Goal: Task Accomplishment & Management: Complete application form

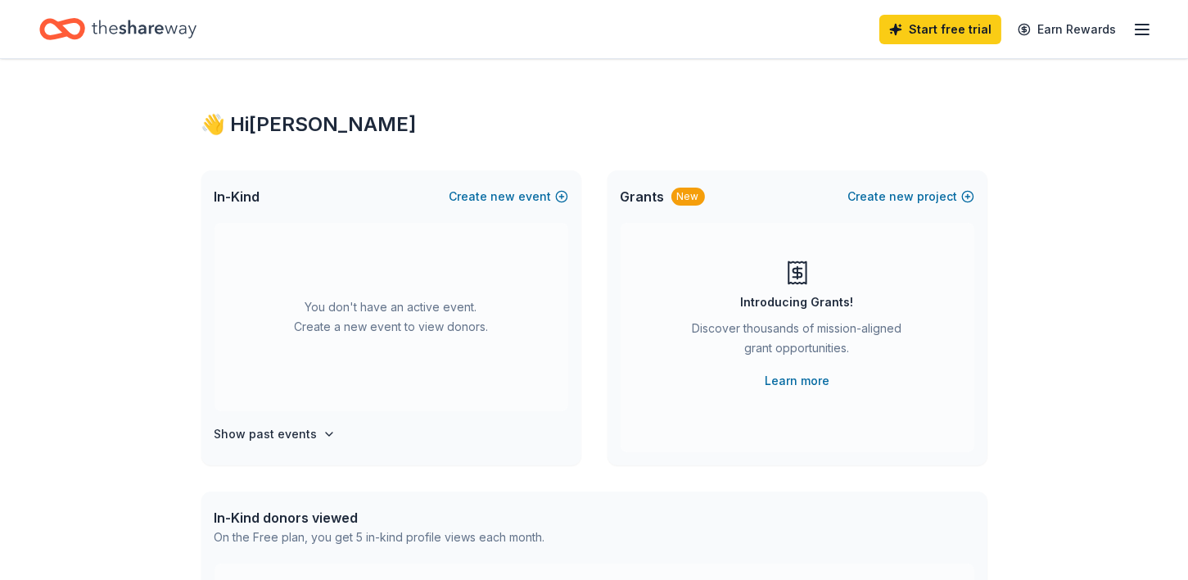
click at [295, 433] on h4 "Show past events" at bounding box center [265, 434] width 103 height 20
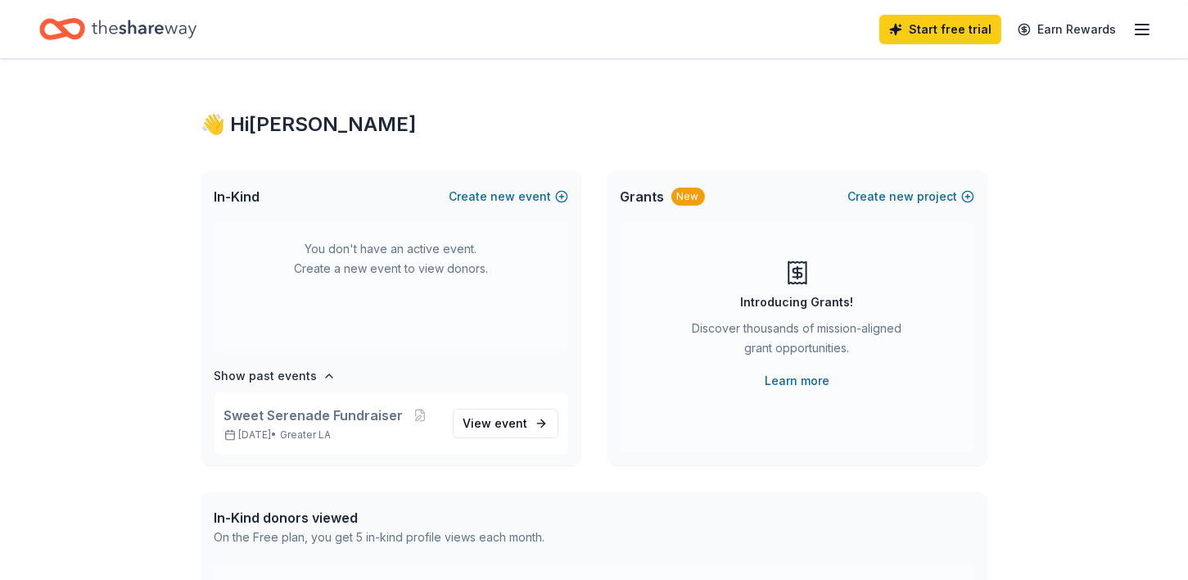
scroll to position [61, 0]
click at [277, 434] on p "[DATE] • Greater LA" at bounding box center [331, 432] width 215 height 13
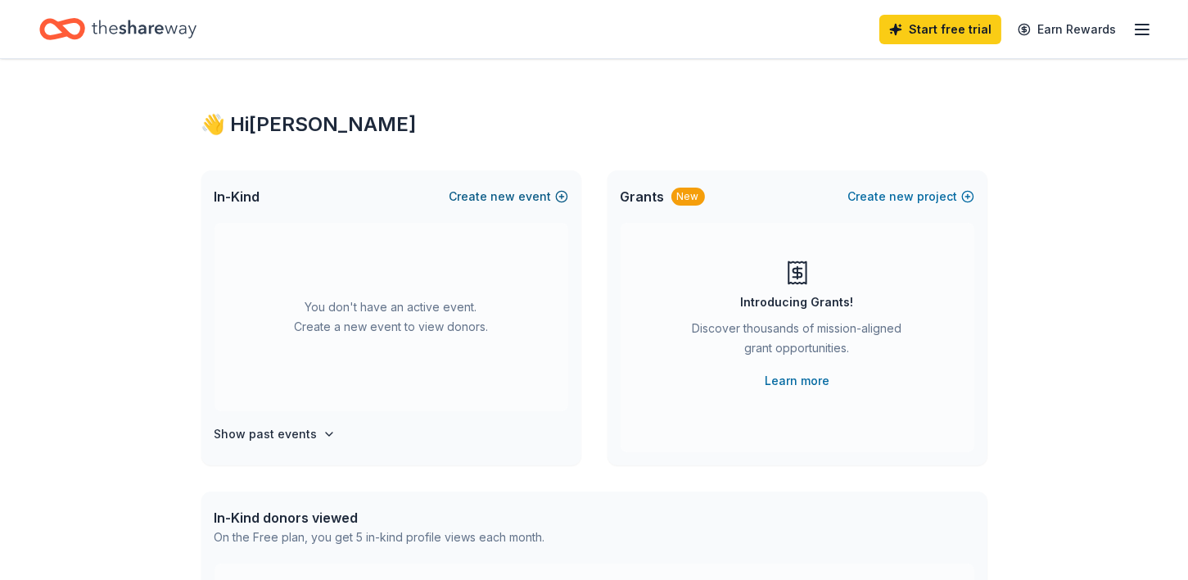
click at [513, 194] on span "new" at bounding box center [503, 197] width 25 height 20
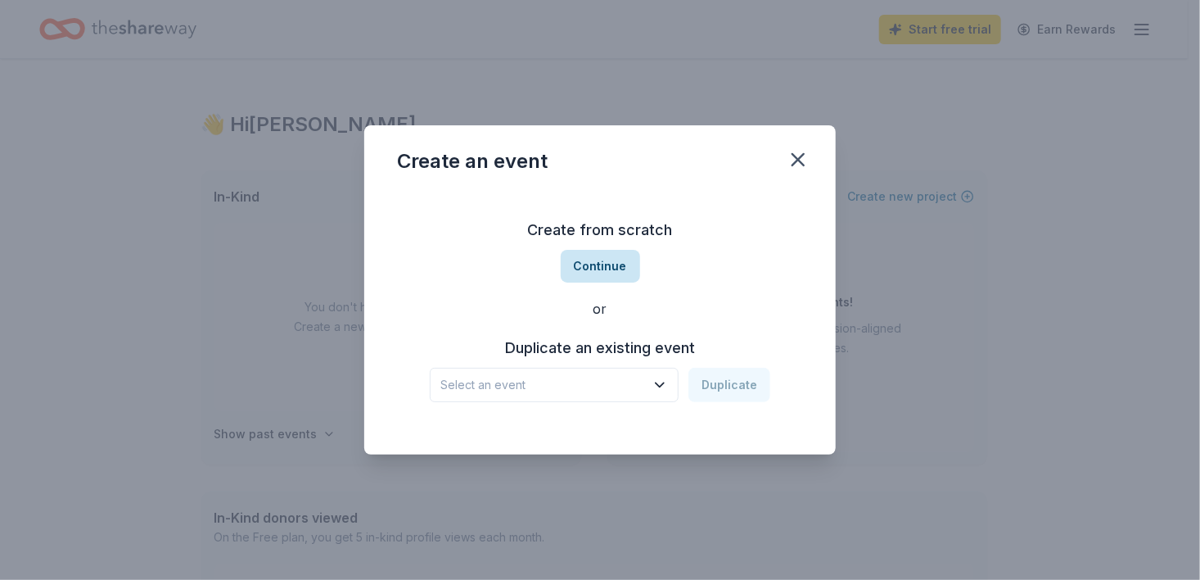
click at [602, 265] on button "Continue" at bounding box center [600, 266] width 79 height 33
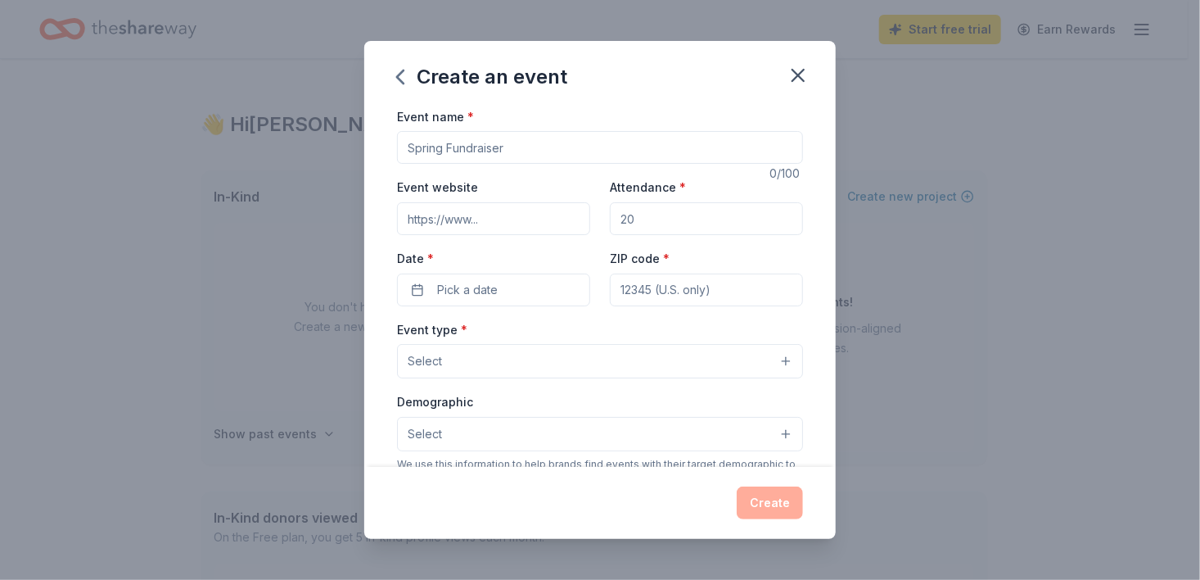
drag, startPoint x: 546, startPoint y: 142, endPoint x: 300, endPoint y: 141, distance: 245.6
click at [300, 141] on div "Create an event Event name * 0 /100 Event website Attendance * Date * Pick a da…" at bounding box center [600, 290] width 1200 height 580
type input "s"
type input "SAMOSERENADE 2025"
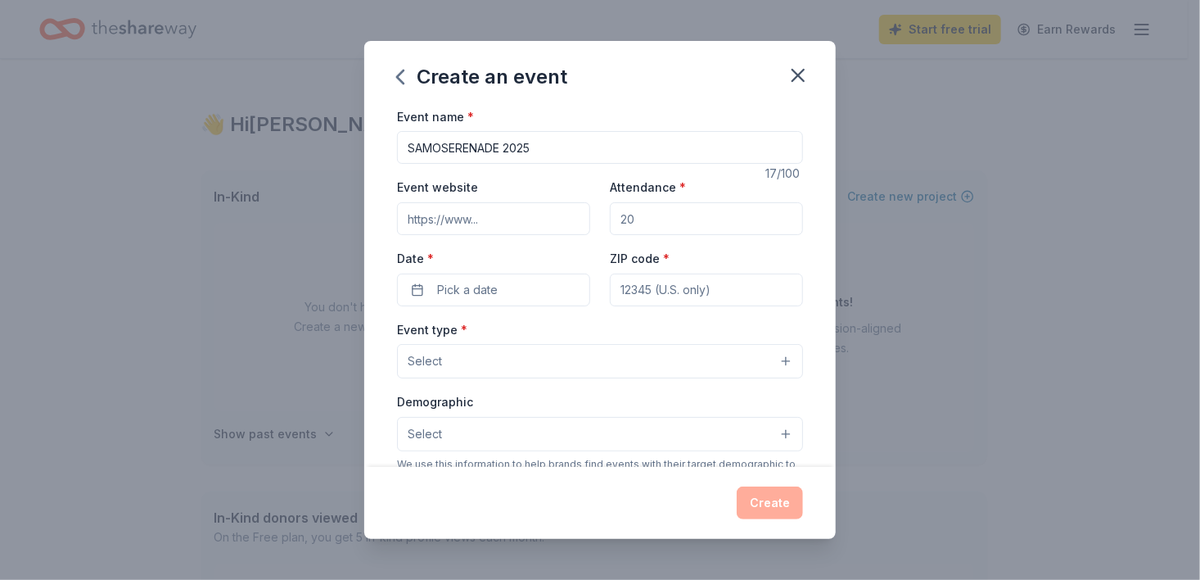
drag, startPoint x: 633, startPoint y: 221, endPoint x: 616, endPoint y: 219, distance: 16.6
click at [614, 220] on input "Attendance *" at bounding box center [706, 218] width 193 height 33
type input "400"
click at [449, 289] on span "Pick a date" at bounding box center [467, 290] width 61 height 20
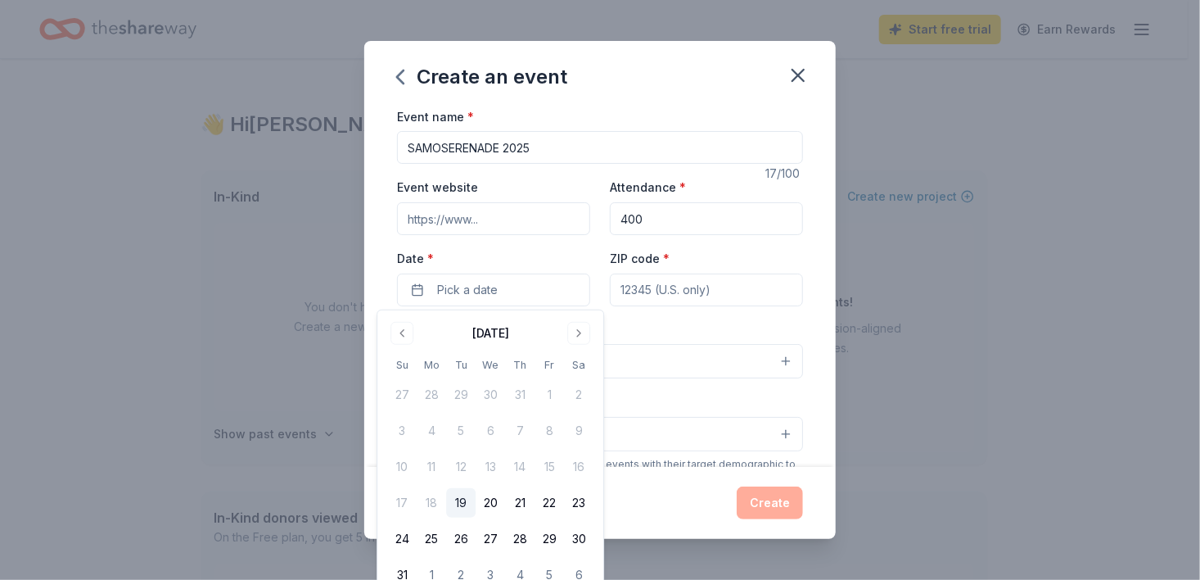
click at [547, 162] on input "SAMOSERENADE 2025" at bounding box center [600, 147] width 406 height 33
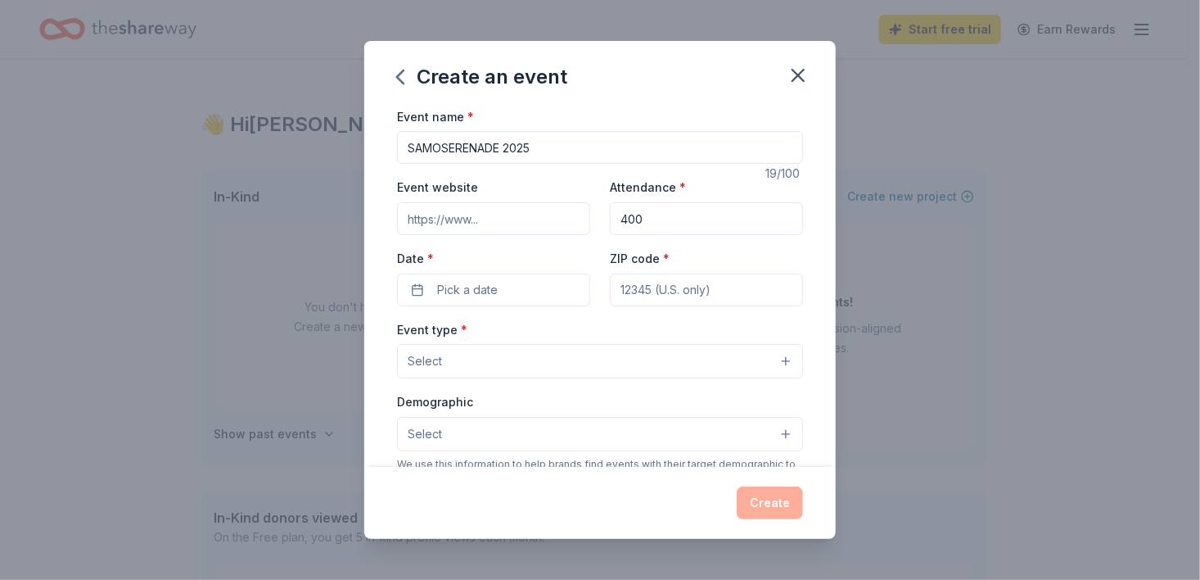
type input "SAMOSERENADE 2025"
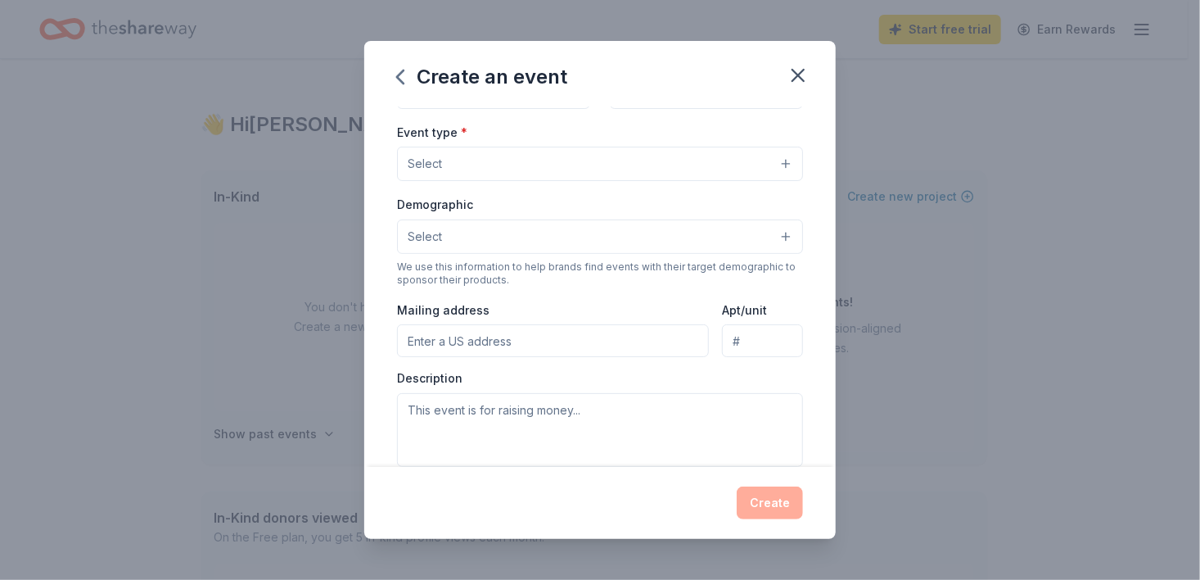
scroll to position [201, 0]
click at [769, 237] on button "Select" at bounding box center [600, 233] width 406 height 34
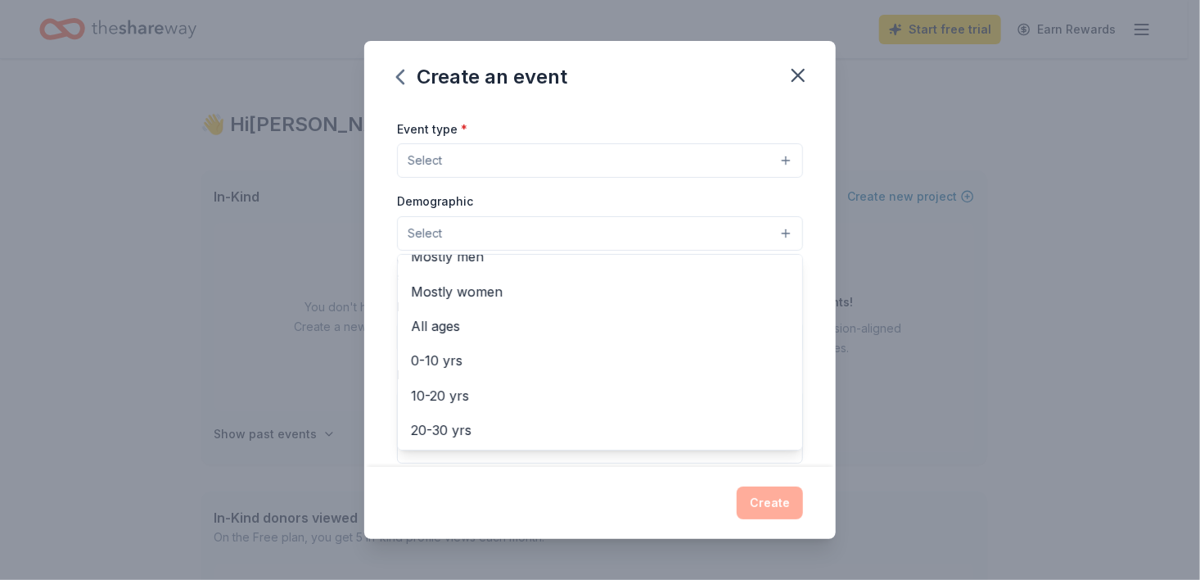
scroll to position [38, 0]
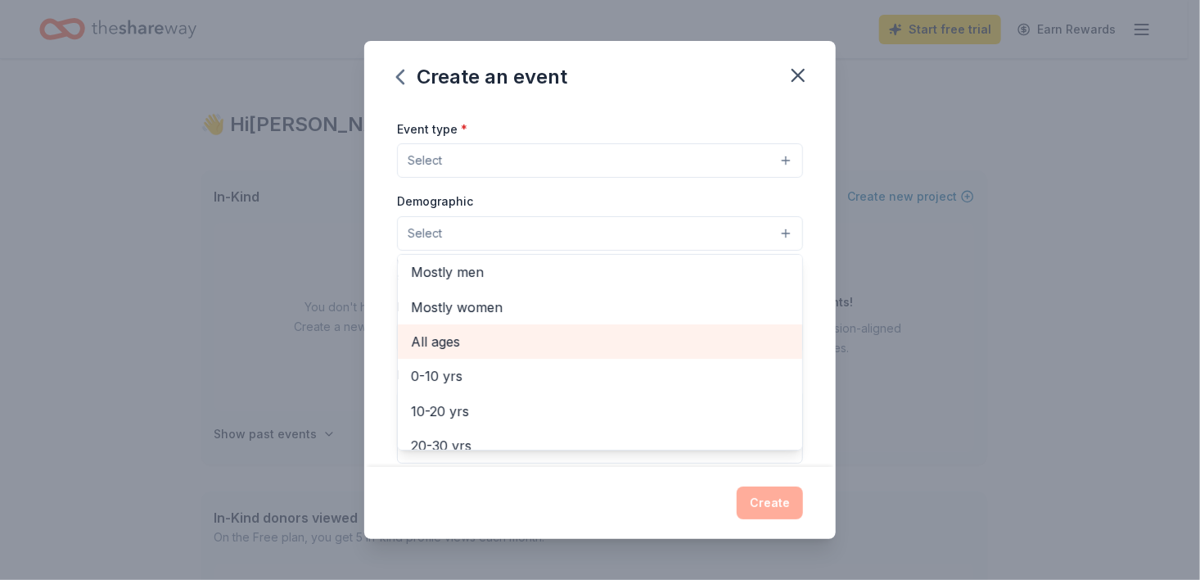
click at [451, 349] on span "All ages" at bounding box center [600, 341] width 378 height 21
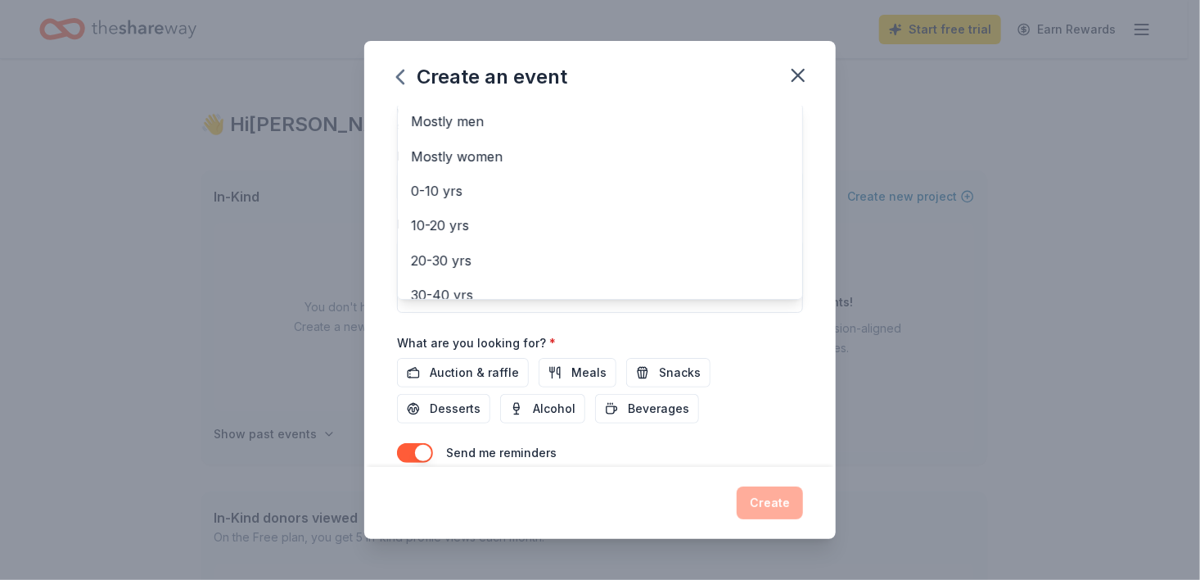
scroll to position [390, 0]
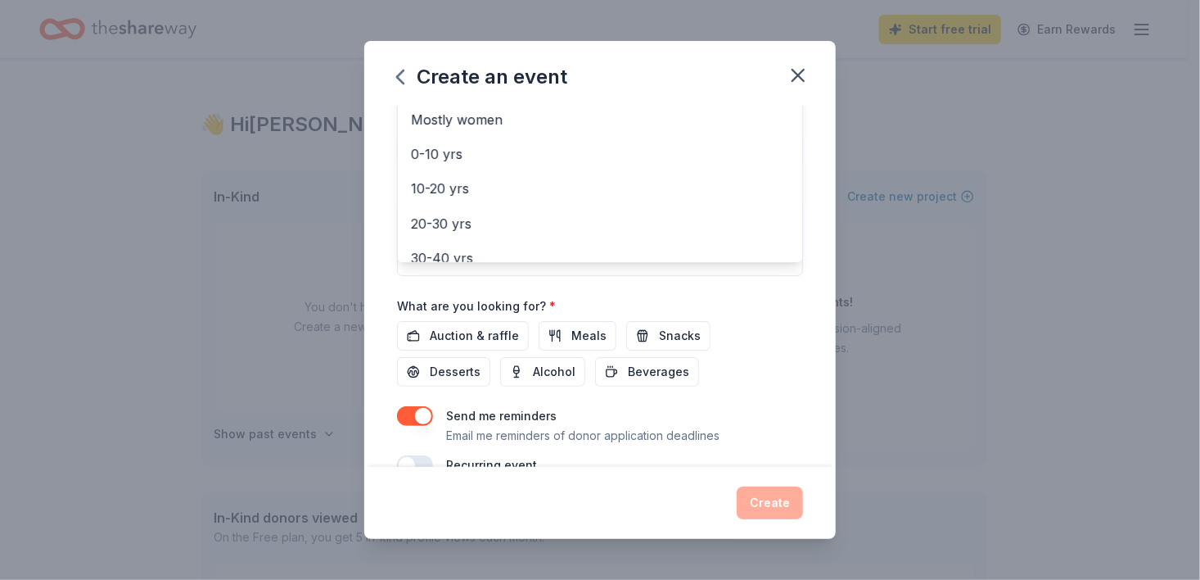
click at [453, 334] on div "Event name * SAMOSERENADE 2025 19 /100 Event website Attendance * 400 Date * Pi…" at bounding box center [600, 96] width 406 height 758
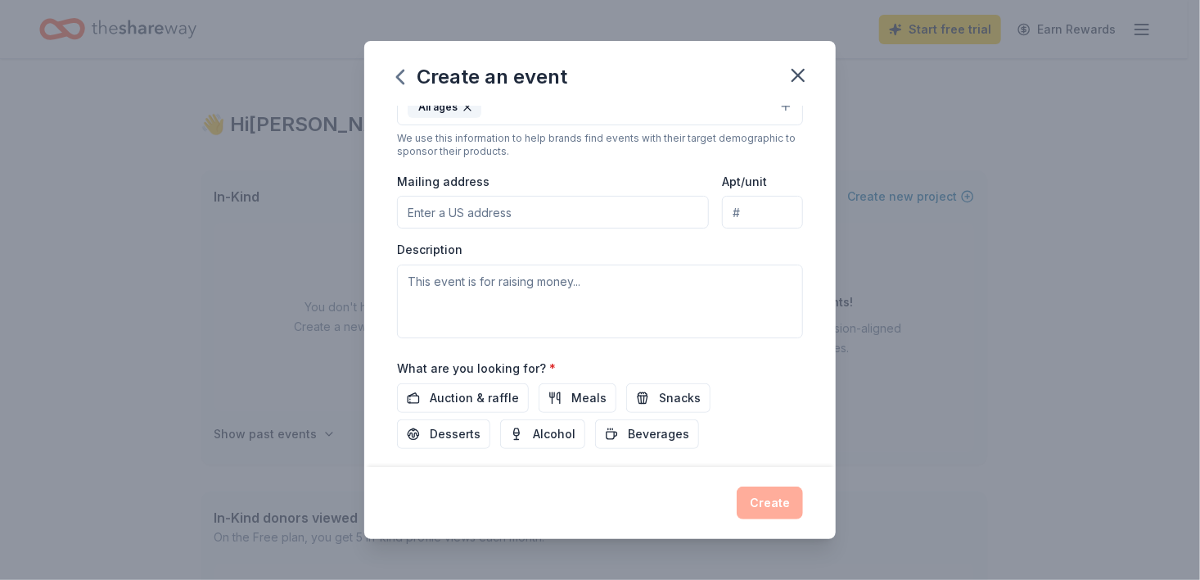
scroll to position [327, 0]
click at [424, 282] on textarea at bounding box center [600, 302] width 406 height 74
click at [571, 402] on span "Meals" at bounding box center [588, 399] width 35 height 20
click at [464, 395] on span "Auction & raffle" at bounding box center [474, 399] width 89 height 20
click at [580, 403] on span "Meals" at bounding box center [588, 399] width 35 height 20
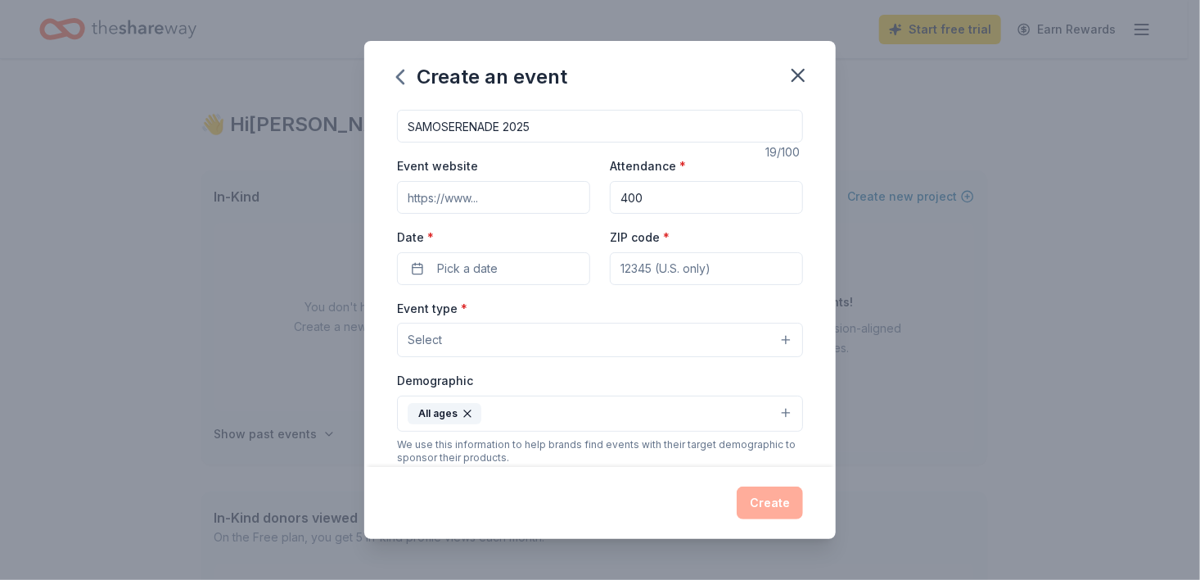
scroll to position [0, 0]
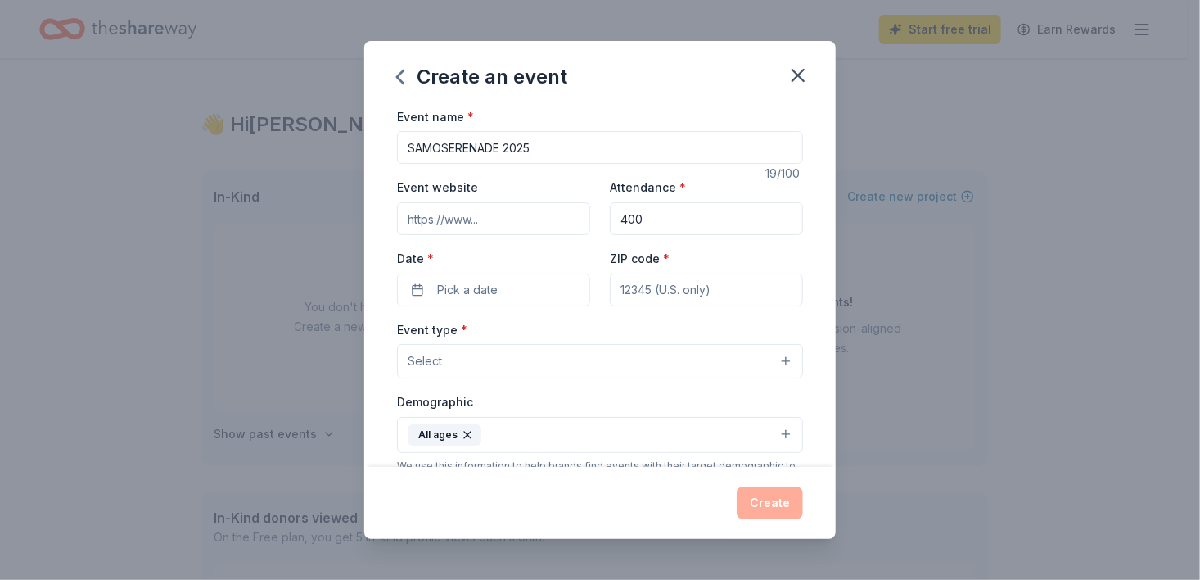
click at [650, 219] on input "400" at bounding box center [706, 218] width 193 height 33
type input "400"
click at [621, 292] on input "ZIP code *" at bounding box center [706, 289] width 193 height 33
type input "90405"
click at [428, 295] on button "Pick a date" at bounding box center [493, 289] width 193 height 33
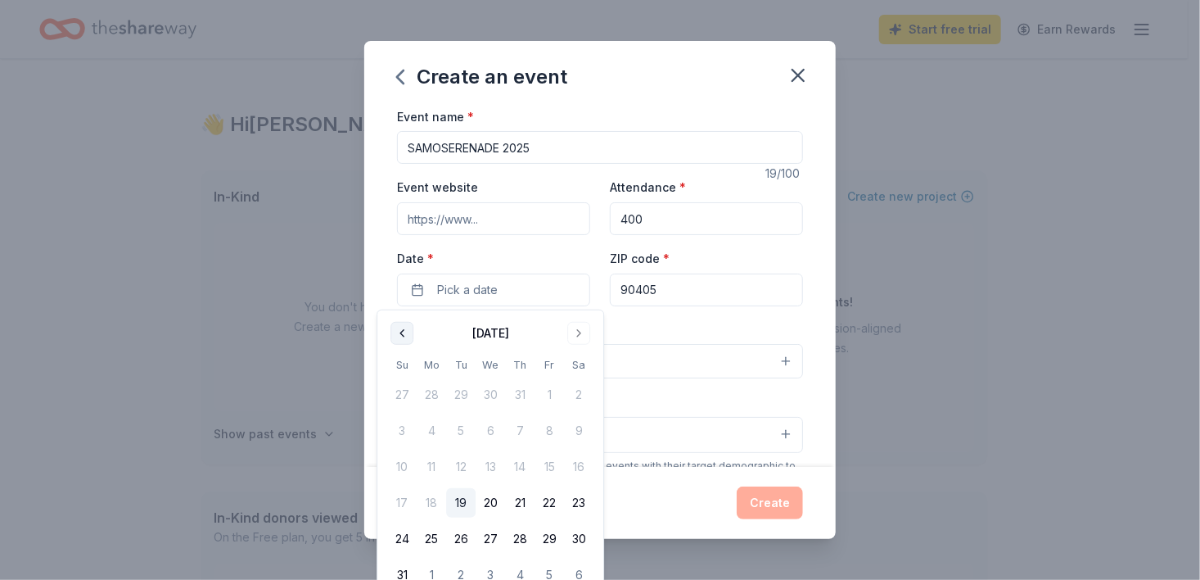
click at [404, 335] on button "Go to previous month" at bounding box center [401, 333] width 23 height 23
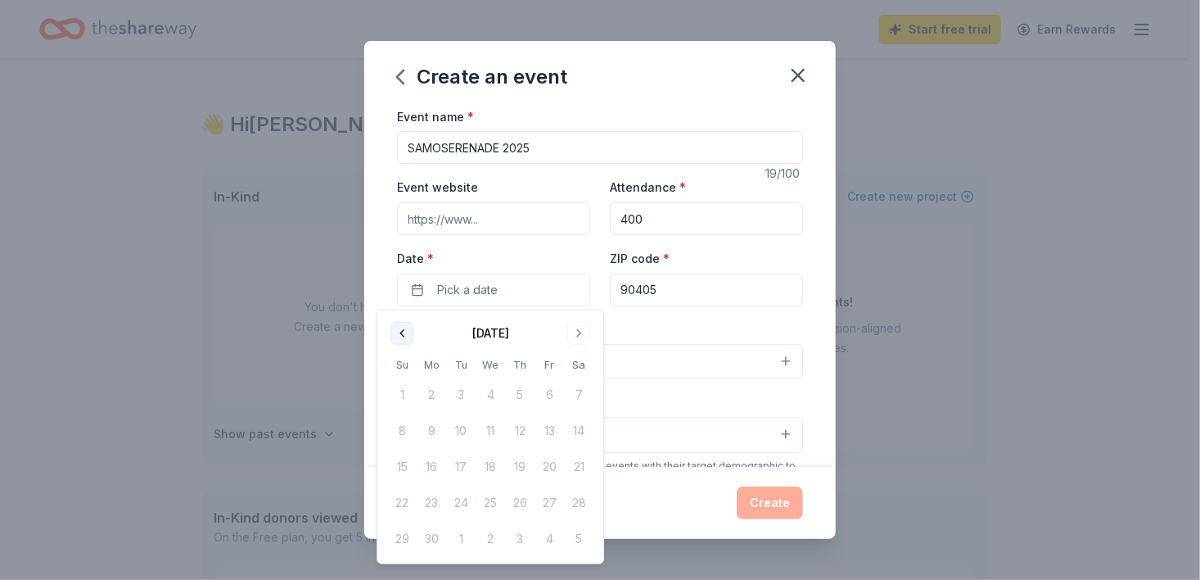
click at [403, 335] on button "Go to previous month" at bounding box center [401, 333] width 23 height 23
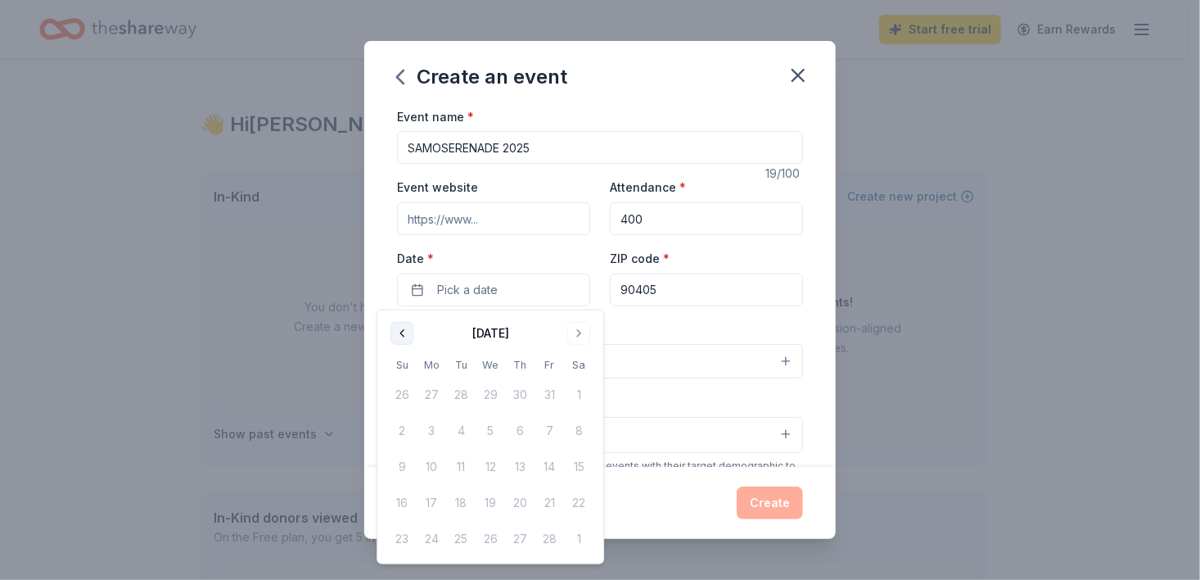
click at [403, 335] on button "Go to previous month" at bounding box center [401, 333] width 23 height 23
click at [580, 336] on button "Go to next month" at bounding box center [578, 333] width 23 height 23
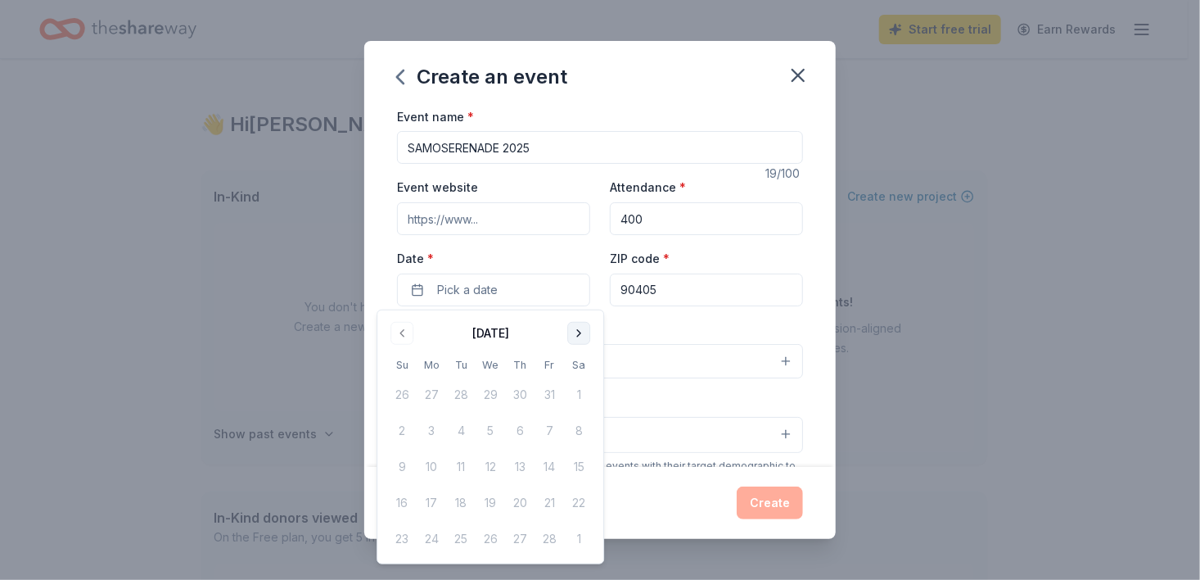
click at [580, 336] on button "Go to next month" at bounding box center [578, 333] width 23 height 23
click at [580, 337] on button "Go to next month" at bounding box center [578, 333] width 23 height 23
click at [580, 336] on button "Go to next month" at bounding box center [578, 333] width 23 height 23
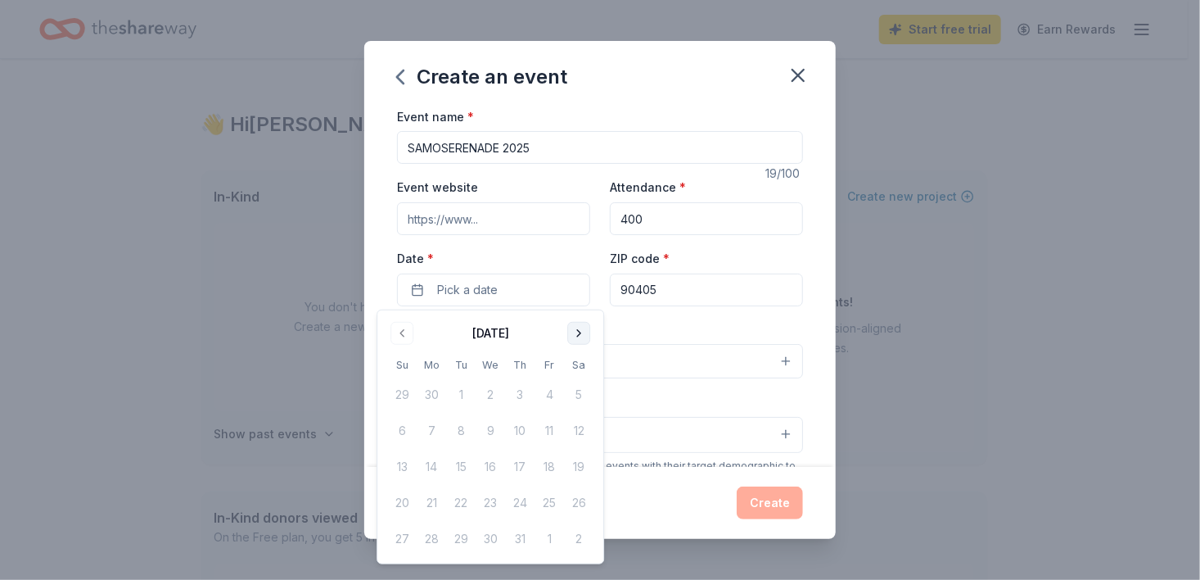
click at [580, 336] on button "Go to next month" at bounding box center [578, 333] width 23 height 23
click at [398, 332] on button "Go to previous month" at bounding box center [401, 333] width 23 height 23
click at [458, 542] on button "30" at bounding box center [460, 538] width 29 height 29
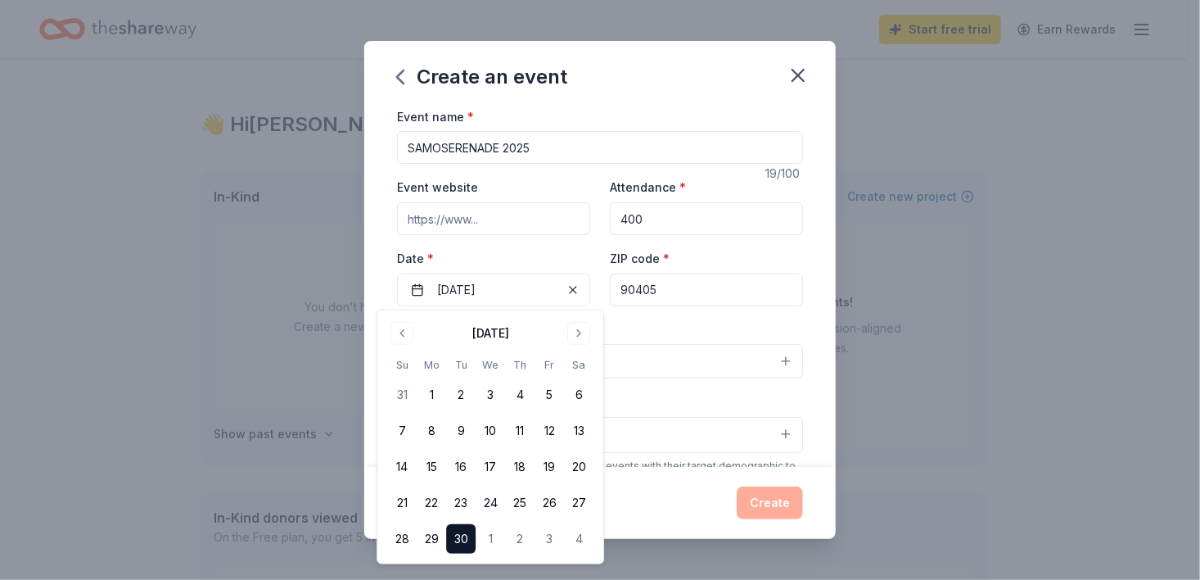
click at [675, 330] on div "Event type * Select" at bounding box center [600, 349] width 406 height 60
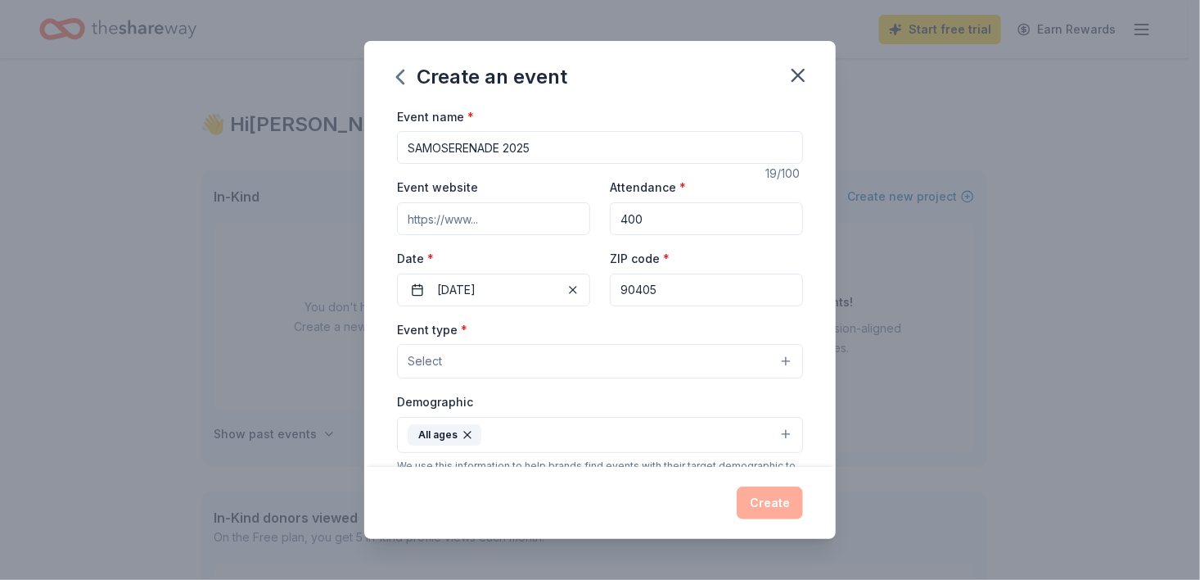
click at [504, 364] on button "Select" at bounding box center [600, 361] width 406 height 34
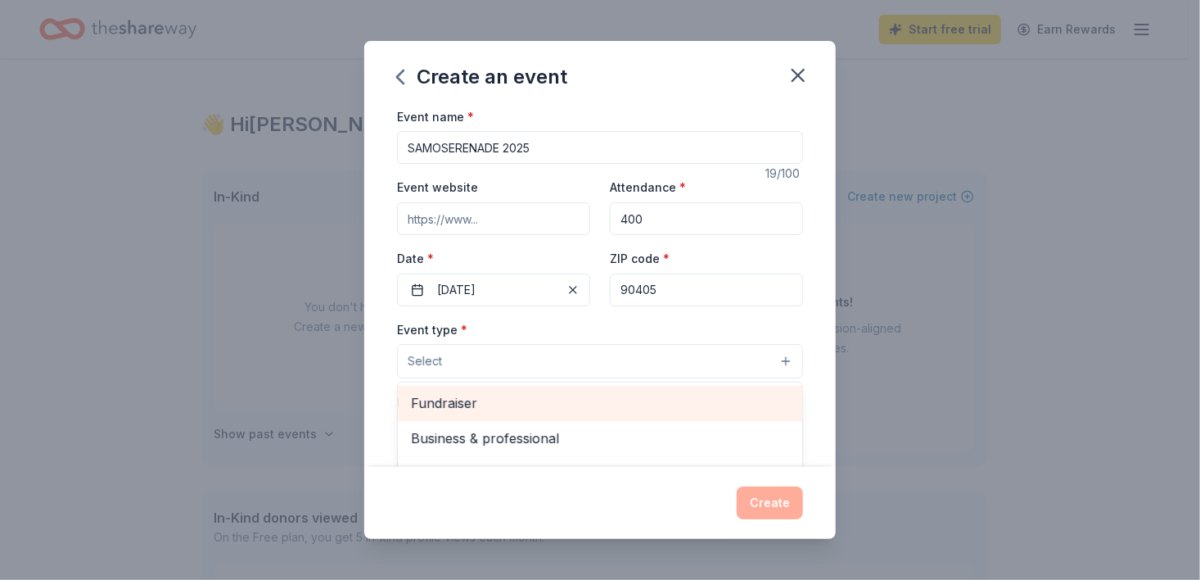
click at [476, 401] on span "Fundraiser" at bounding box center [600, 402] width 378 height 21
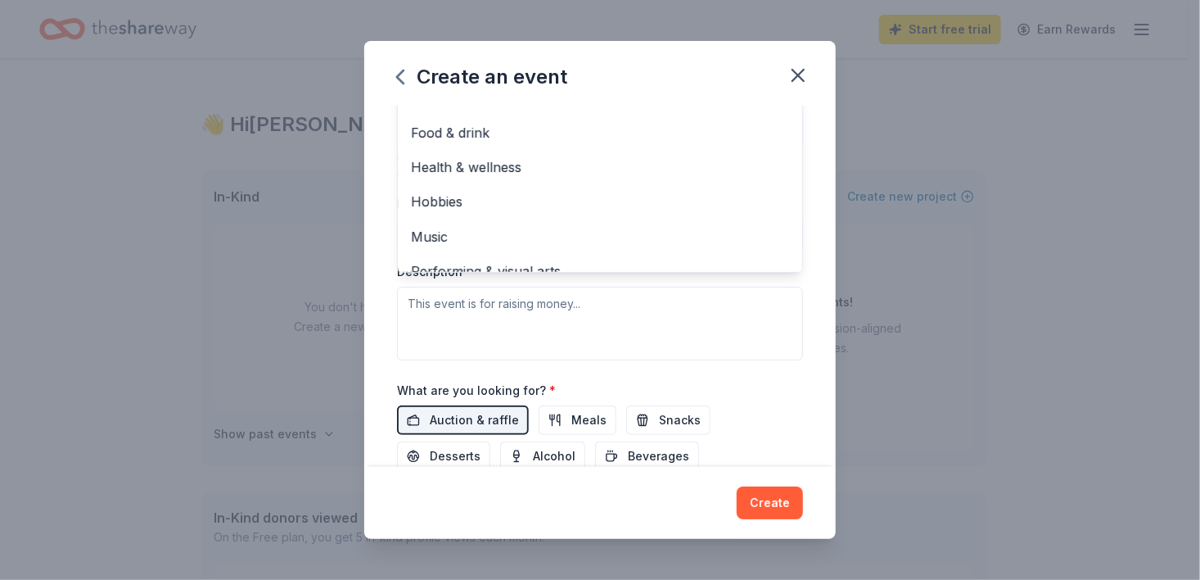
scroll to position [309, 0]
click at [413, 300] on div "Event type * Fundraiser Business & professional Food & drink Health & wellness …" at bounding box center [600, 185] width 406 height 348
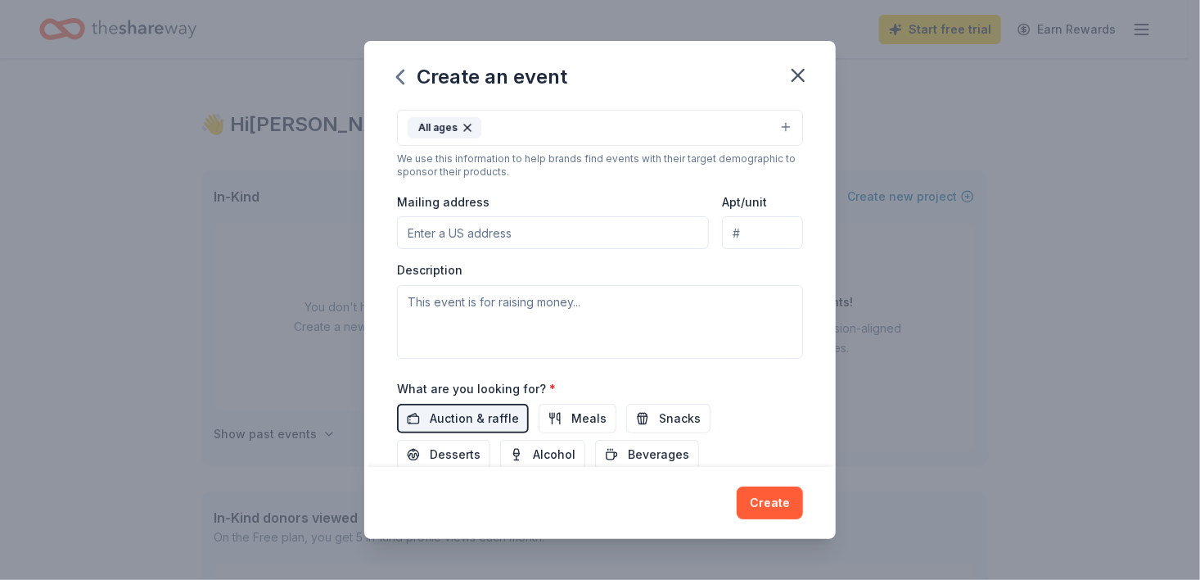
scroll to position [74, 0]
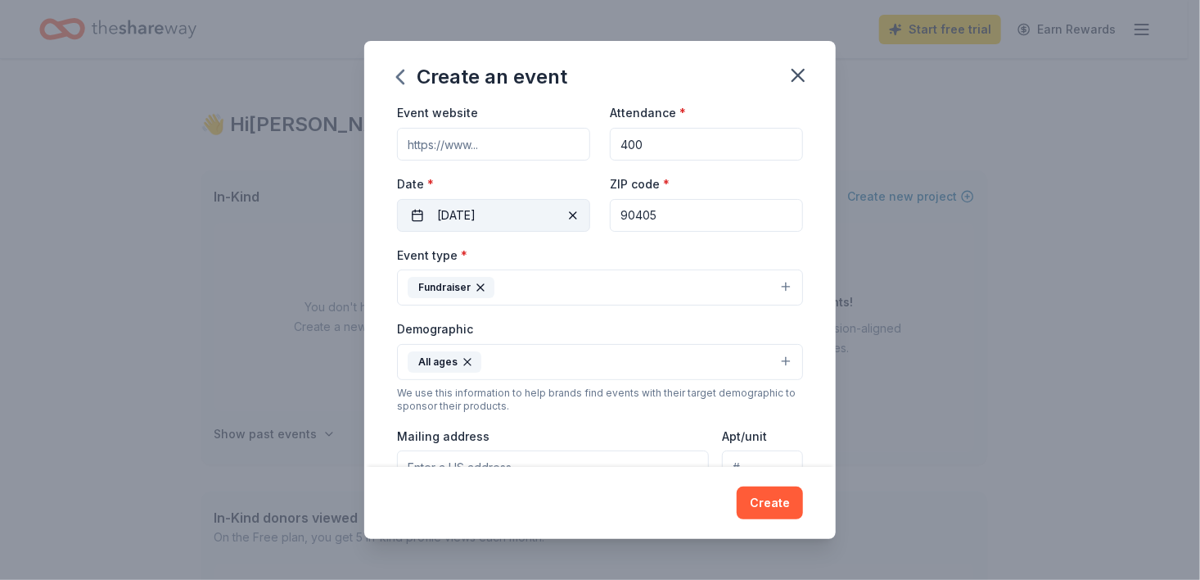
click at [512, 213] on button "09/30/2025" at bounding box center [493, 215] width 193 height 33
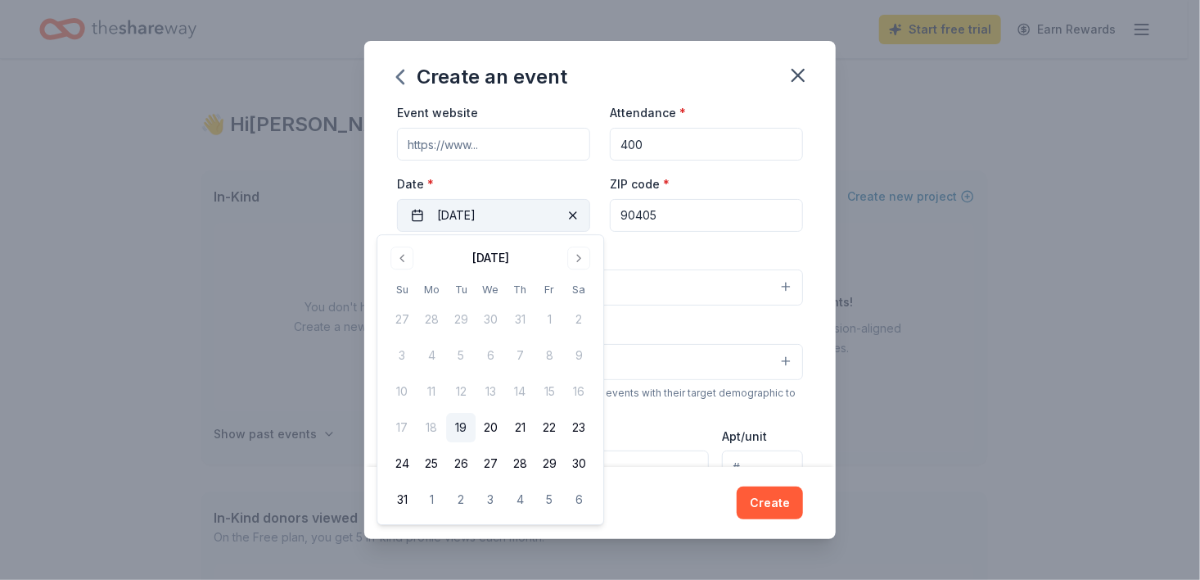
click at [445, 214] on button "09/30/2025" at bounding box center [493, 215] width 193 height 33
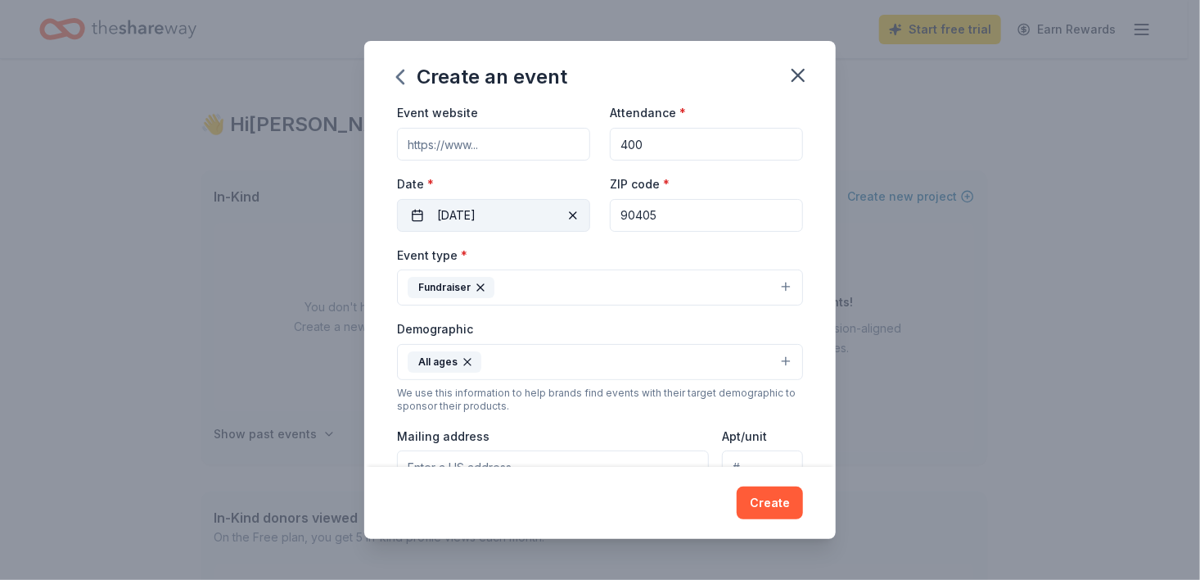
click at [420, 213] on button "09/30/2025" at bounding box center [493, 215] width 193 height 33
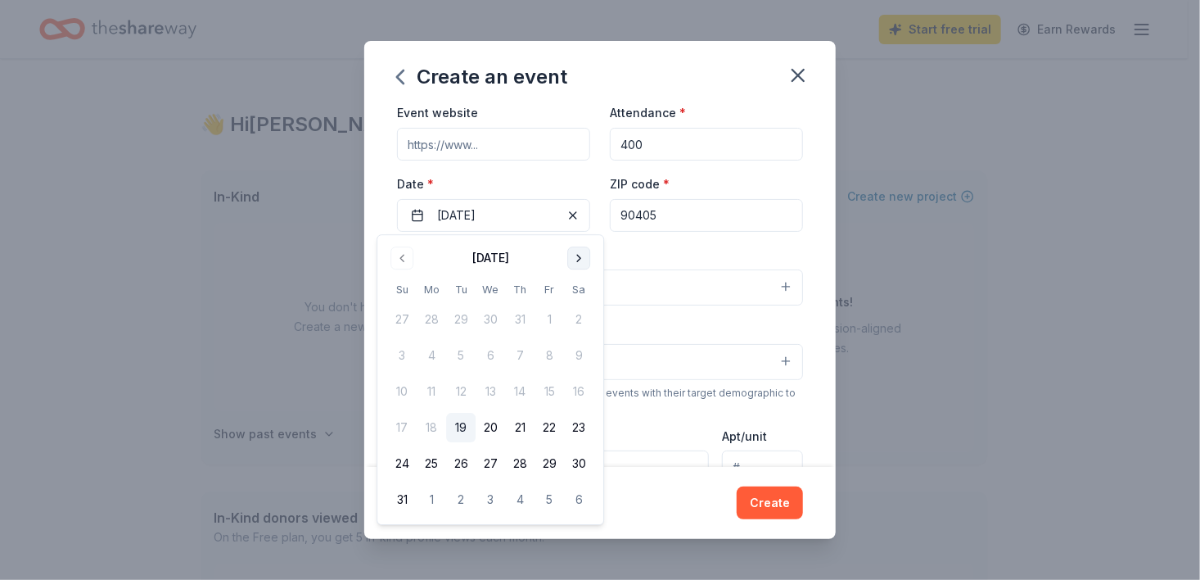
click at [574, 257] on button "Go to next month" at bounding box center [578, 257] width 23 height 23
click at [584, 388] on button "18" at bounding box center [578, 391] width 29 height 29
click at [665, 255] on div "Event type * Fundraiser" at bounding box center [600, 275] width 406 height 61
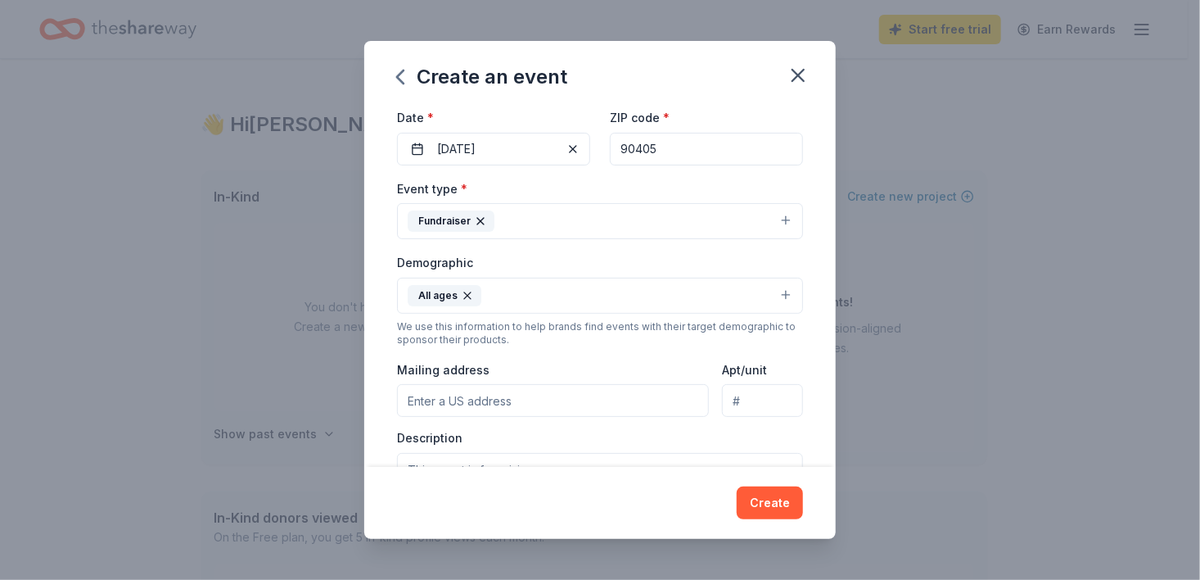
scroll to position [145, 0]
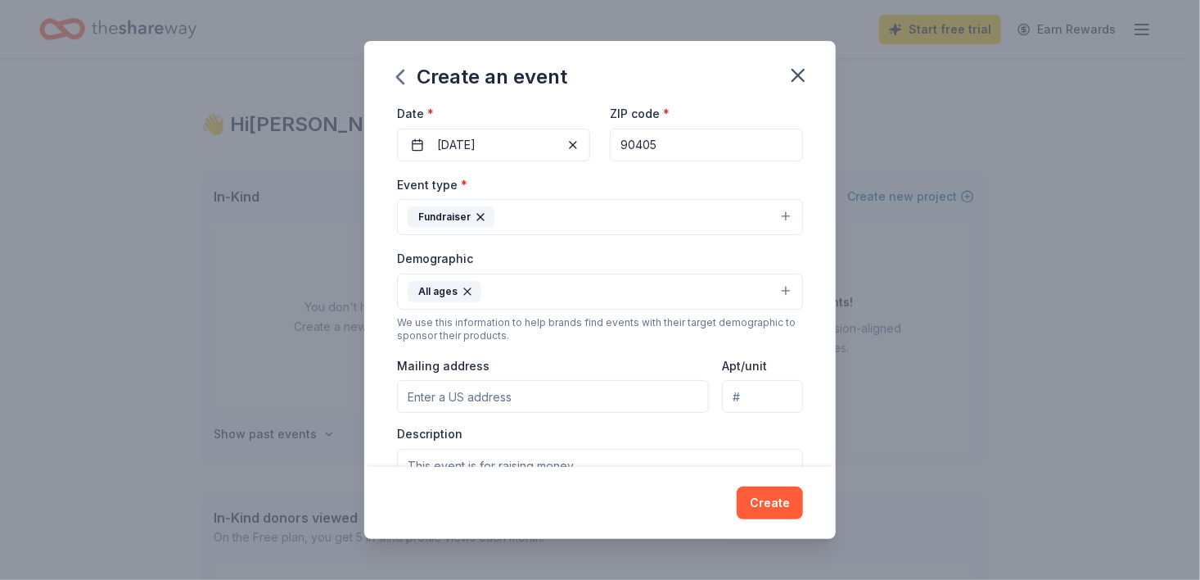
click at [467, 400] on input "Mailing address" at bounding box center [553, 396] width 312 height 33
type input "711 Hill Street, Apt. C"
type input "Apt. C"
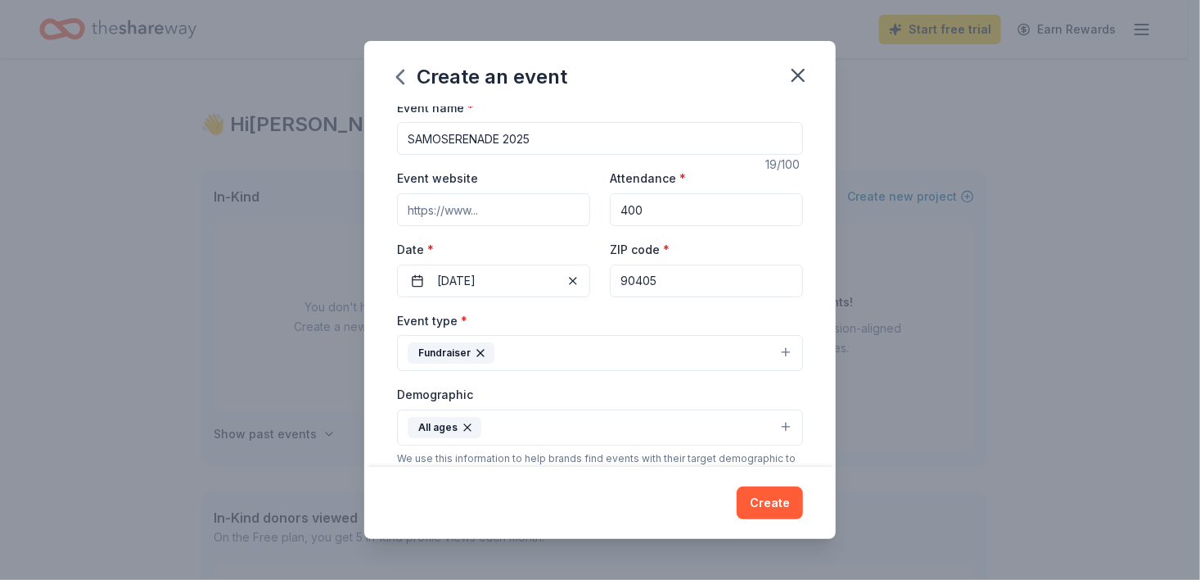
scroll to position [0, 0]
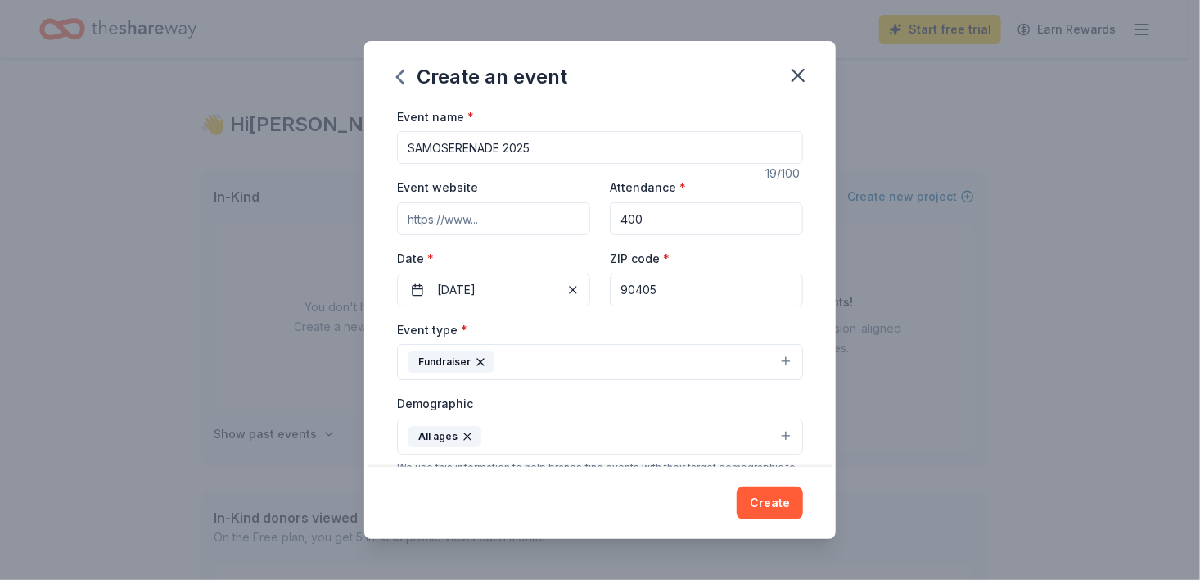
paste input "https://www.samohichoir.org/"
type input "https://www.samohichoir.org/"
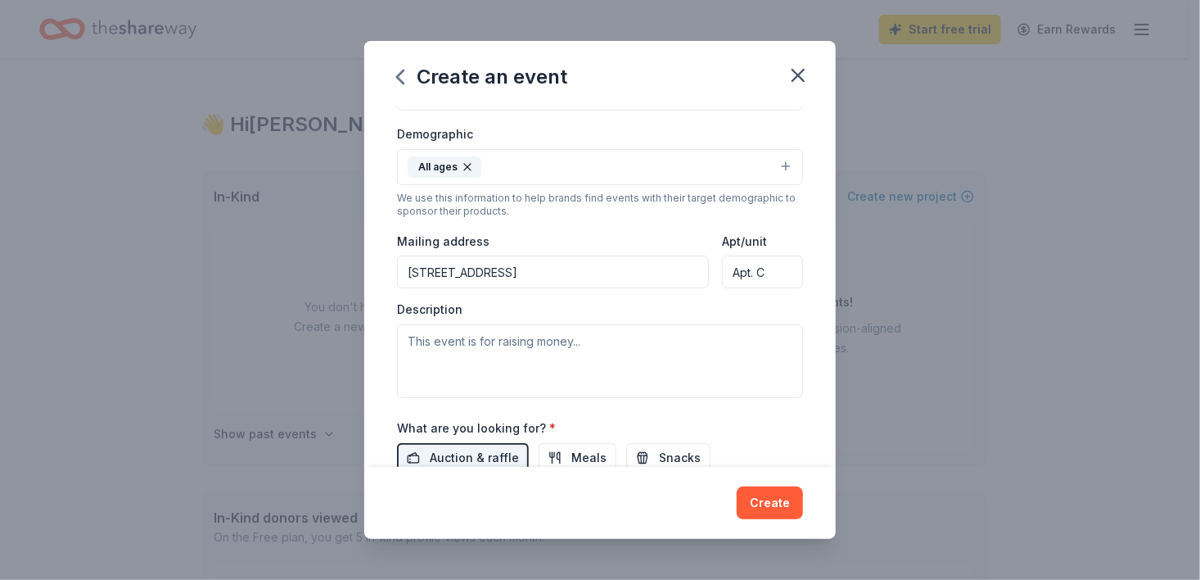
scroll to position [316, 0]
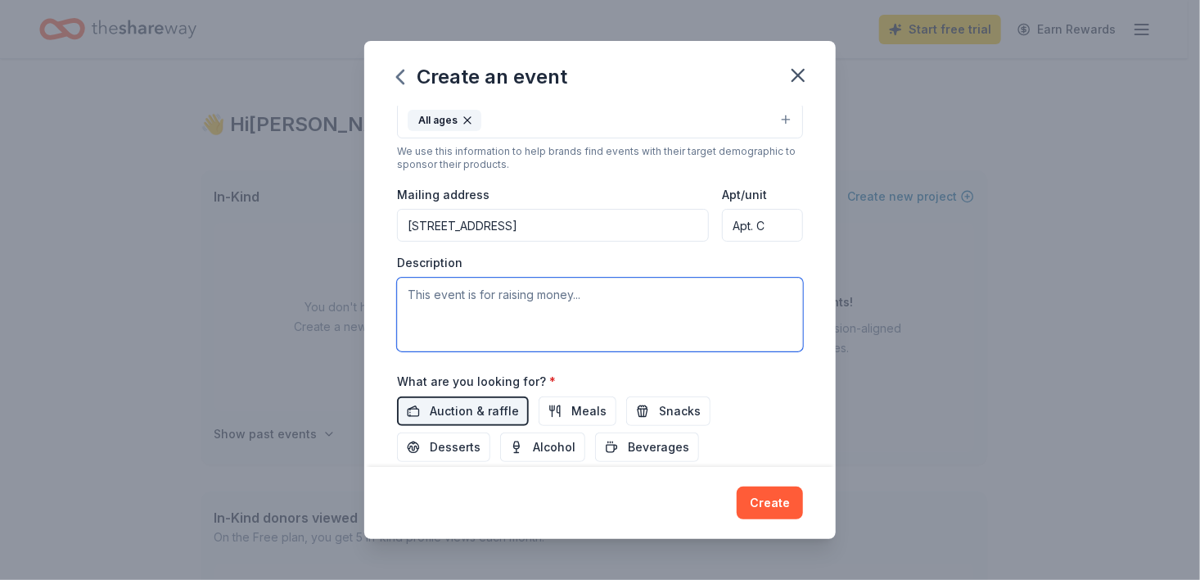
click at [422, 294] on textarea at bounding box center [600, 314] width 406 height 74
type textarea "t"
paste textarea "Your direct sponsorship helps student academic achievement, social and emotiona…"
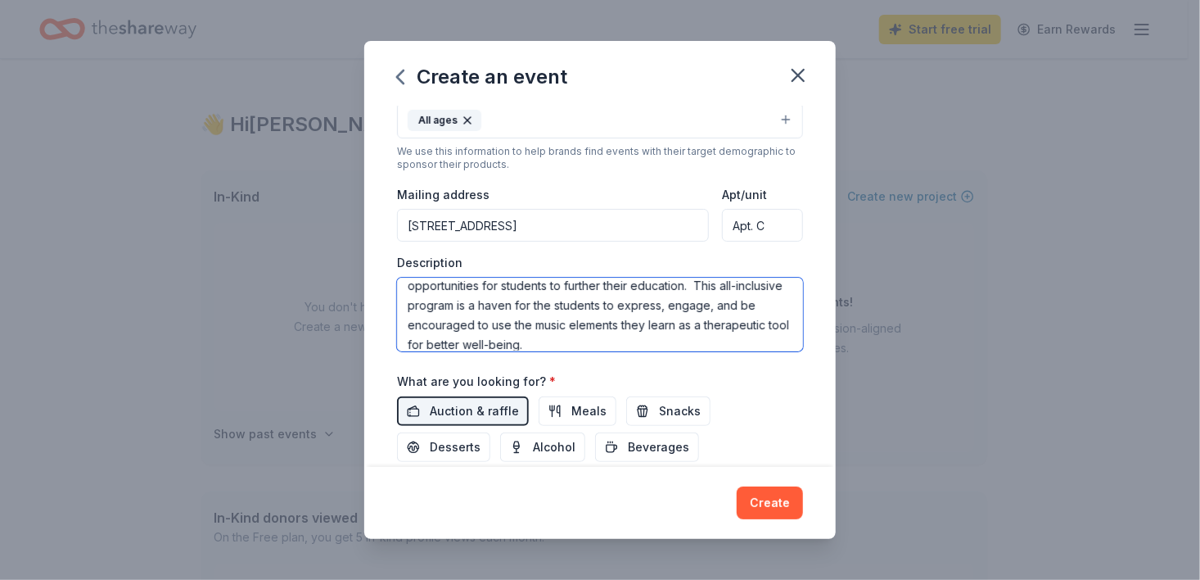
scroll to position [0, 0]
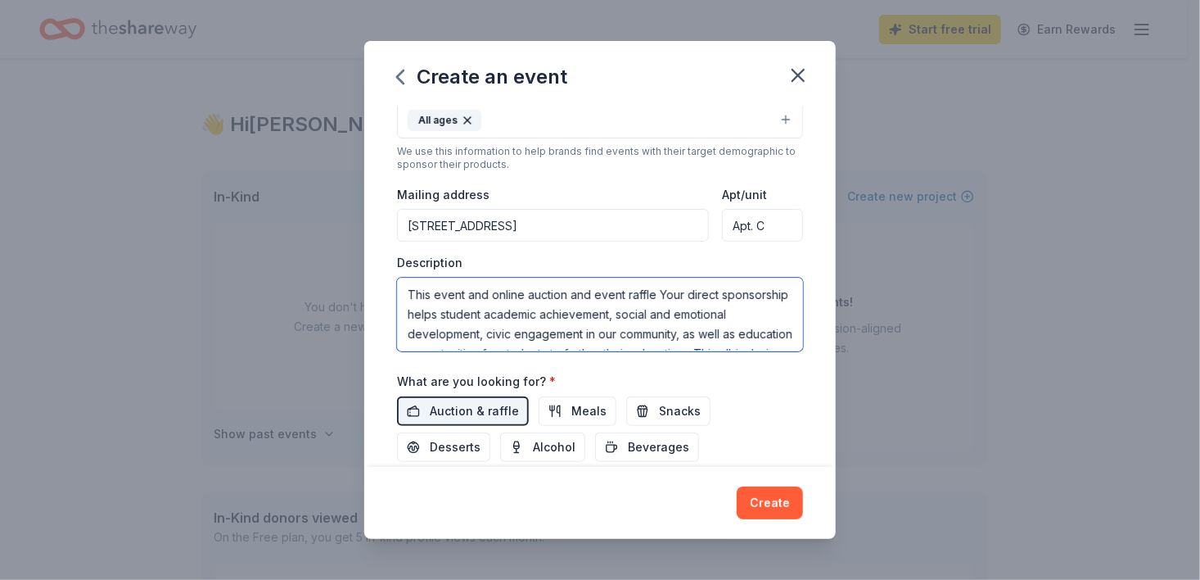
click at [656, 290] on textarea "This event and online auction and event raffle Your direct sponsorship helps st…" at bounding box center [600, 314] width 406 height 74
click at [762, 314] on textarea "This event and online auction and event raffle help raise needed fund to help s…" at bounding box center [600, 314] width 406 height 74
paste textarea "Samohi Choir’s annual fundraising event takes place this year on October 18, 20…"
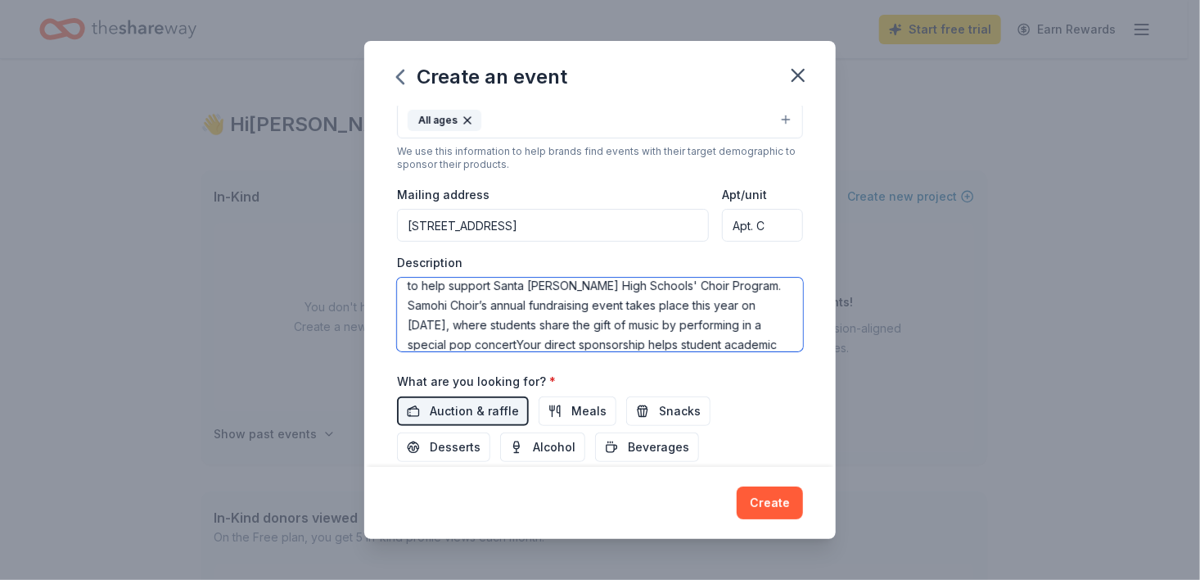
drag, startPoint x: 602, startPoint y: 341, endPoint x: 983, endPoint y: 251, distance: 391.1
click at [602, 341] on textarea "This event and online auction and event raffle help raise needed fund to help s…" at bounding box center [600, 314] width 406 height 74
drag, startPoint x: 837, startPoint y: 300, endPoint x: 832, endPoint y: 315, distance: 15.5
click at [833, 319] on div "Create an event Event name * SAMOSERENADE 2025 19 /100 Event website https://ww…" at bounding box center [600, 290] width 1200 height 580
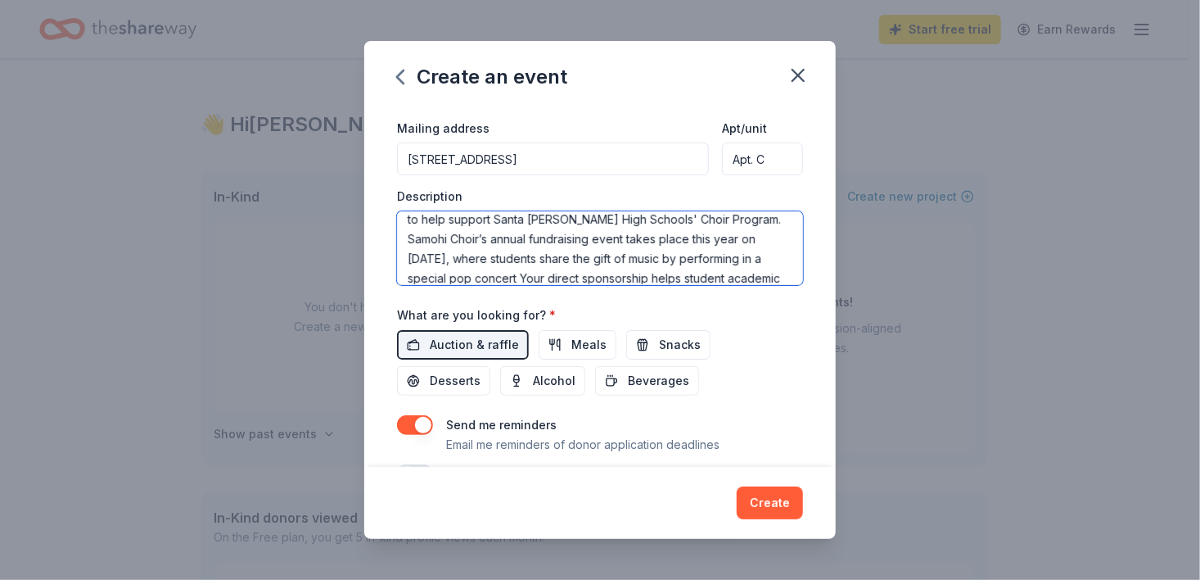
scroll to position [0, 0]
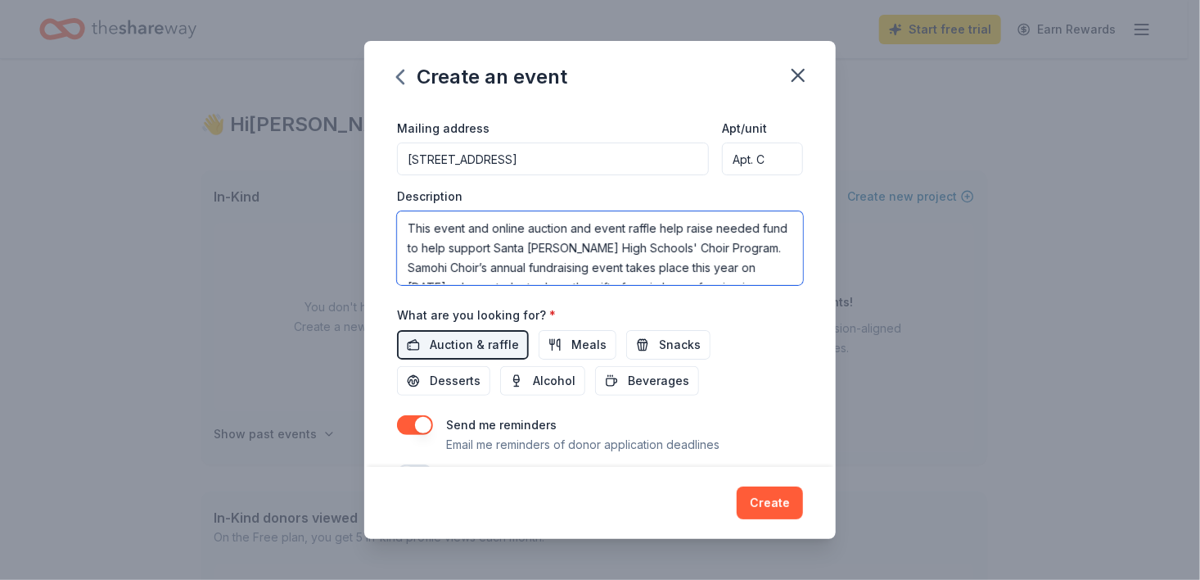
click at [438, 228] on textarea "This event and online auction and event raffle help raise needed fund to help s…" at bounding box center [600, 248] width 406 height 74
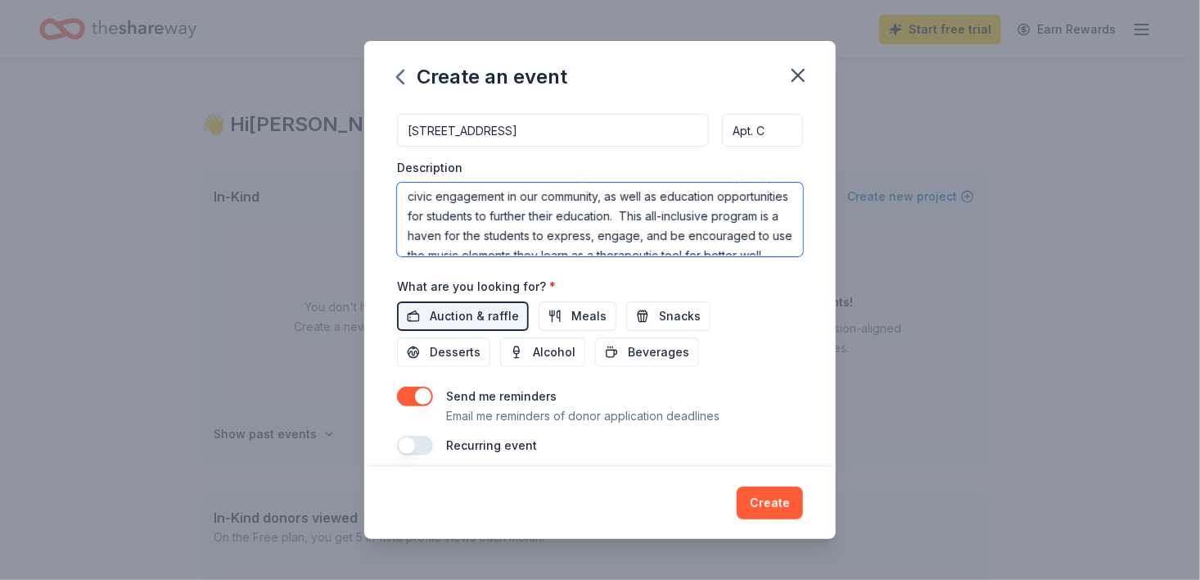
scroll to position [157, 0]
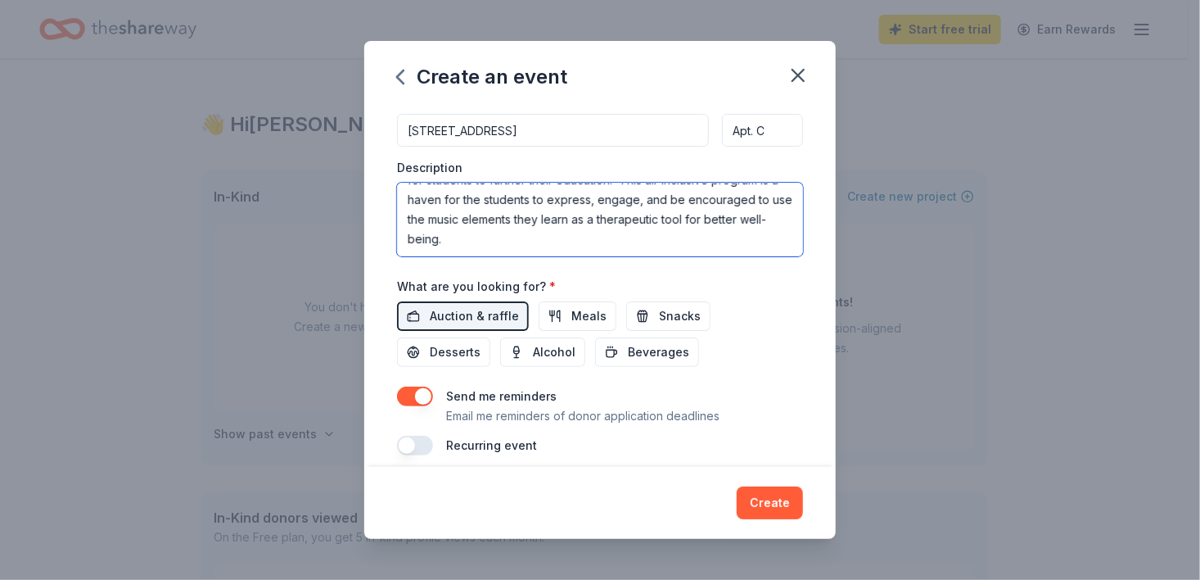
drag, startPoint x: 494, startPoint y: 201, endPoint x: 745, endPoint y: 197, distance: 251.3
click at [745, 197] on textarea "Our live event and raffle and our online auction help raise needed funds to hel…" at bounding box center [600, 220] width 406 height 74
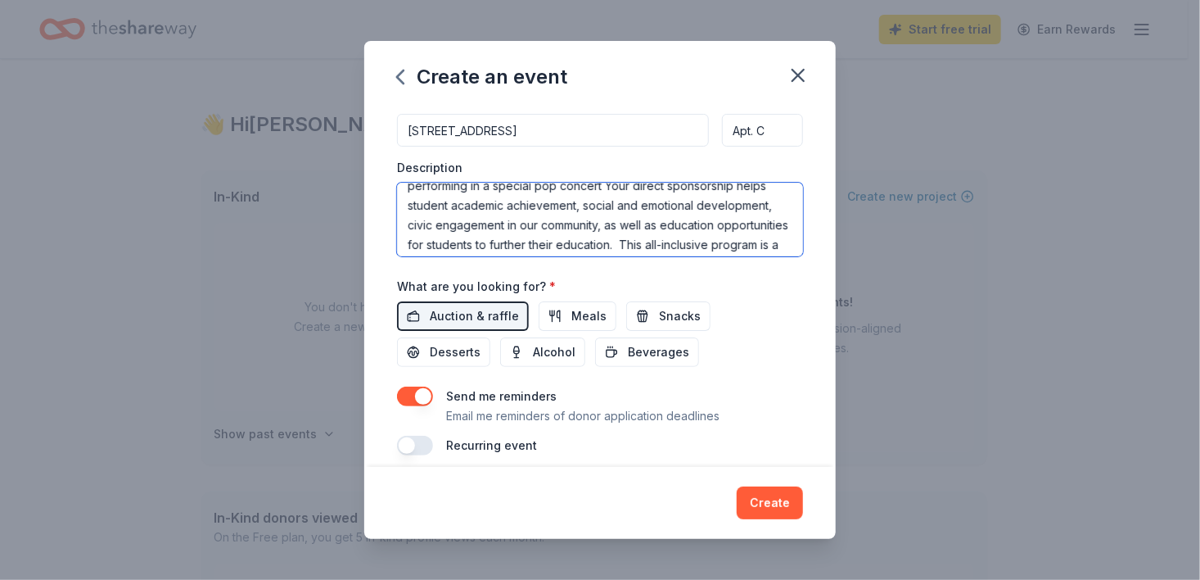
scroll to position [89, 0]
click at [716, 214] on textarea "Our live event and raffle and our online auction help raise needed funds to hel…" at bounding box center [600, 220] width 406 height 74
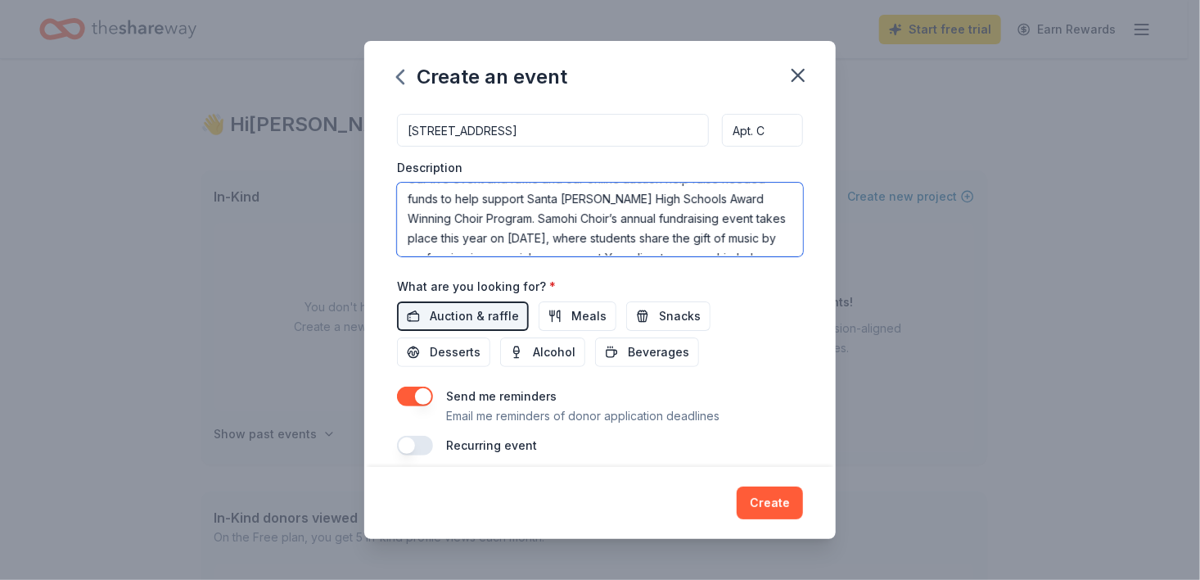
scroll to position [0, 0]
click at [404, 195] on textarea "Our live event and raffle and our online auction help raise needed funds to hel…" at bounding box center [600, 220] width 406 height 74
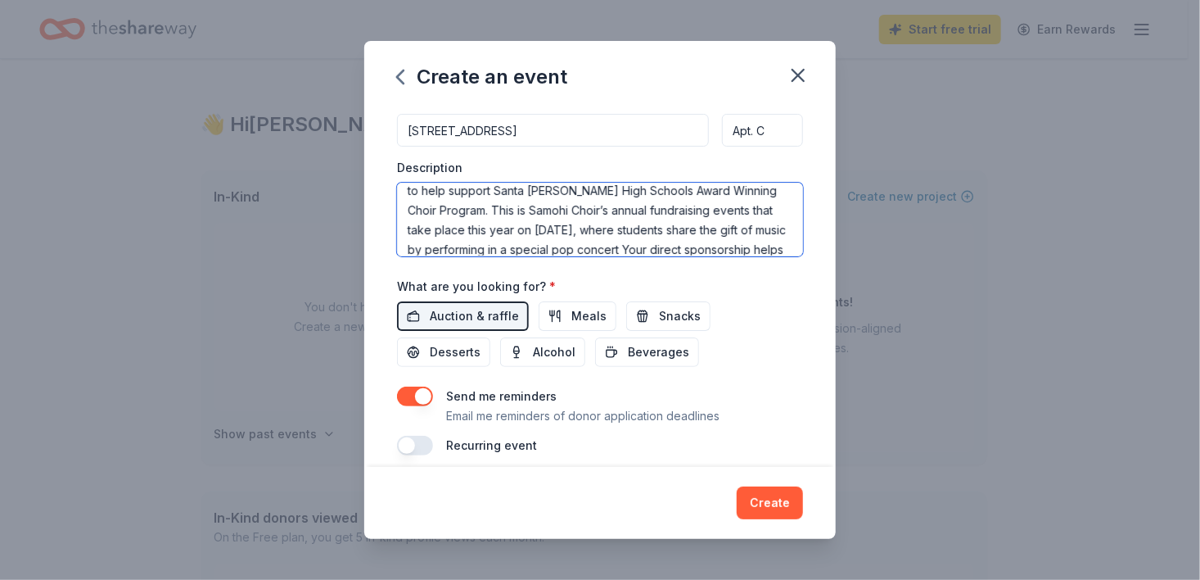
paste textarea "help ensure that every student has access to transformative, high-quality music…"
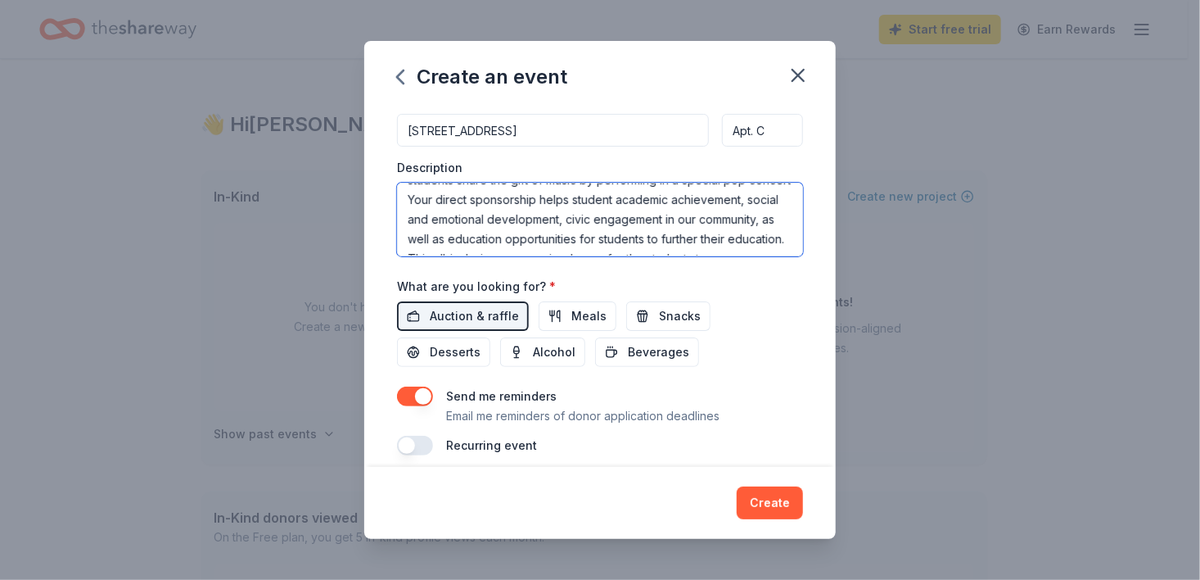
drag, startPoint x: 672, startPoint y: 213, endPoint x: 599, endPoint y: 205, distance: 73.3
click at [599, 205] on textarea "Our live event & raffle and our online auction help raise needed funds to help …" at bounding box center [600, 220] width 406 height 74
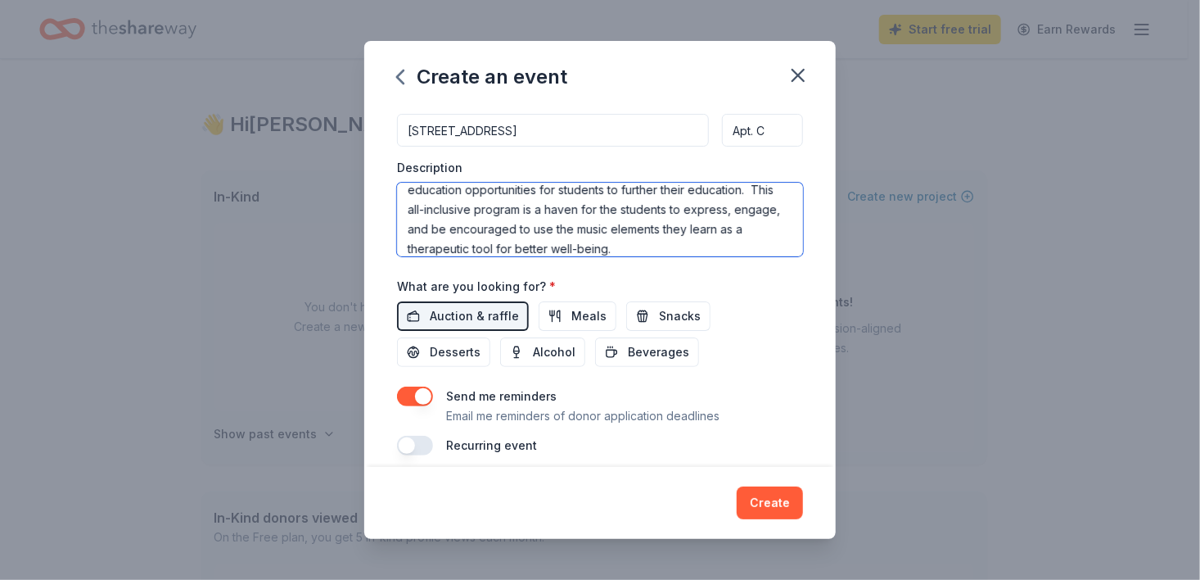
scroll to position [196, 0]
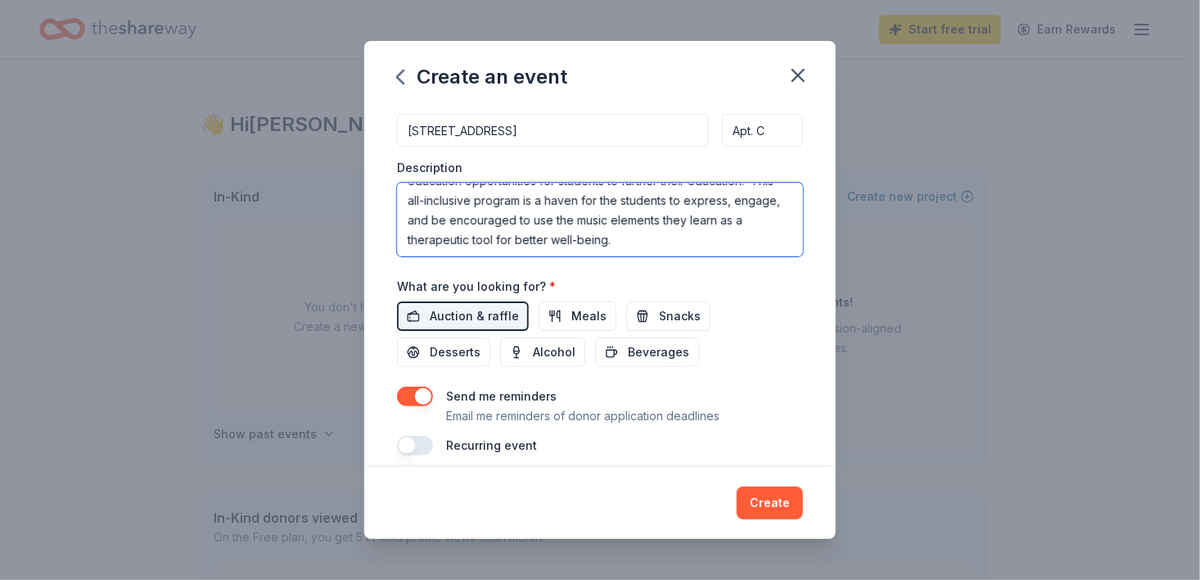
click at [744, 241] on textarea "Our live event & raffle and our online auction help raise needed funds to help …" at bounding box center [600, 220] width 406 height 74
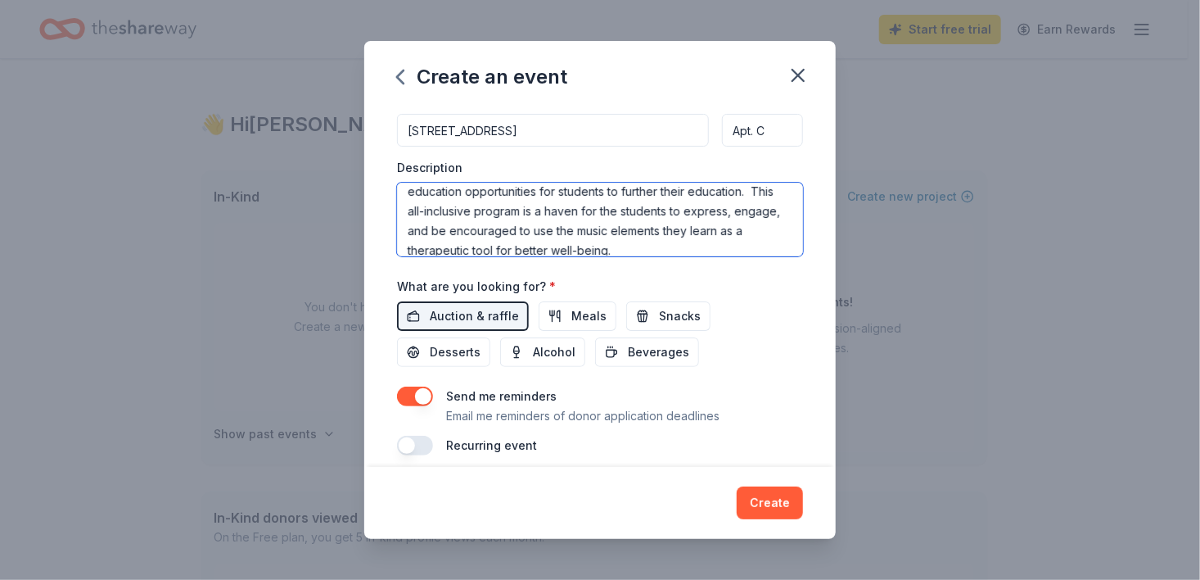
scroll to position [216, 0]
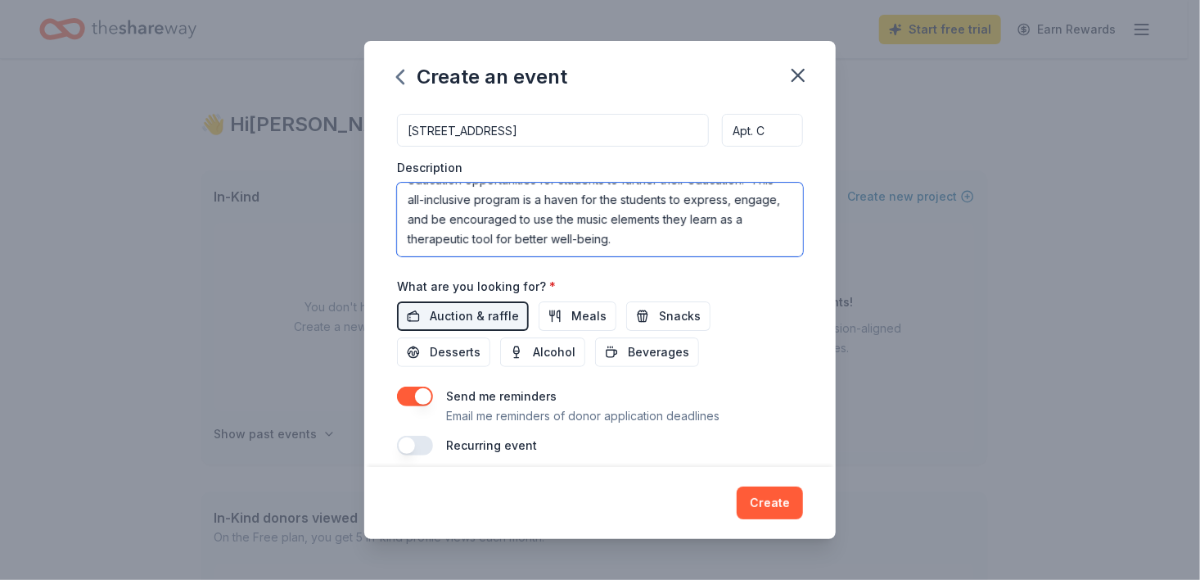
drag, startPoint x: 404, startPoint y: 187, endPoint x: 667, endPoint y: 215, distance: 264.2
click at [702, 240] on textarea "Our live event & raffle and our online auction help raise needed funds to help …" at bounding box center [600, 220] width 406 height 74
type textarea "Our live event & raffle and our online auction help raise needed funds to help …"
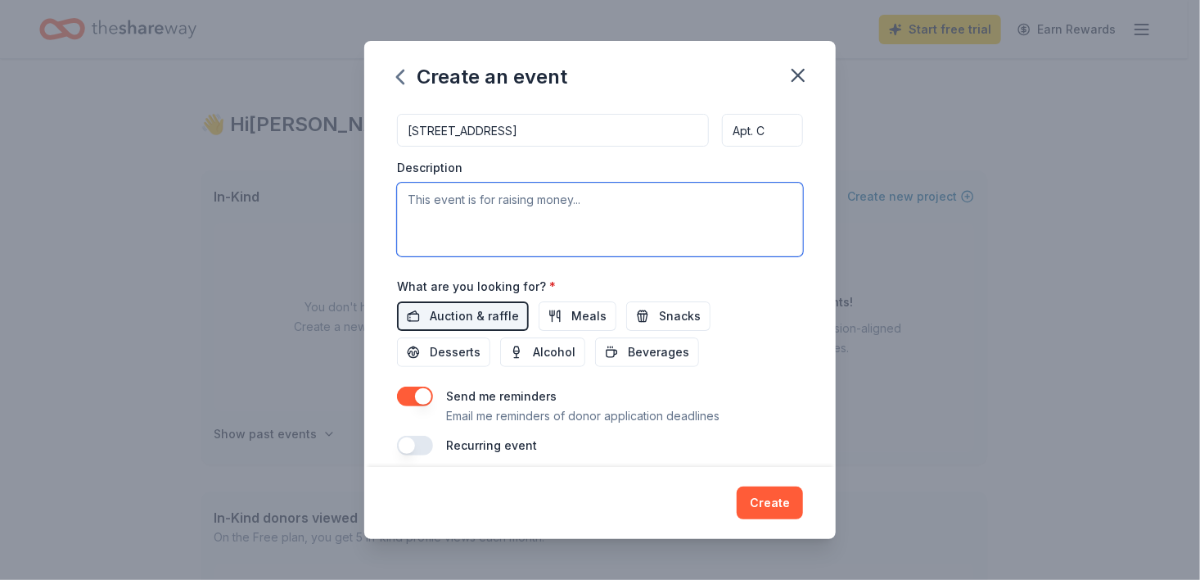
scroll to position [0, 0]
paste textarea "Our live event & raffle, as well as our online auction, help raise the needed f…"
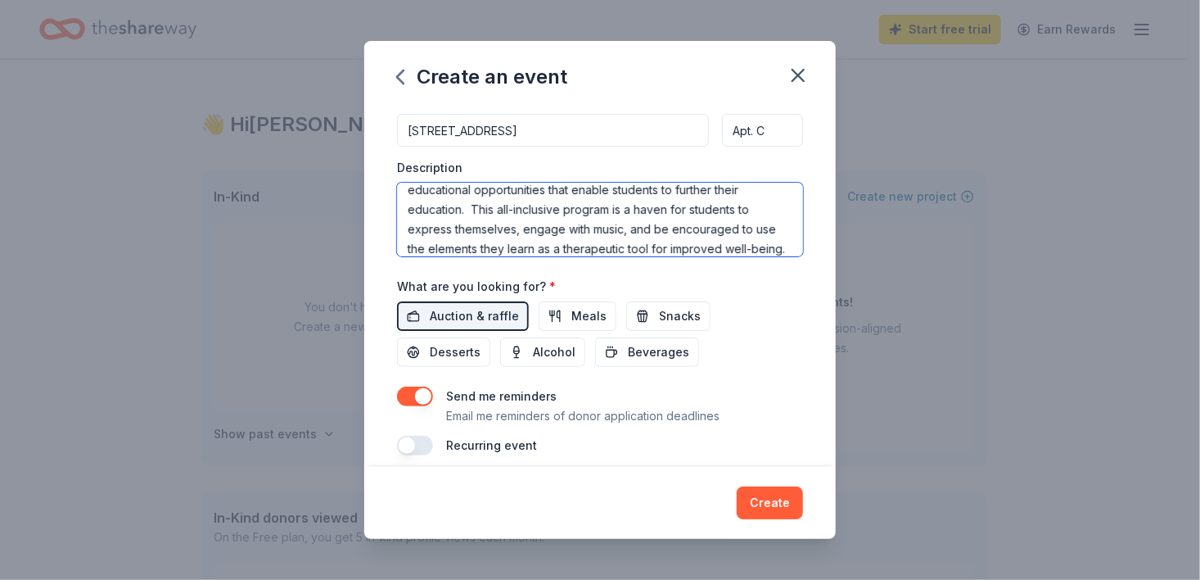
scroll to position [205, 0]
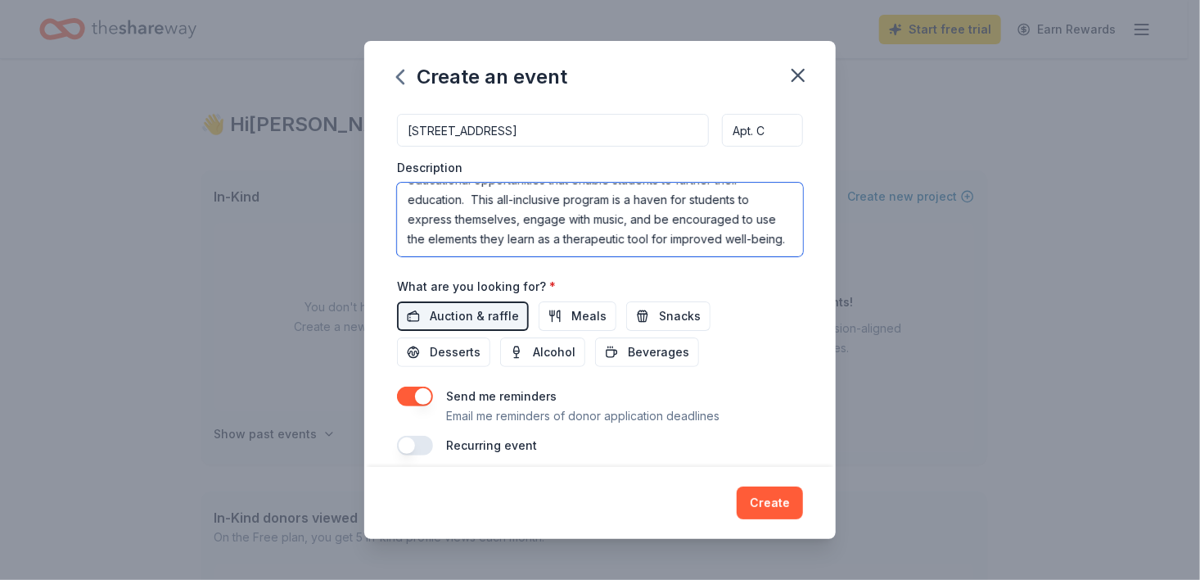
type textarea "Our live event & raffle, as well as our online auction, help raise the needed f…"
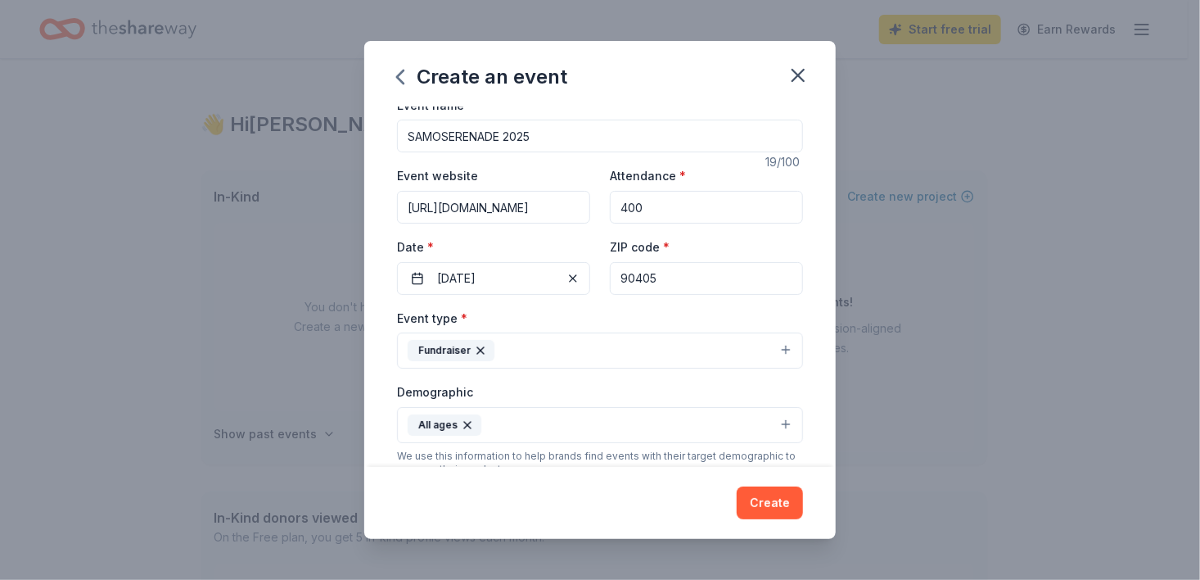
scroll to position [0, 0]
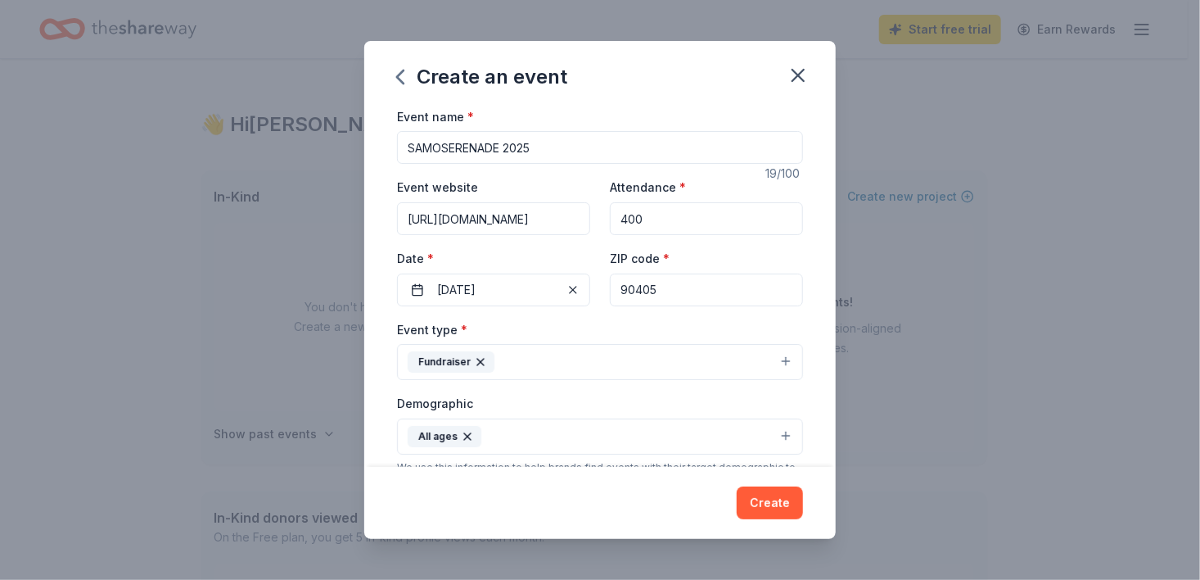
click at [641, 221] on input "400" at bounding box center [706, 218] width 193 height 33
type input "4"
type input "500"
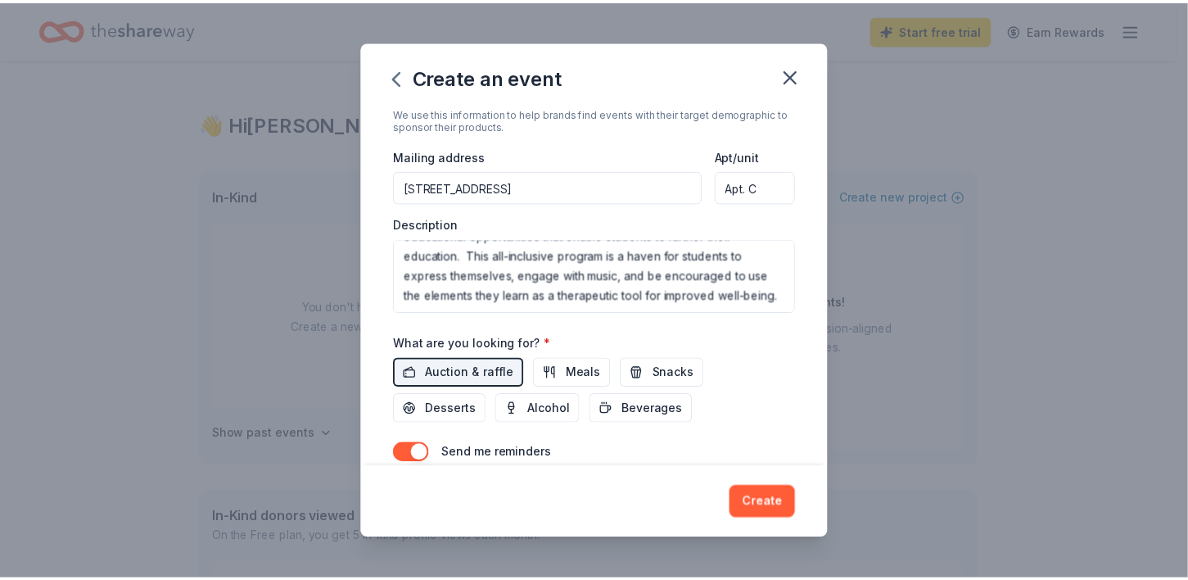
scroll to position [422, 0]
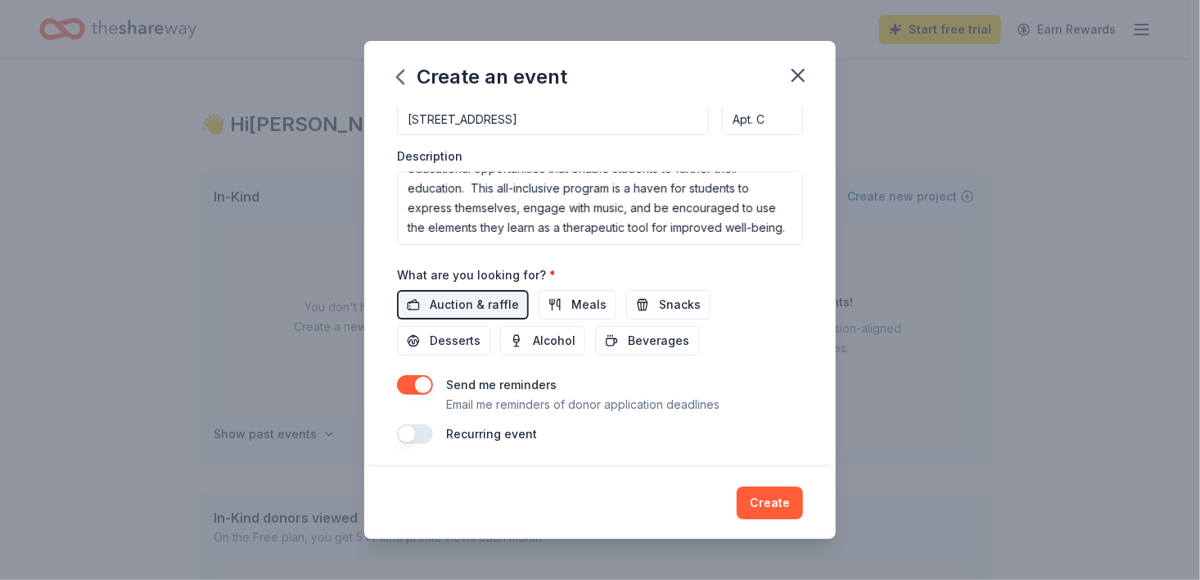
click at [770, 504] on button "Create" at bounding box center [770, 502] width 66 height 33
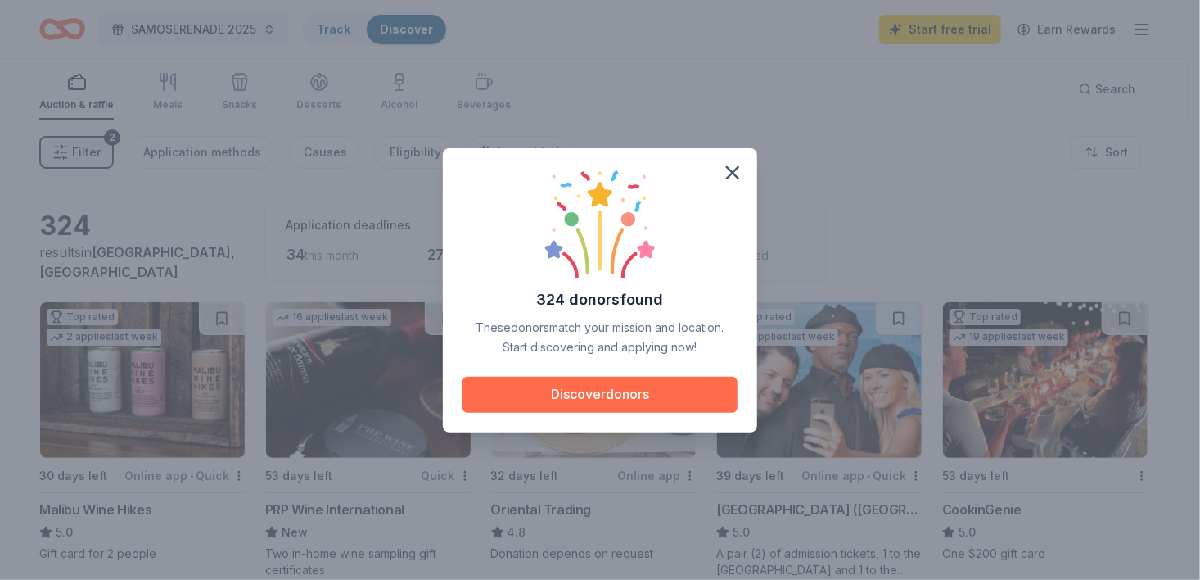
click at [612, 390] on button "Discover donors" at bounding box center [599, 395] width 275 height 36
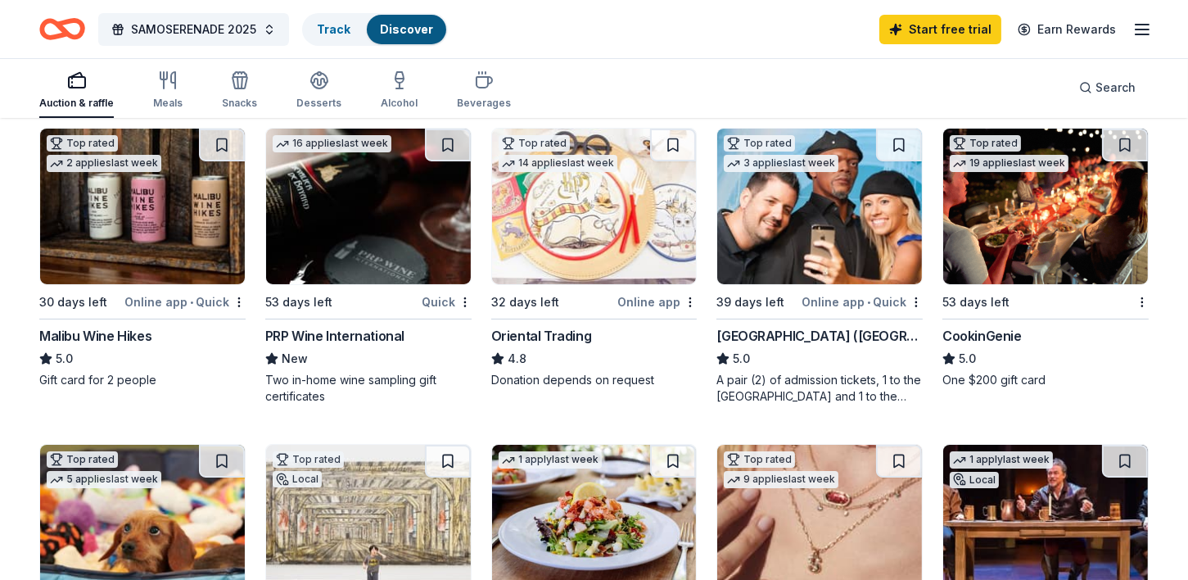
scroll to position [187, 0]
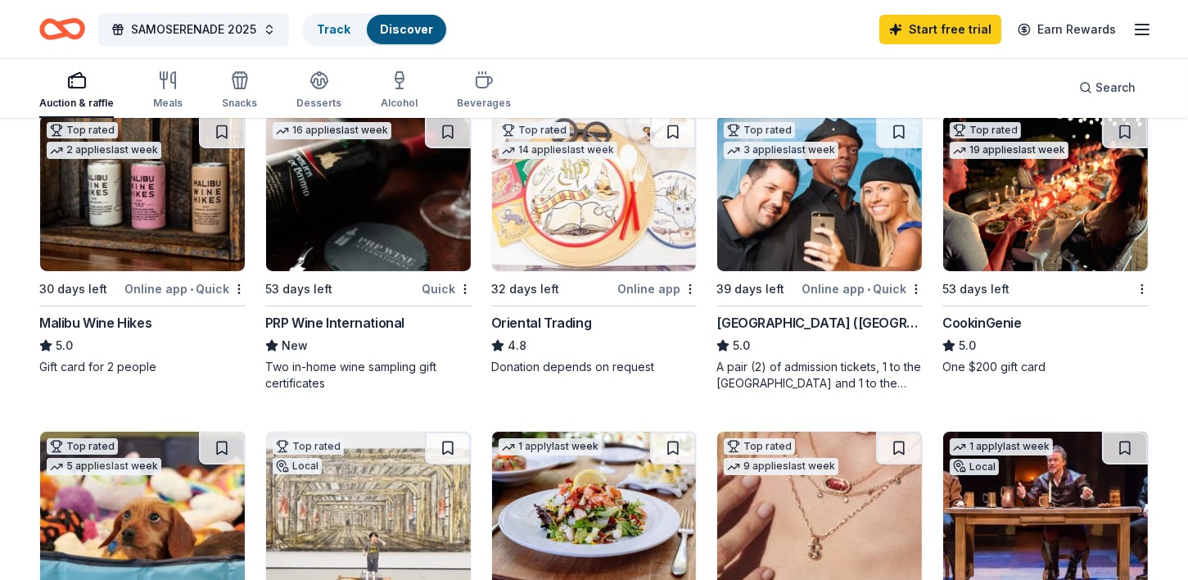
click at [144, 240] on img at bounding box center [142, 193] width 205 height 156
click at [164, 93] on div "Meals" at bounding box center [167, 89] width 29 height 39
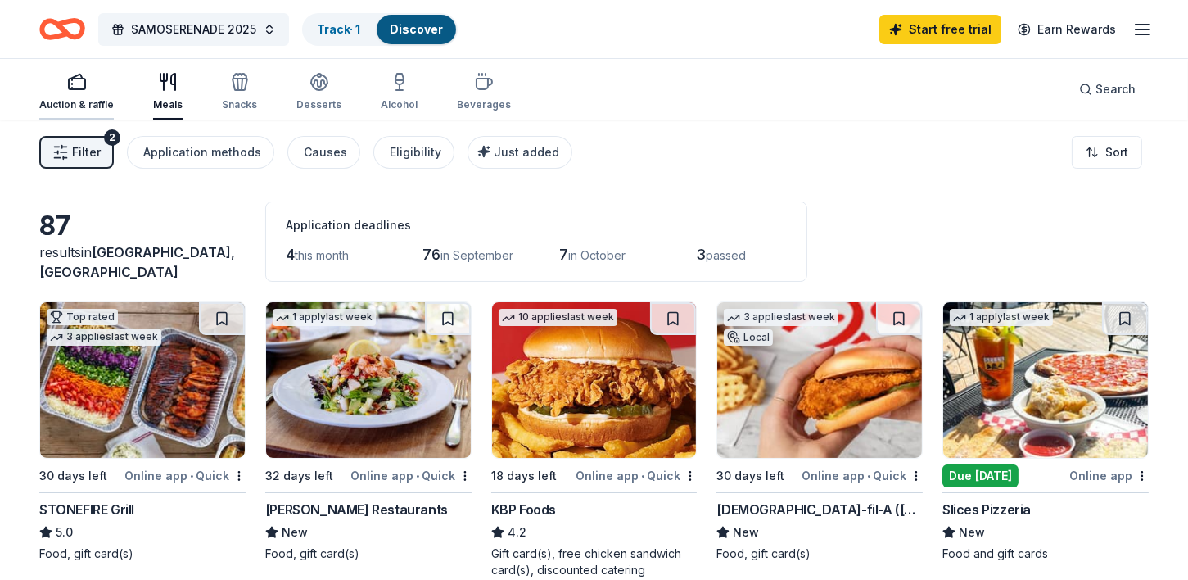
click at [71, 95] on div "Auction & raffle" at bounding box center [76, 91] width 74 height 39
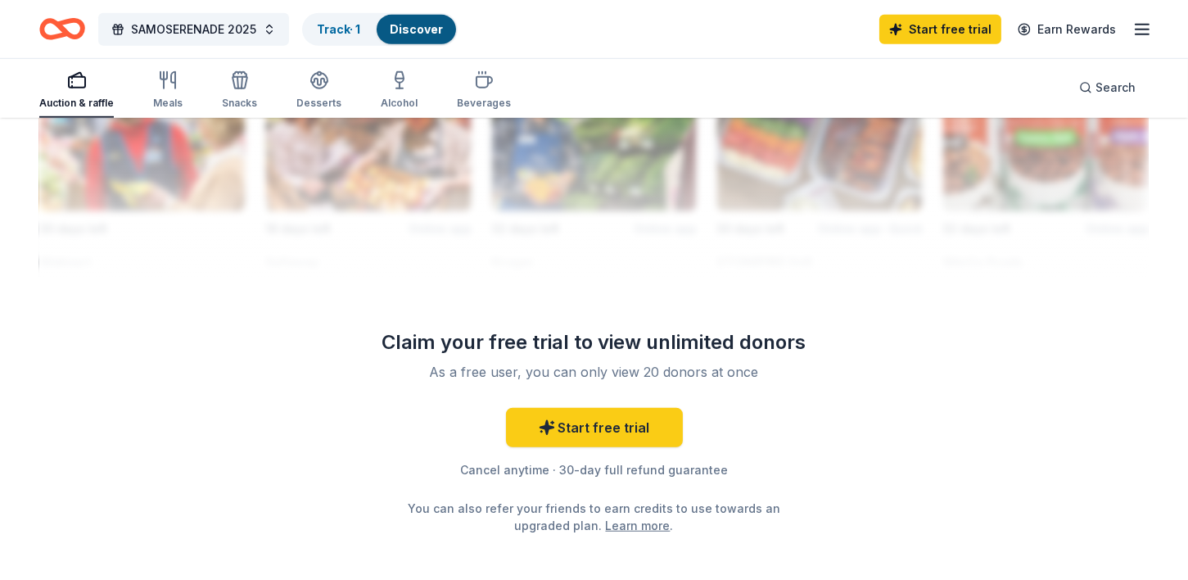
scroll to position [1553, 0]
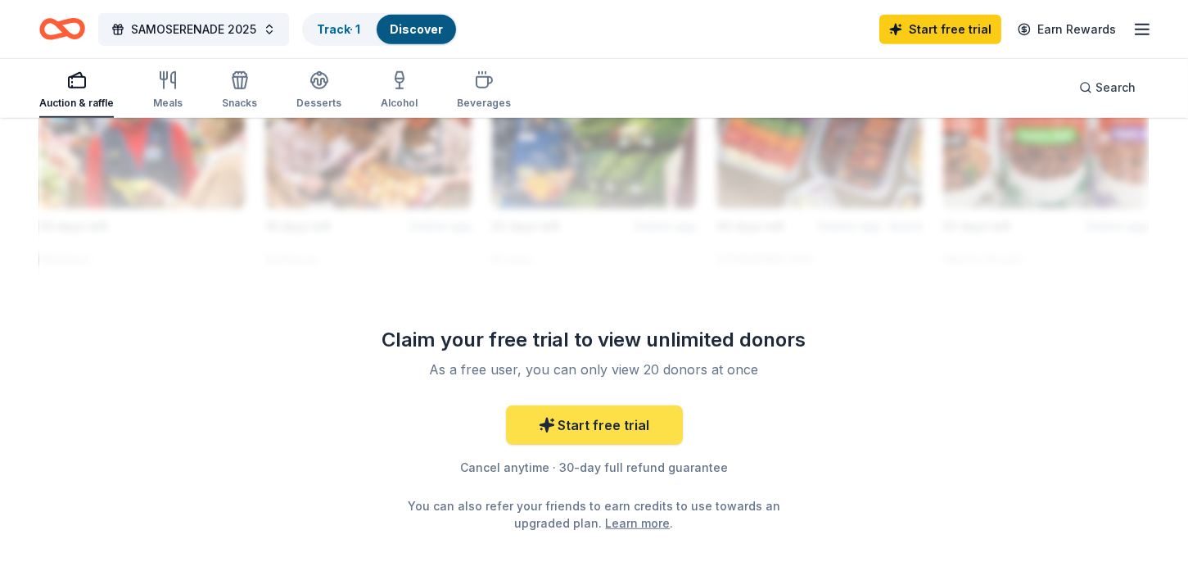
click at [586, 420] on link "Start free trial" at bounding box center [594, 424] width 177 height 39
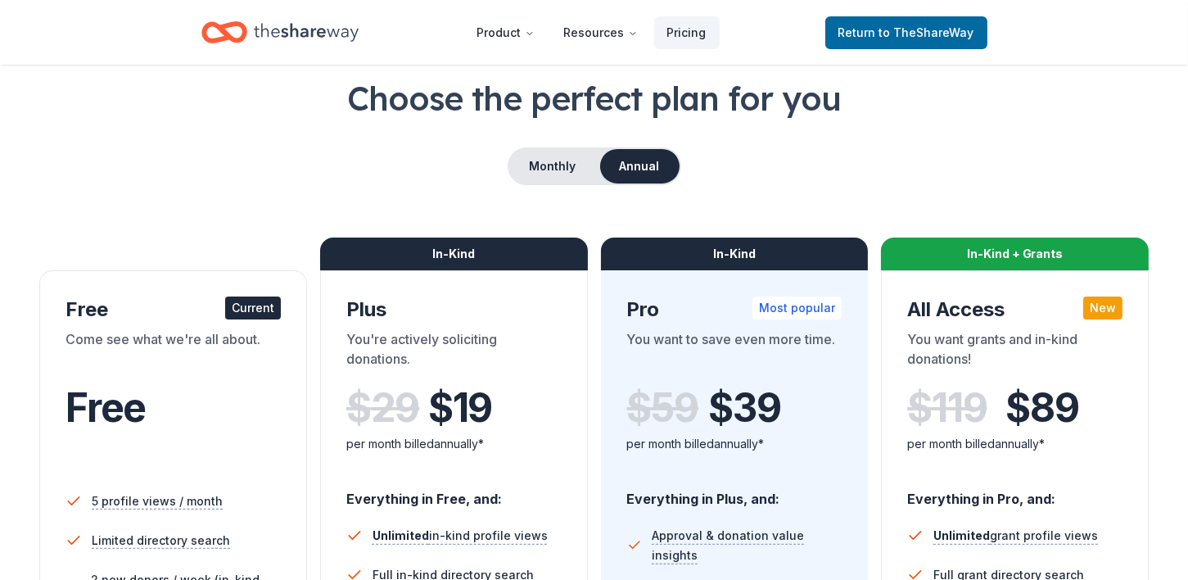
scroll to position [53, 0]
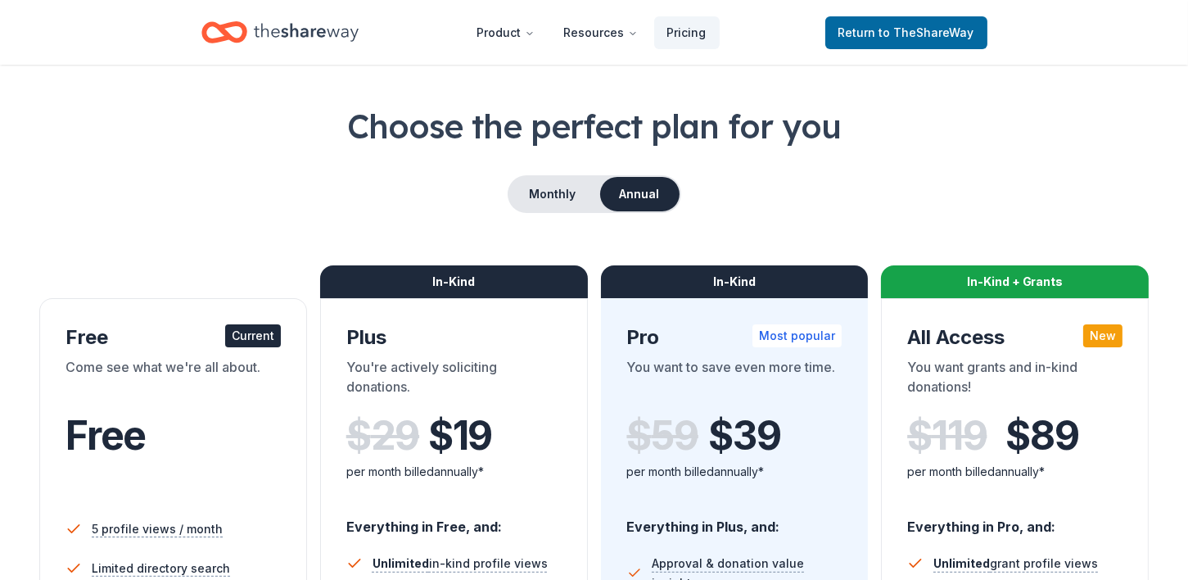
click at [447, 390] on div "You're actively soliciting donations." at bounding box center [453, 380] width 215 height 46
click at [453, 285] on div "In-Kind" at bounding box center [454, 281] width 268 height 33
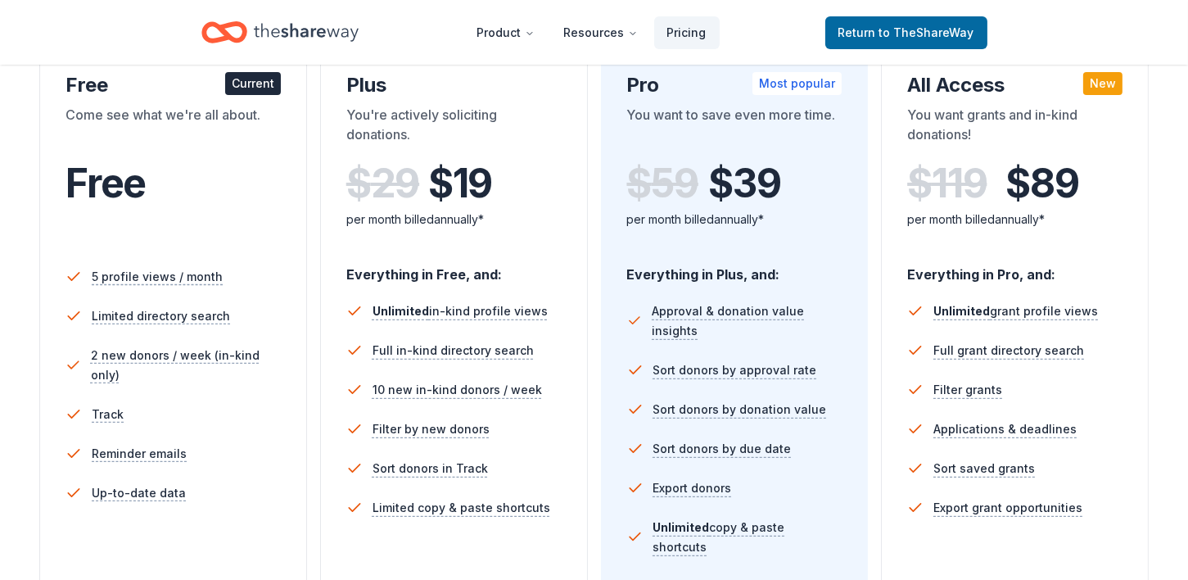
scroll to position [318, 0]
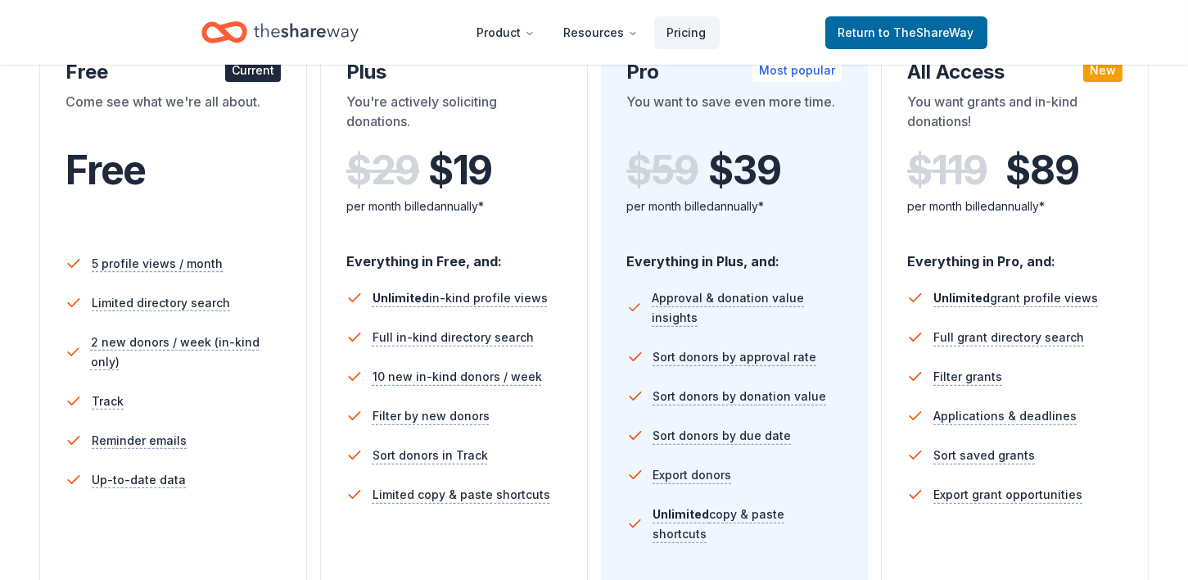
click at [476, 95] on div "You're actively soliciting donations." at bounding box center [453, 115] width 215 height 46
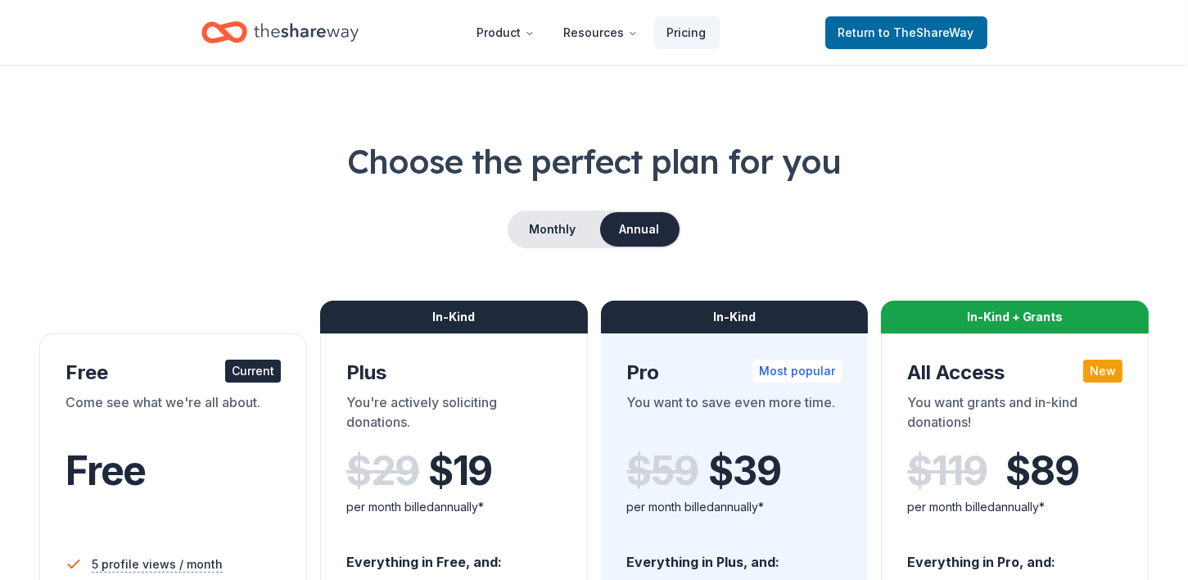
scroll to position [0, 0]
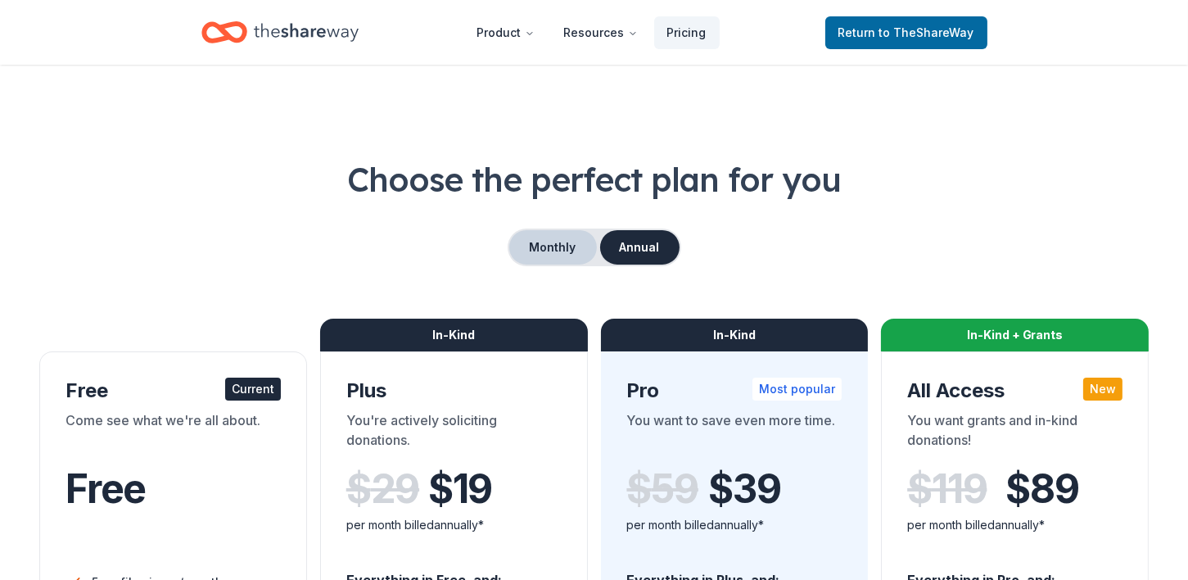
click at [545, 247] on button "Monthly" at bounding box center [553, 247] width 88 height 34
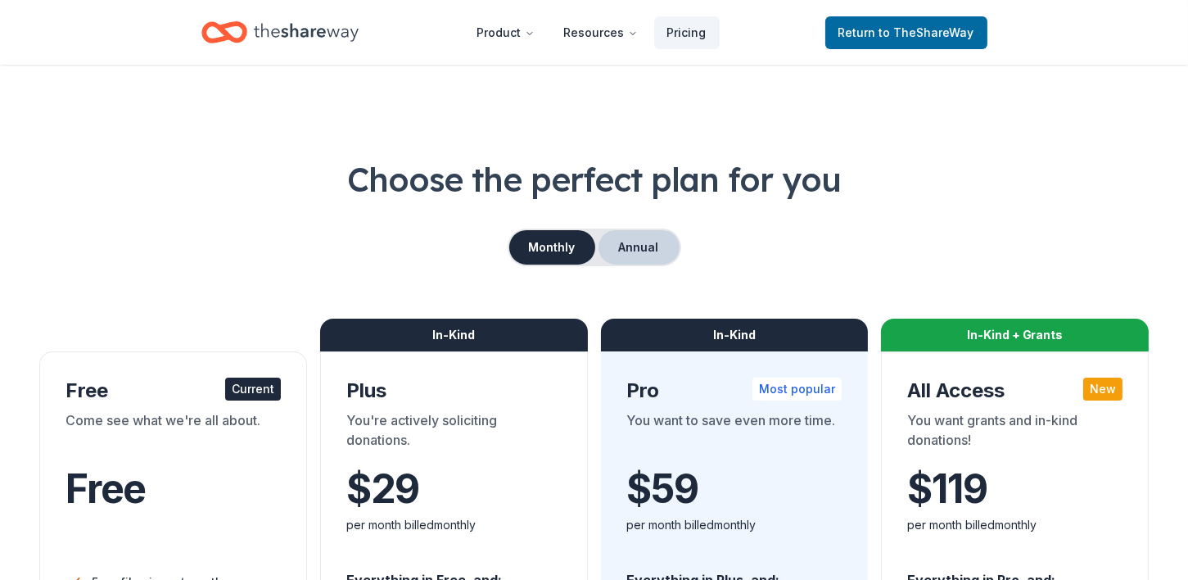
click at [636, 250] on button "Annual" at bounding box center [638, 247] width 81 height 34
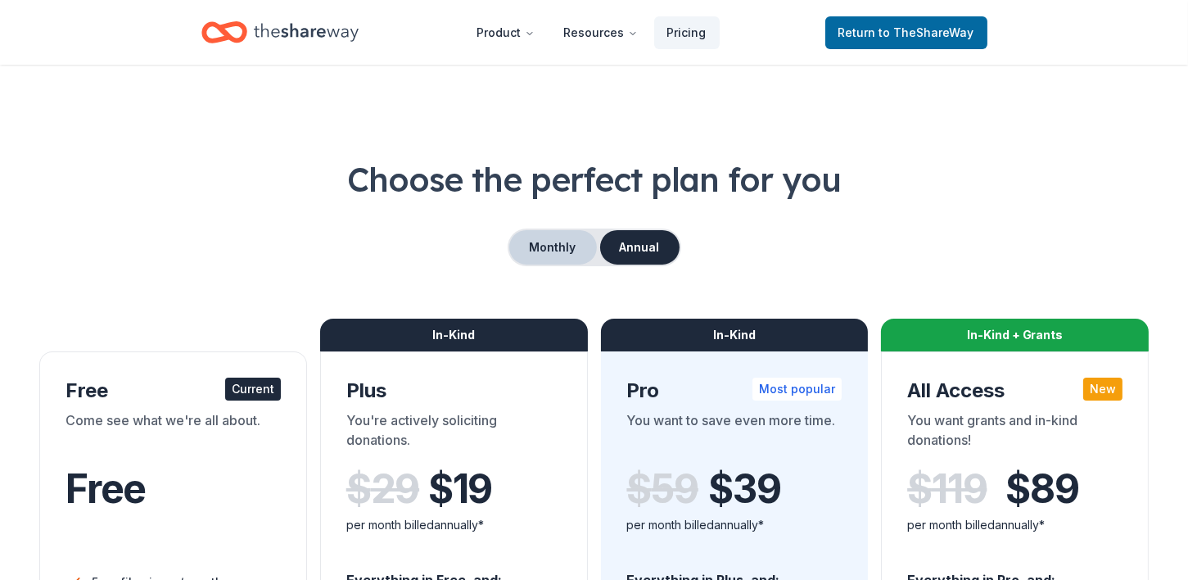
click at [548, 254] on button "Monthly" at bounding box center [553, 247] width 88 height 34
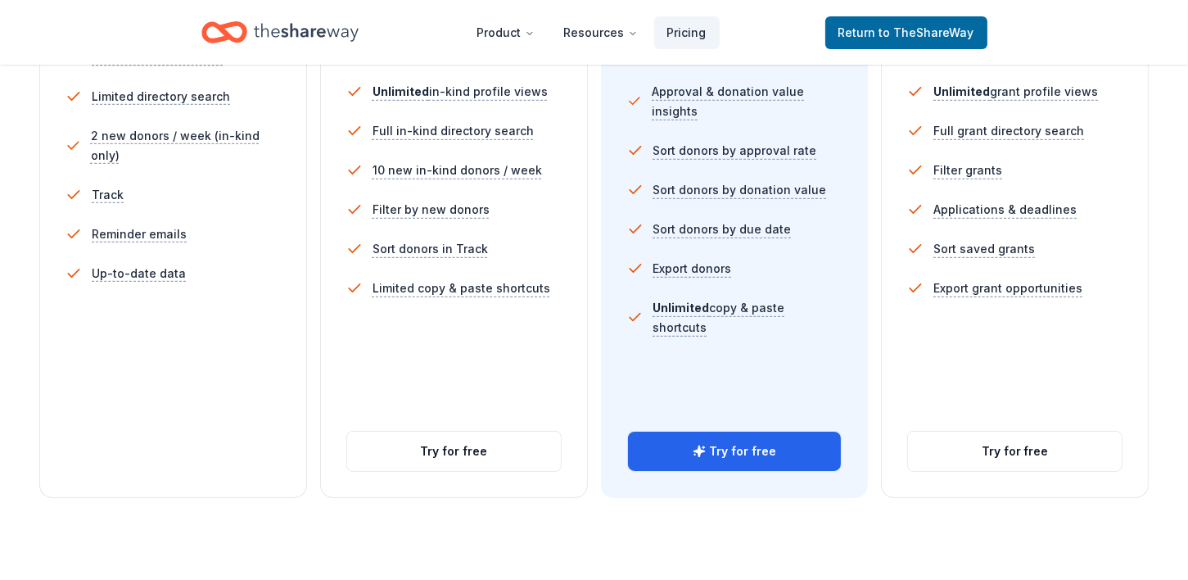
scroll to position [776, 0]
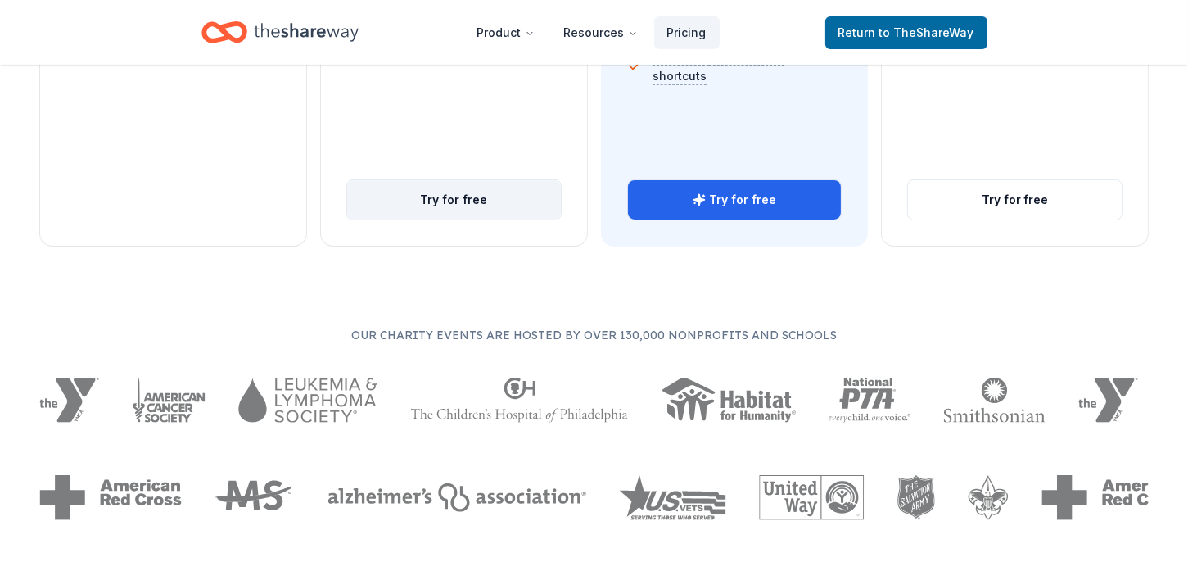
click at [406, 208] on button "Try for free" at bounding box center [454, 199] width 214 height 39
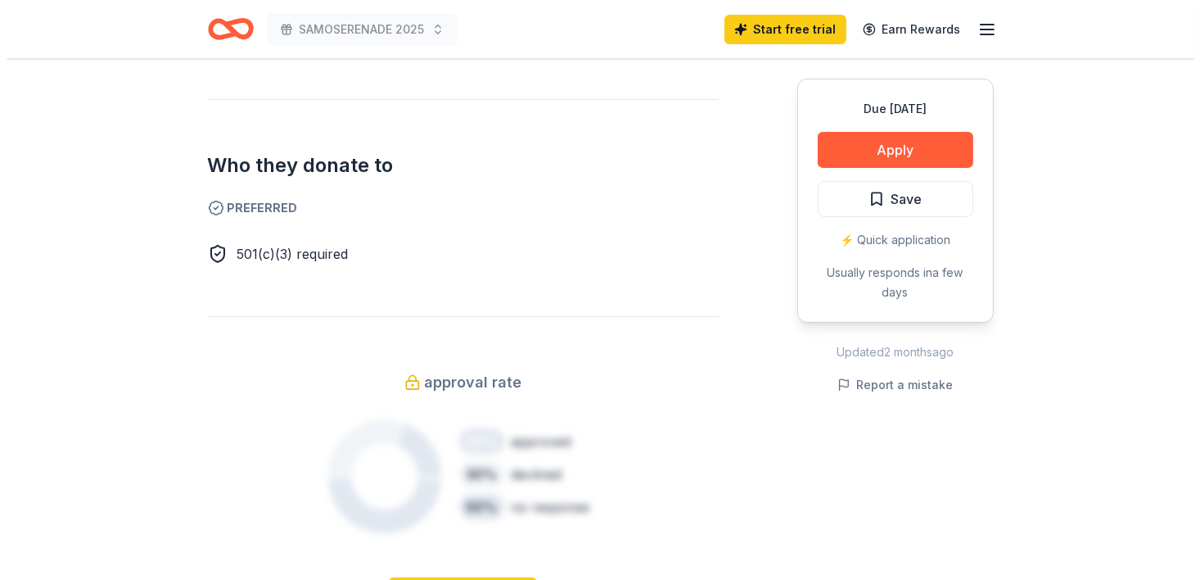
scroll to position [839, 0]
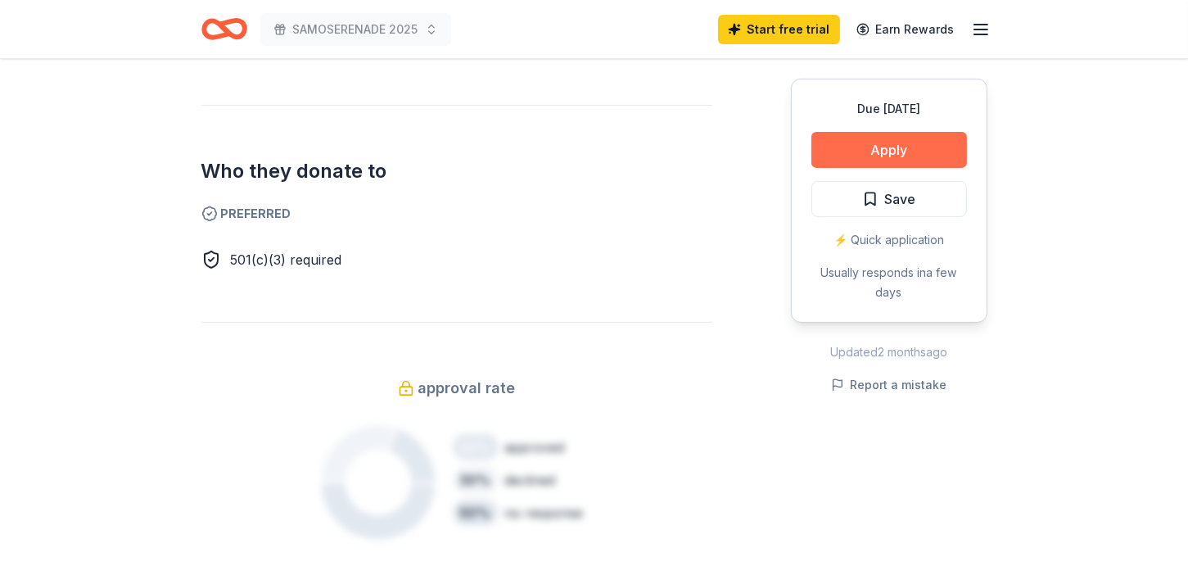
click at [881, 147] on button "Apply" at bounding box center [889, 150] width 156 height 36
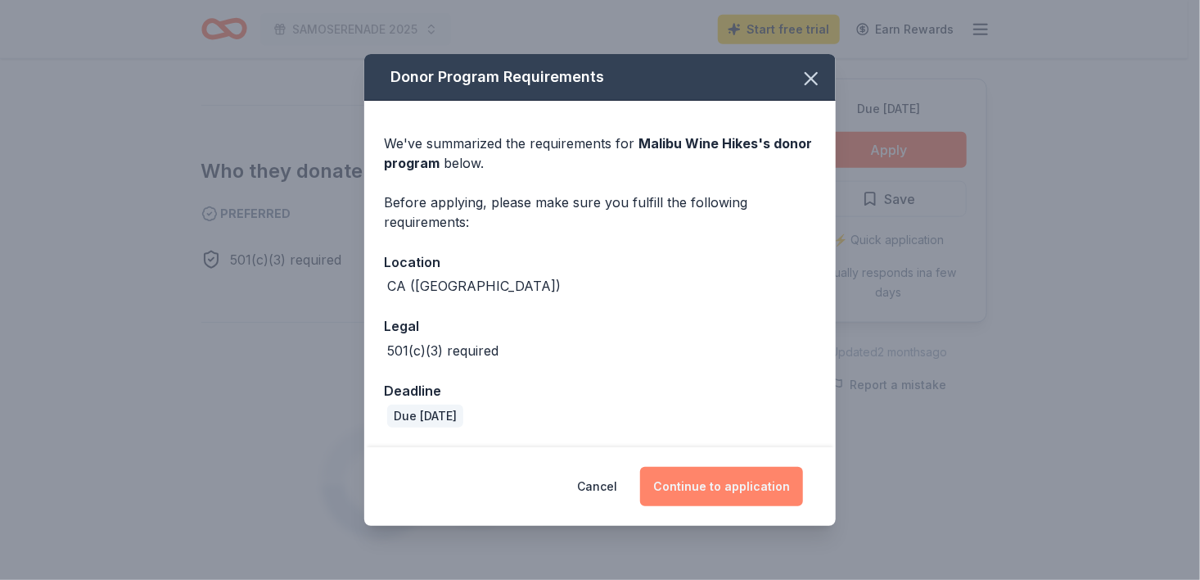
click at [720, 493] on button "Continue to application" at bounding box center [721, 486] width 163 height 39
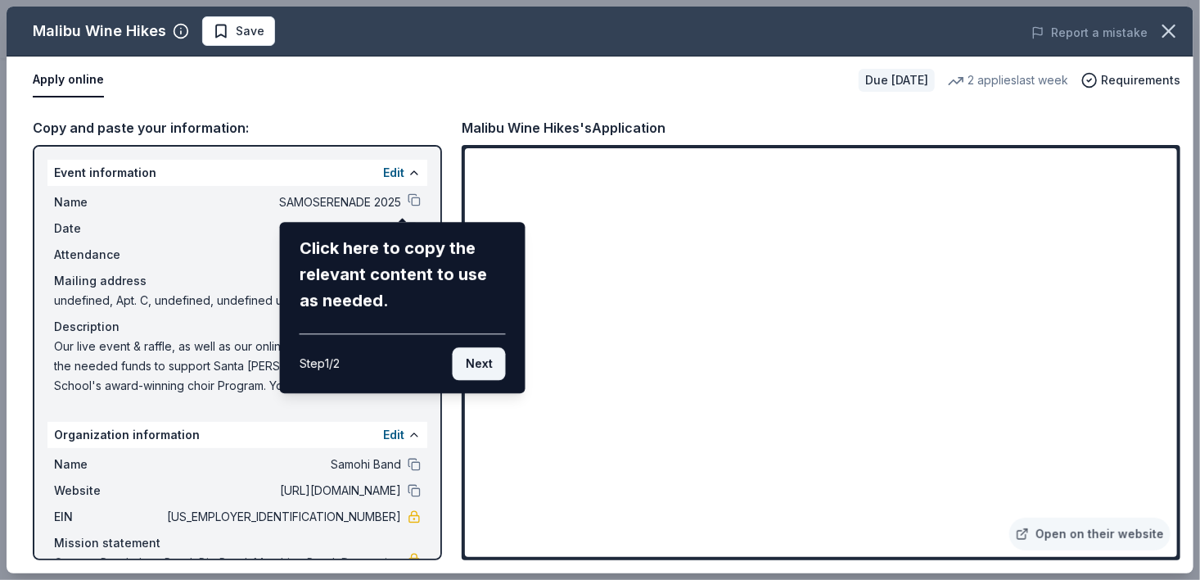
click at [481, 366] on button "Next" at bounding box center [479, 363] width 53 height 33
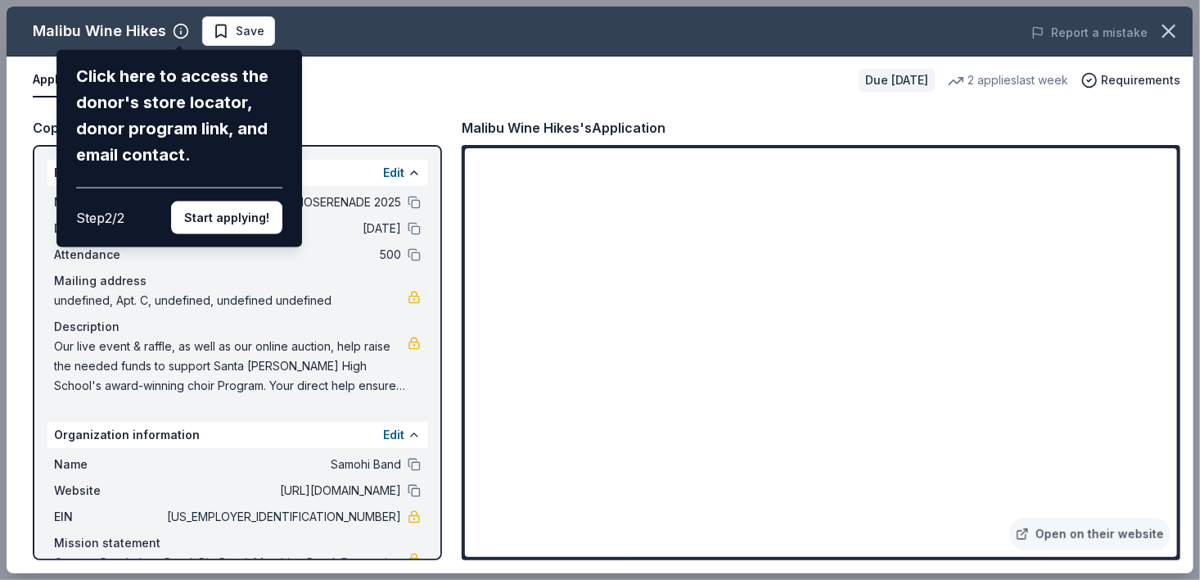
click at [232, 199] on div "Step 2 / 2 Start applying!" at bounding box center [179, 210] width 206 height 47
click at [237, 220] on button "Start applying!" at bounding box center [226, 217] width 111 height 33
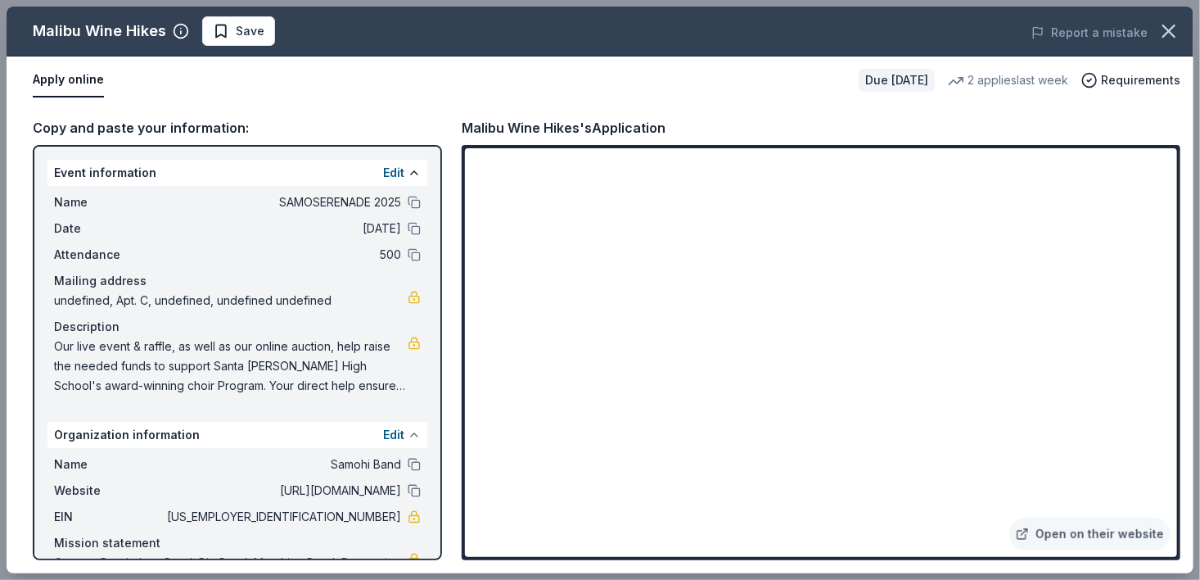
click at [408, 435] on button at bounding box center [414, 434] width 13 height 13
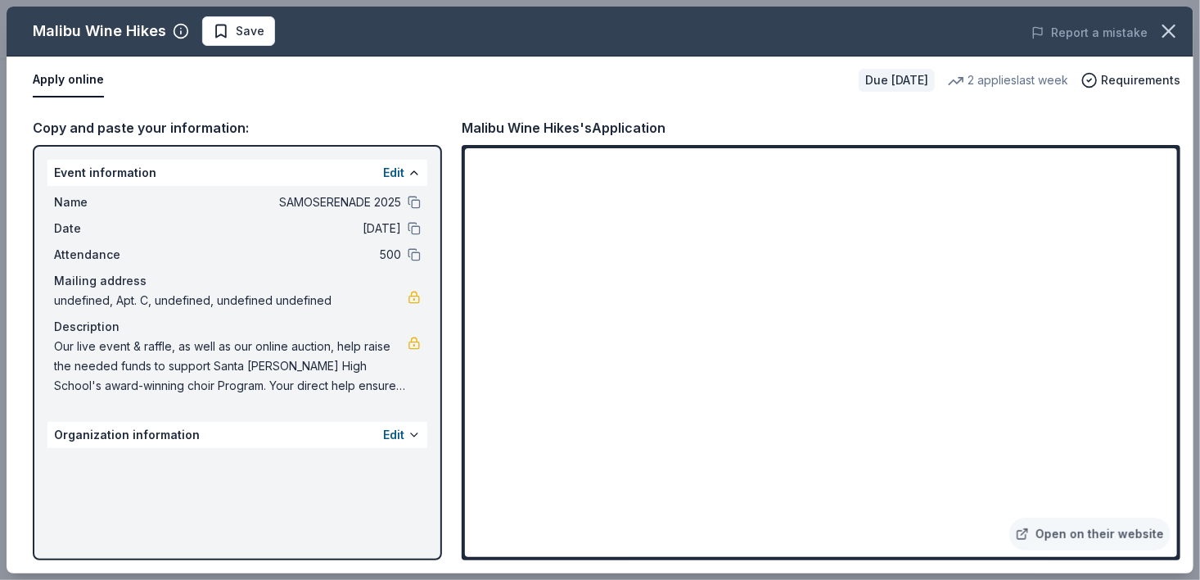
click at [406, 439] on div "Edit" at bounding box center [402, 435] width 38 height 20
click at [408, 432] on button at bounding box center [414, 434] width 13 height 13
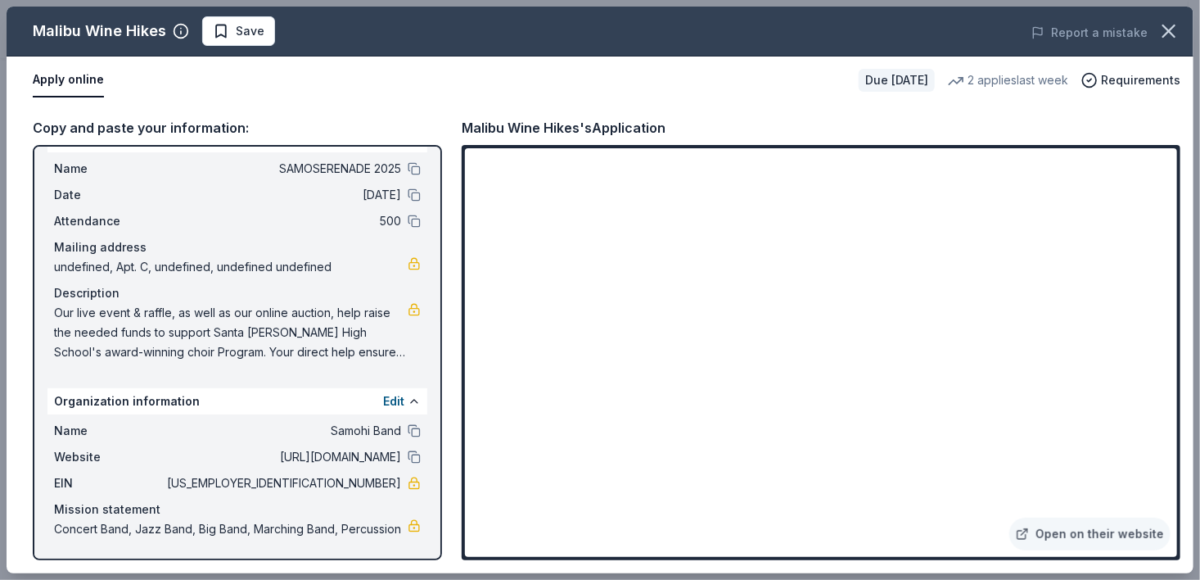
scroll to position [52, 0]
click at [174, 388] on div "Organization information Edit" at bounding box center [237, 401] width 380 height 26
click at [391, 391] on button "Edit" at bounding box center [393, 401] width 21 height 20
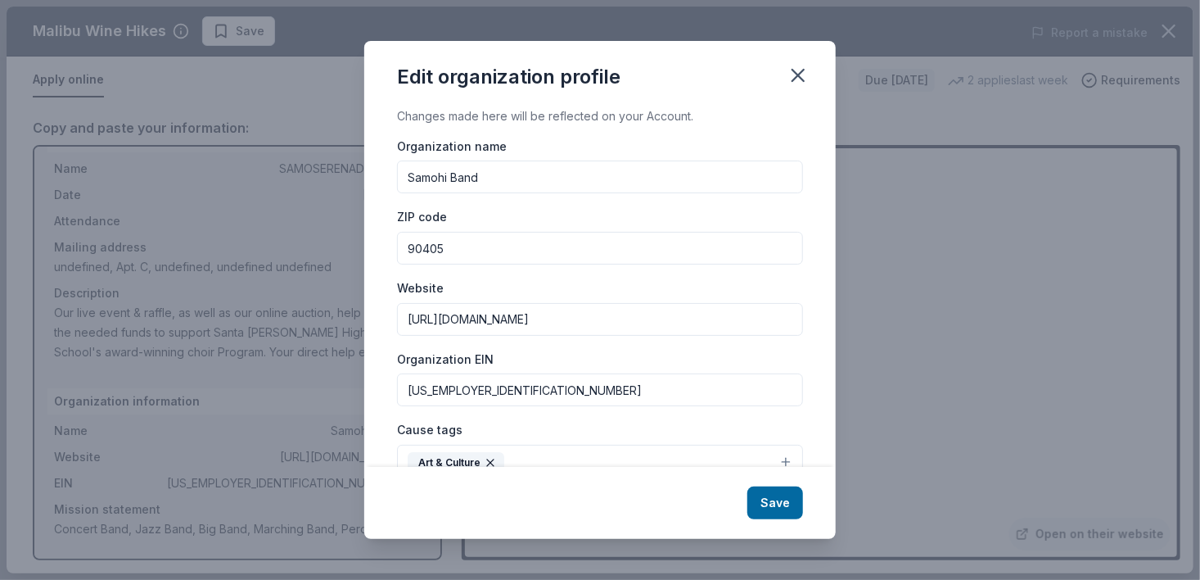
click at [483, 174] on input "Samohi Band" at bounding box center [600, 176] width 406 height 33
type input "S"
type input "SMAPA-VOCAL MUSIC"
click at [453, 319] on input "[URL][DOMAIN_NAME]" at bounding box center [600, 319] width 406 height 33
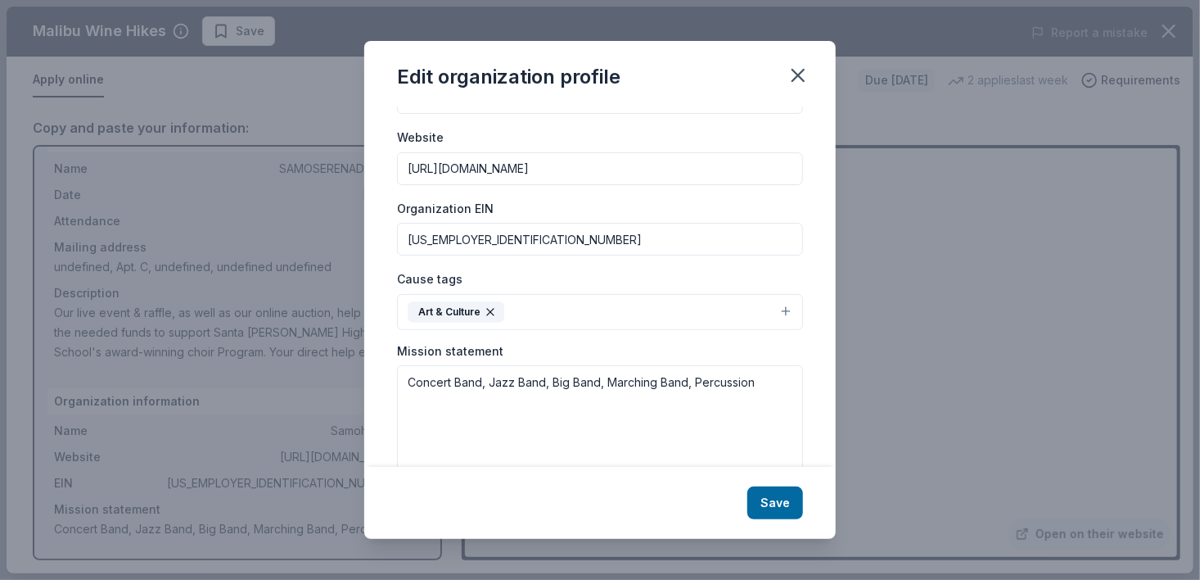
scroll to position [156, 0]
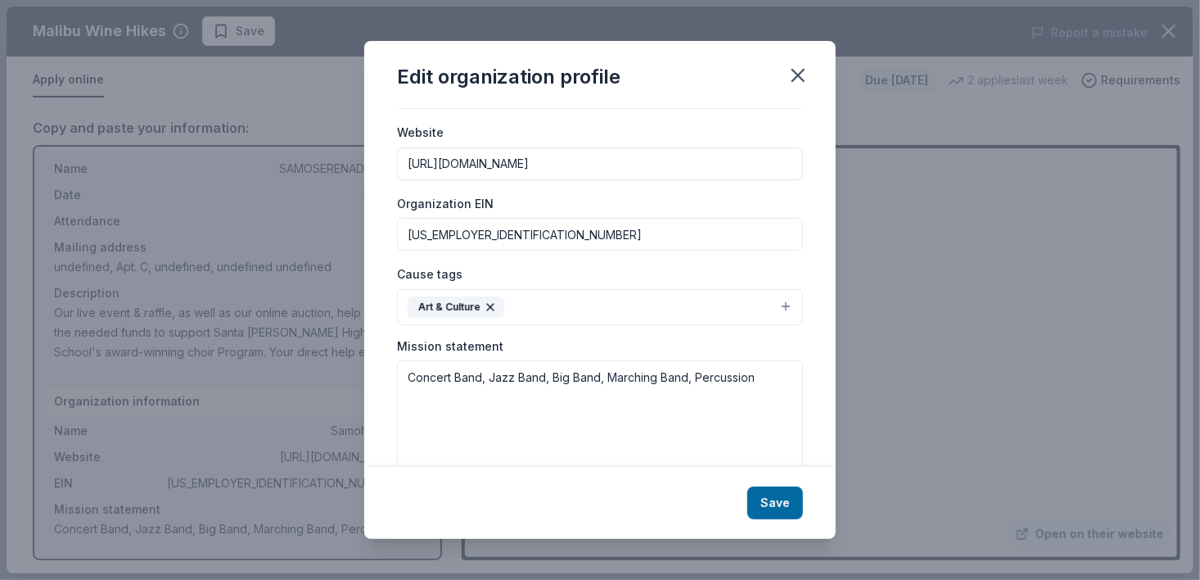
click at [768, 306] on button "Art & Culture" at bounding box center [600, 307] width 406 height 36
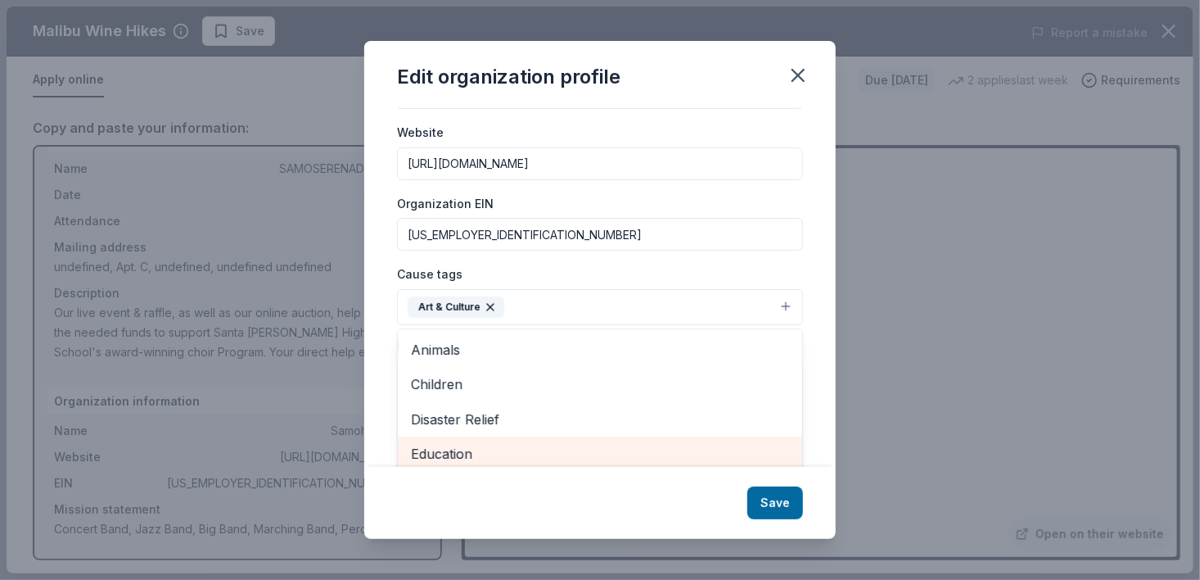
click at [446, 449] on span "Education" at bounding box center [600, 453] width 378 height 21
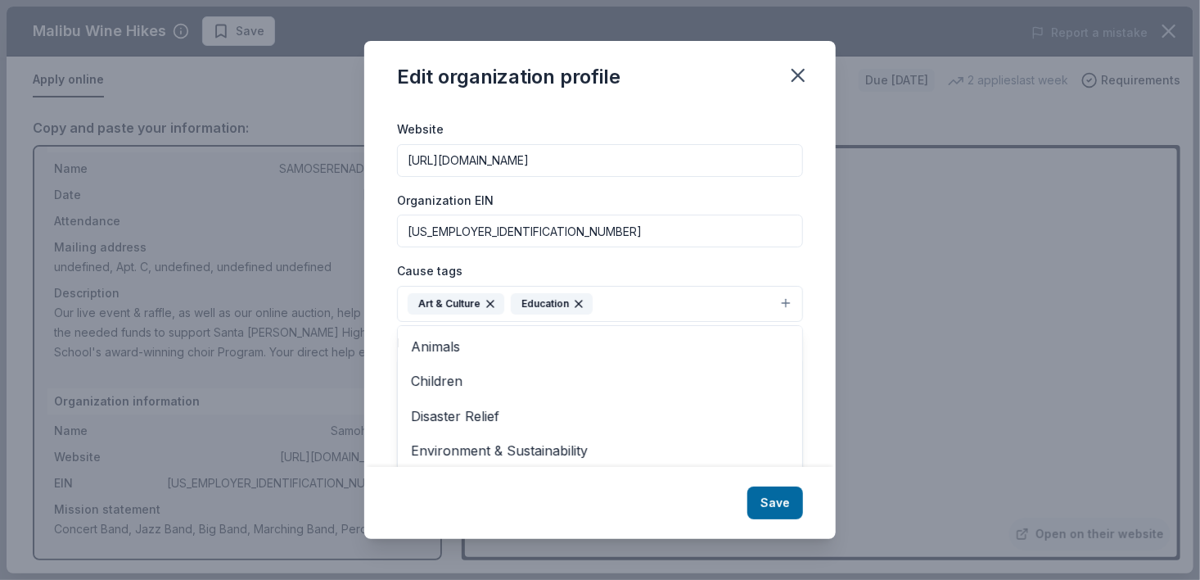
click at [769, 303] on button "Art & Culture Education" at bounding box center [600, 304] width 406 height 36
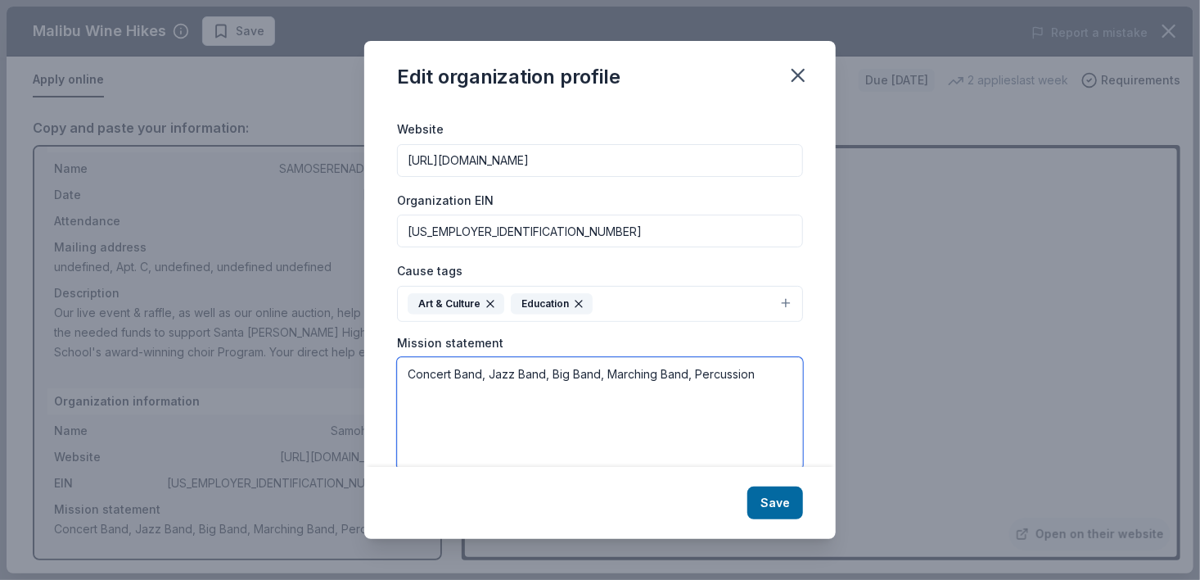
drag, startPoint x: 406, startPoint y: 370, endPoint x: 814, endPoint y: 392, distance: 408.2
click at [814, 392] on div "Changes made here will be reflected on your Account. Organization name SMAPA-VO…" at bounding box center [599, 286] width 471 height 360
paste textarea "These efforts ensure all choir students have access to high-quality music educa…"
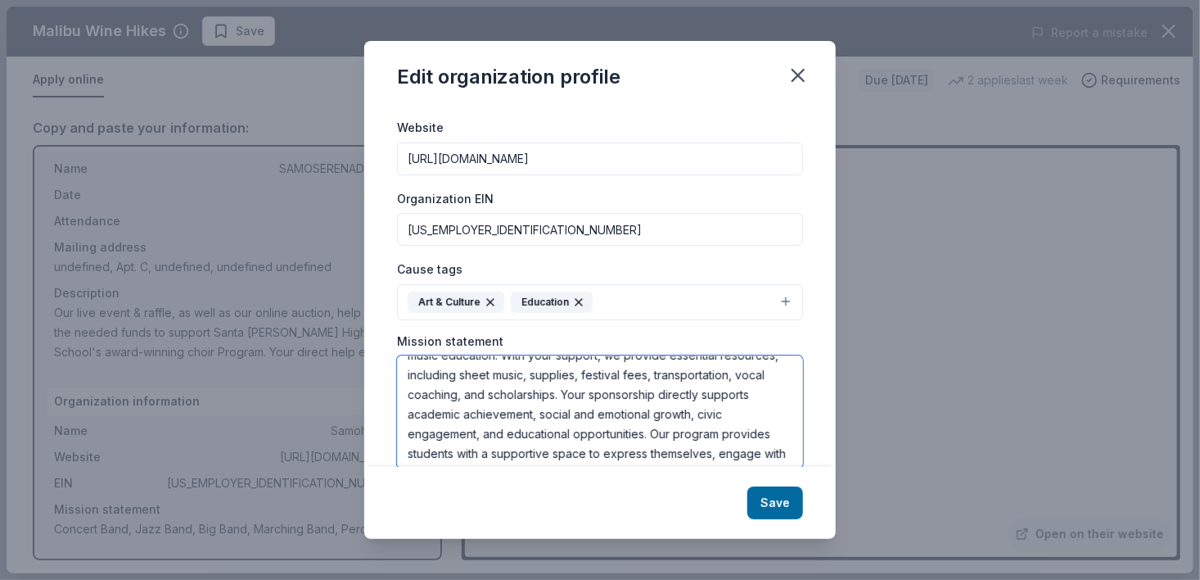
scroll to position [0, 0]
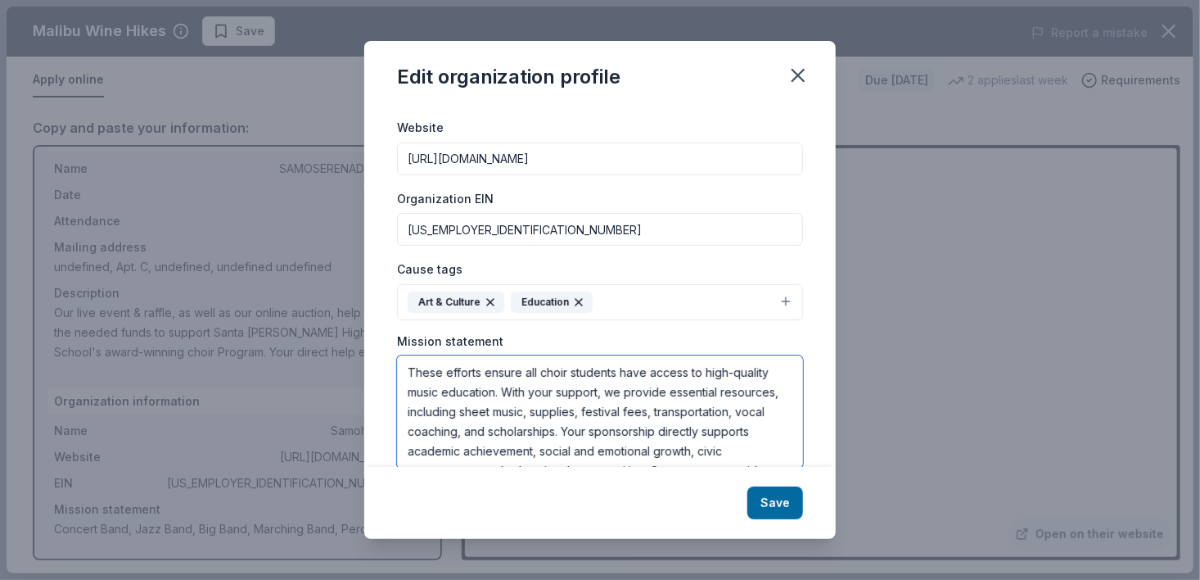
drag, startPoint x: 444, startPoint y: 369, endPoint x: 473, endPoint y: 348, distance: 36.3
click at [443, 369] on textarea "These efforts ensure all choir students have access to high-quality music educa…" at bounding box center [600, 411] width 406 height 113
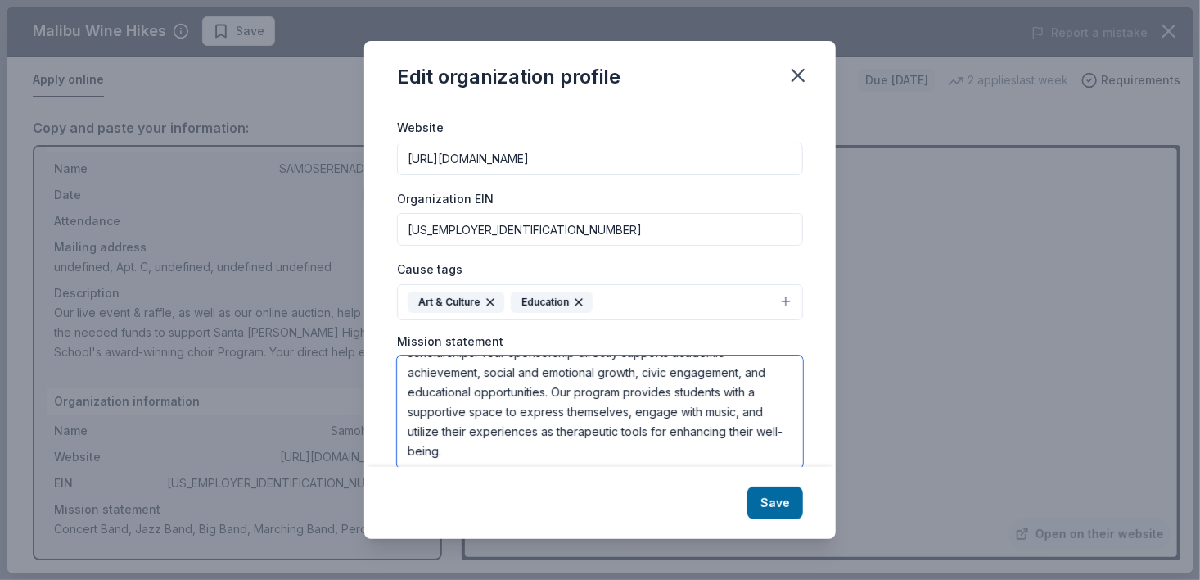
scroll to position [187, 0]
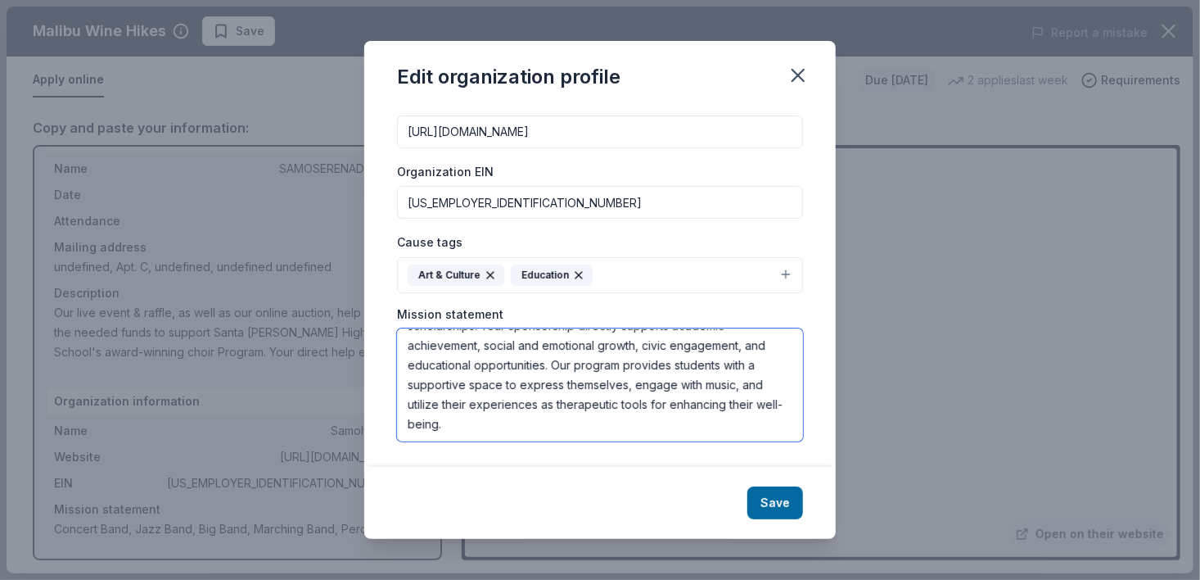
drag, startPoint x: 408, startPoint y: 370, endPoint x: 718, endPoint y: 420, distance: 314.2
click at [731, 433] on textarea "Our fundraising efforts ensure all choir students have access to high-quality m…" at bounding box center [600, 384] width 406 height 113
type textarea "Our fundraising efforts ensure all choir students have access to high-quality m…"
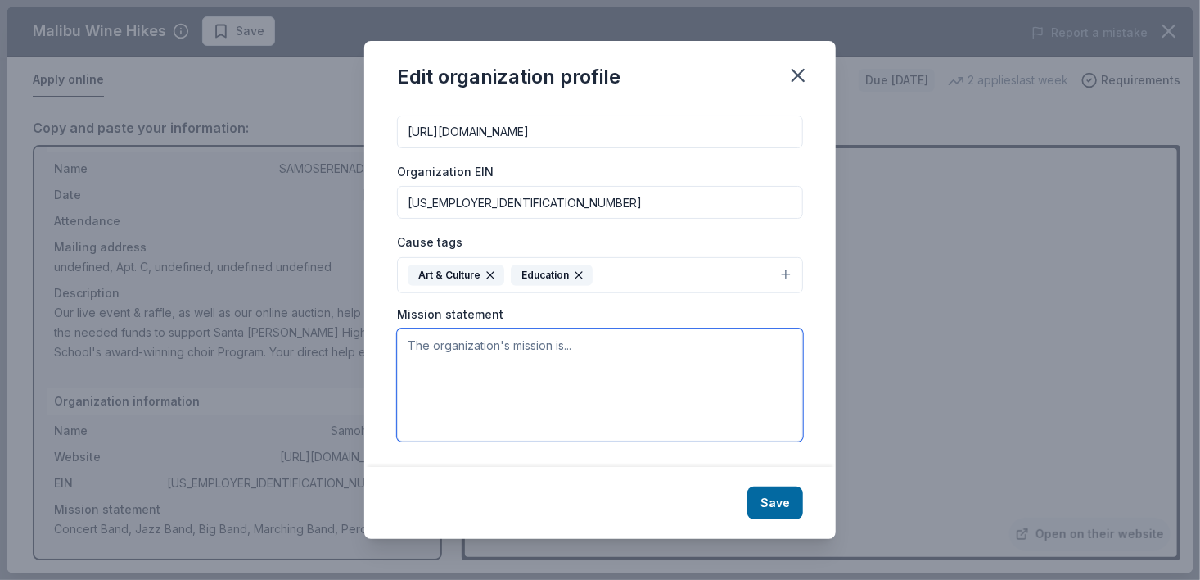
scroll to position [0, 0]
paste textarea "Our fundraising efforts ensure all choir students have access to high-quality m…"
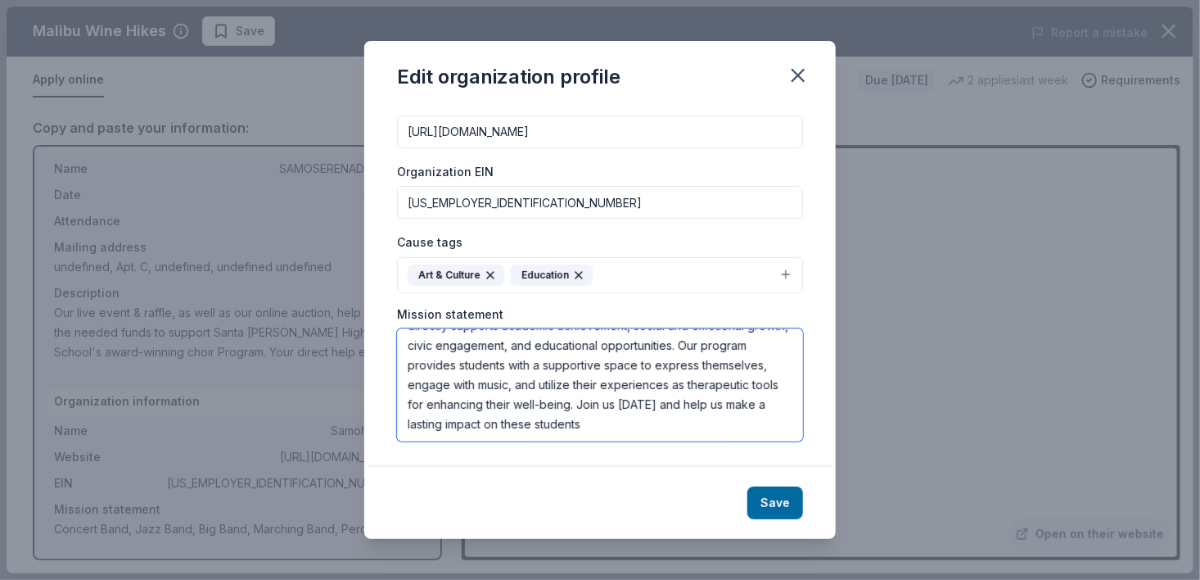
scroll to position [177, 0]
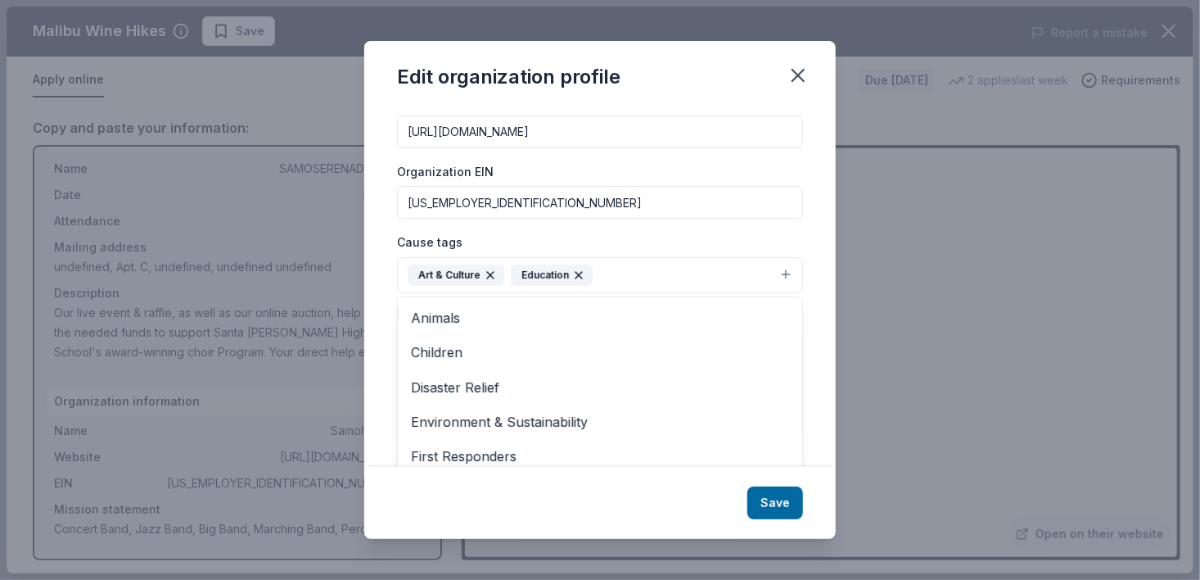
click at [775, 277] on button "Art & Culture Education" at bounding box center [600, 275] width 406 height 36
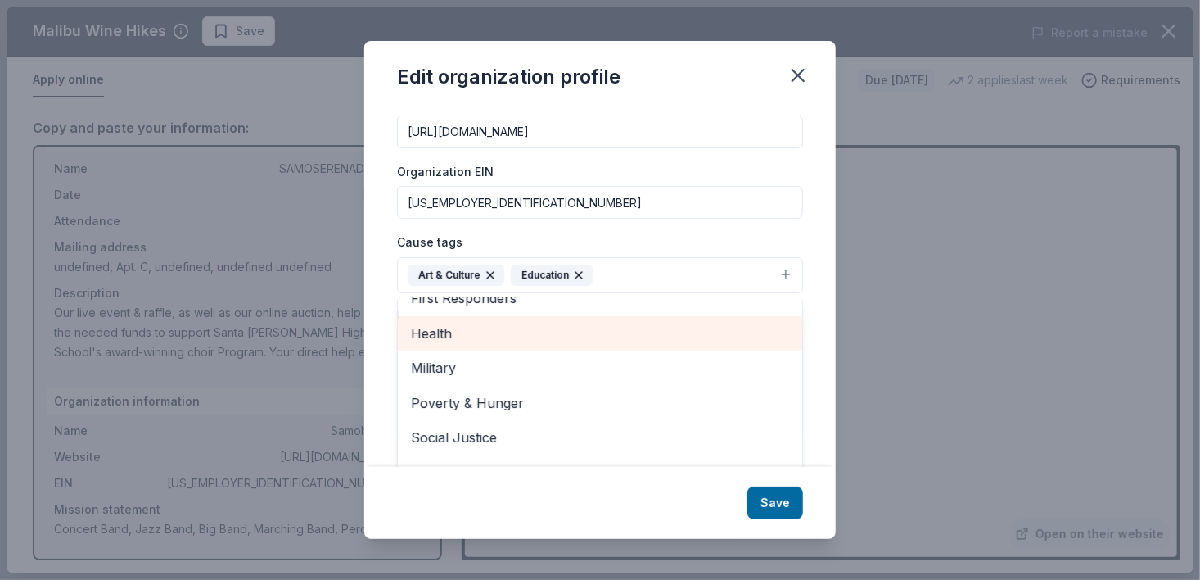
click at [471, 327] on span "Health" at bounding box center [600, 333] width 378 height 21
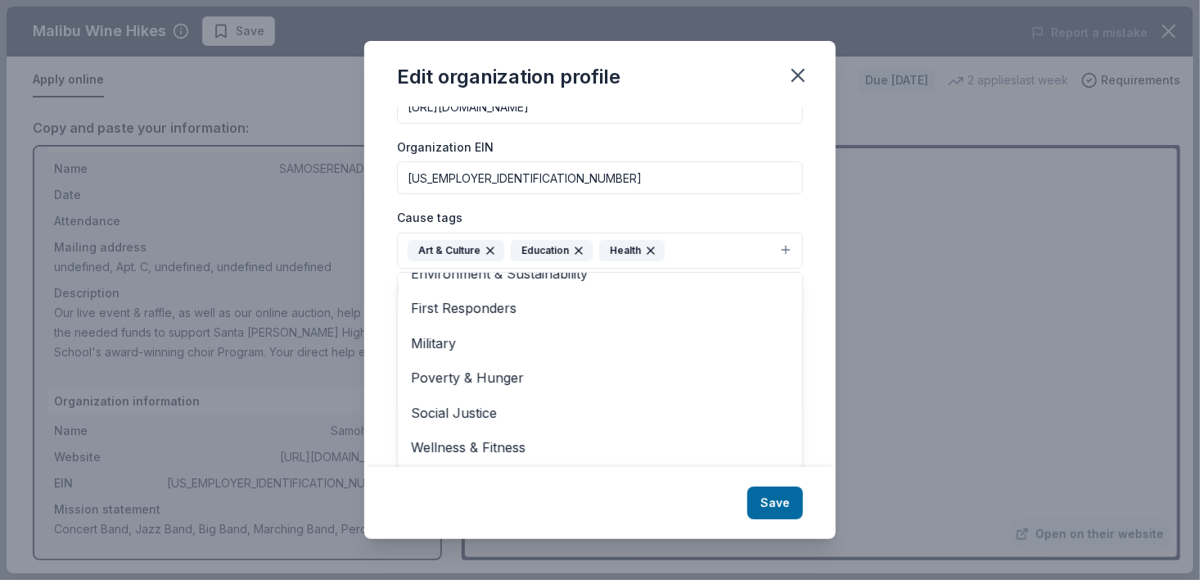
scroll to position [211, 0]
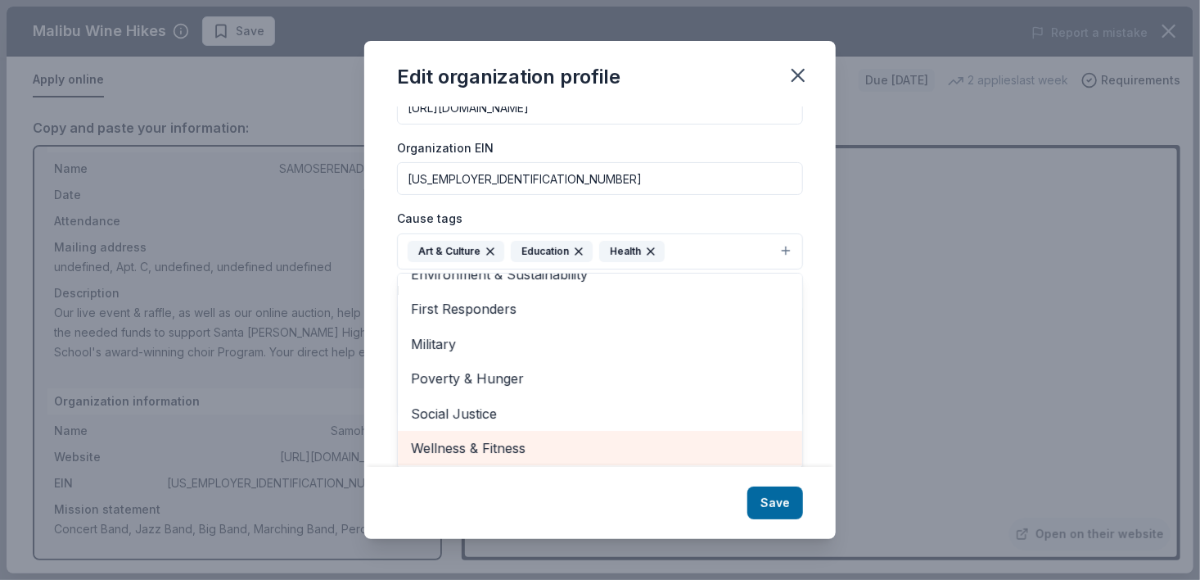
click at [477, 445] on span "Wellness & Fitness" at bounding box center [600, 447] width 378 height 21
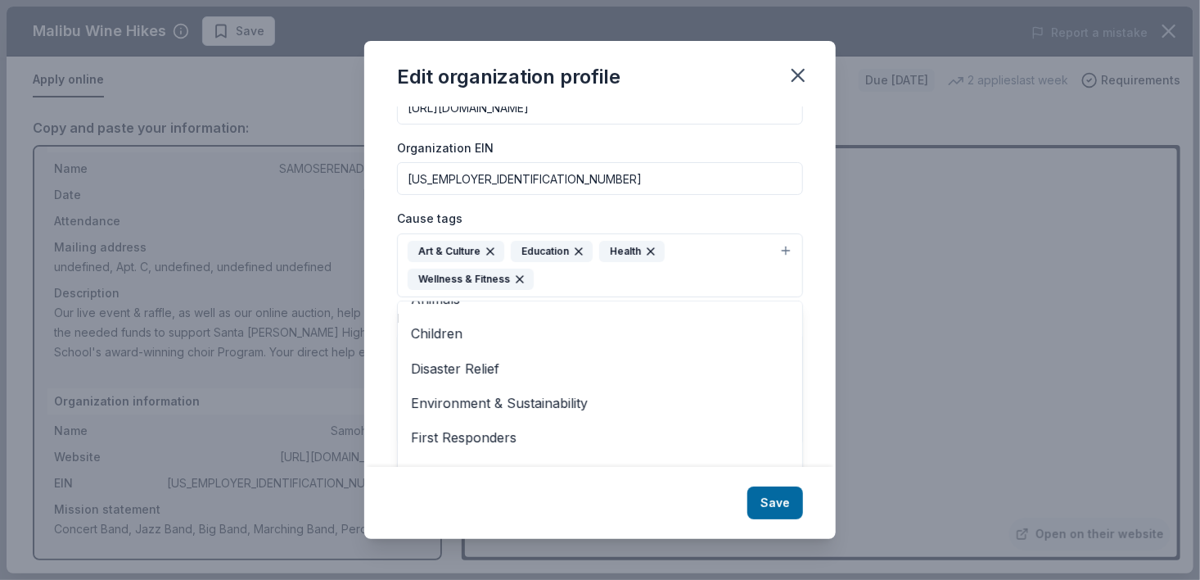
scroll to position [0, 0]
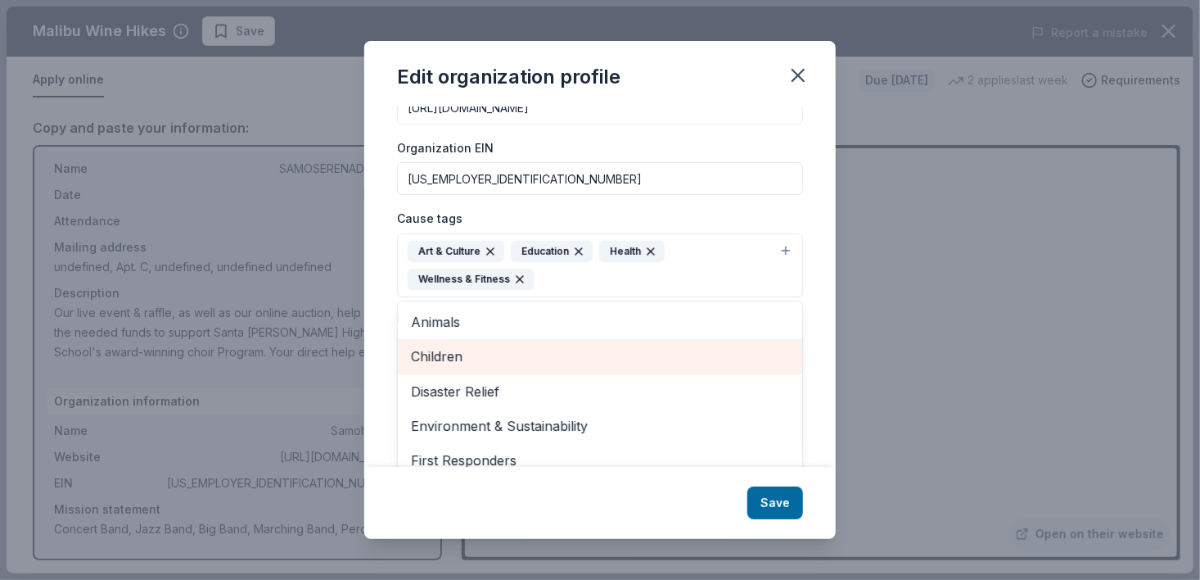
click at [425, 351] on span "Children" at bounding box center [600, 355] width 378 height 21
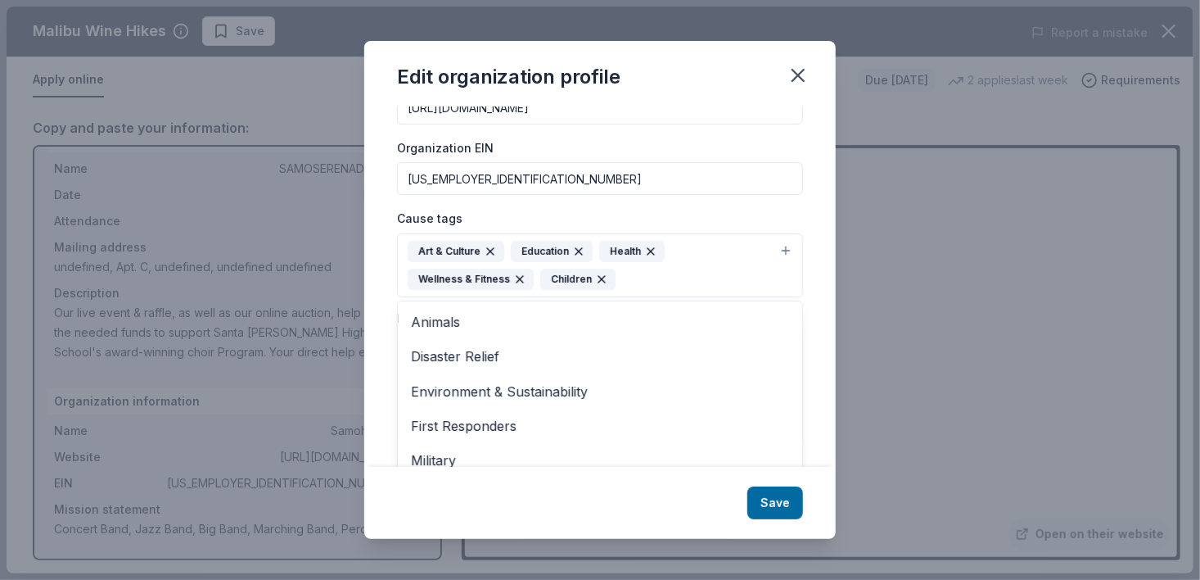
scroll to position [54, 0]
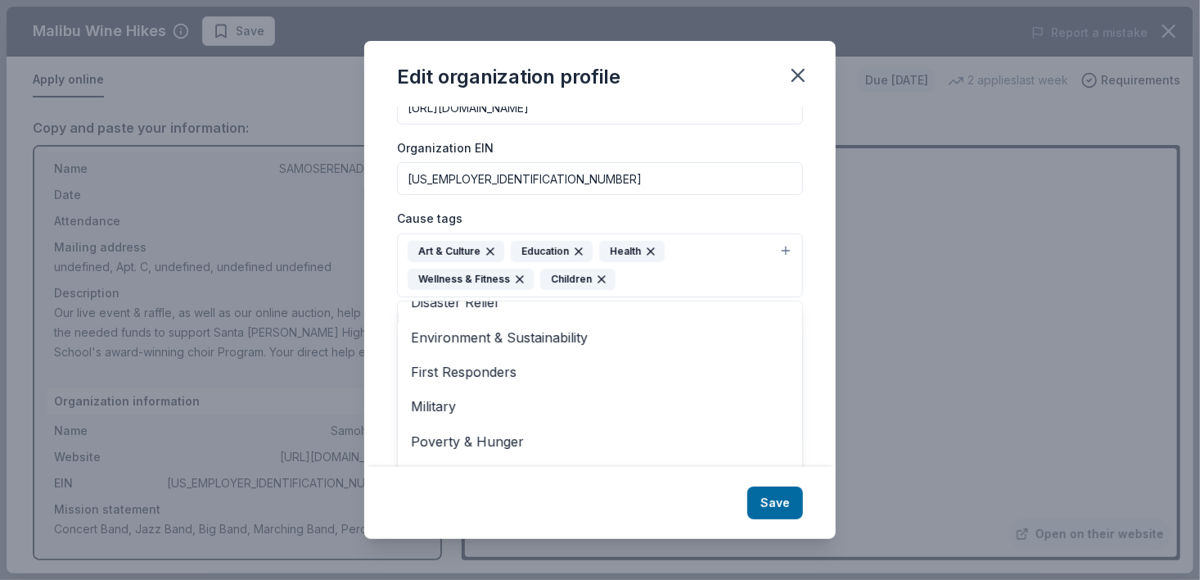
click at [489, 246] on icon "button" at bounding box center [490, 251] width 13 height 13
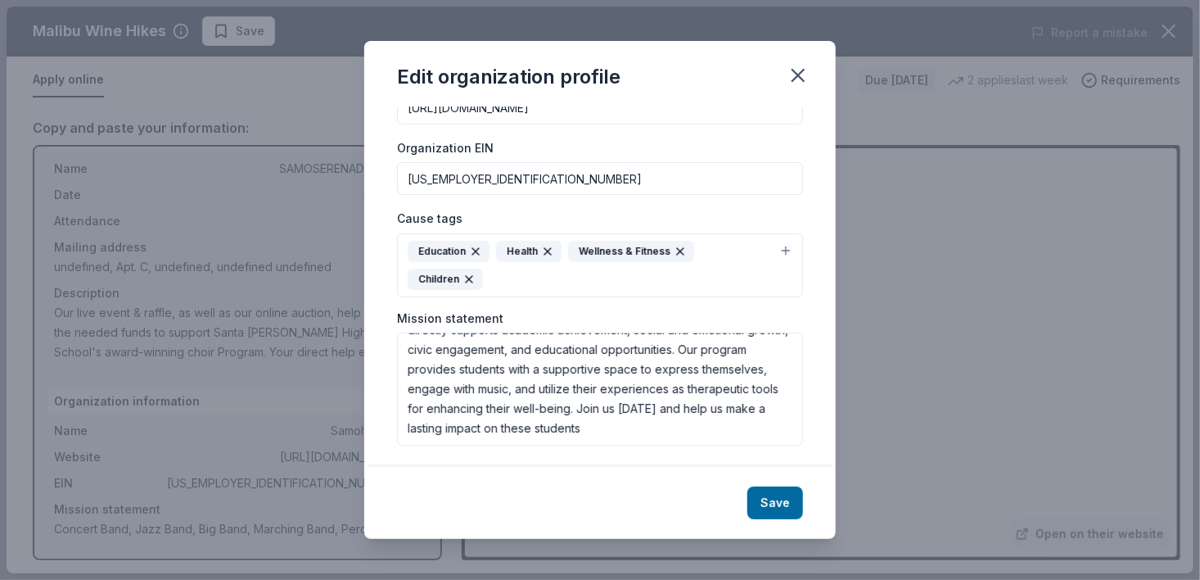
click at [546, 249] on icon "button" at bounding box center [547, 251] width 7 height 7
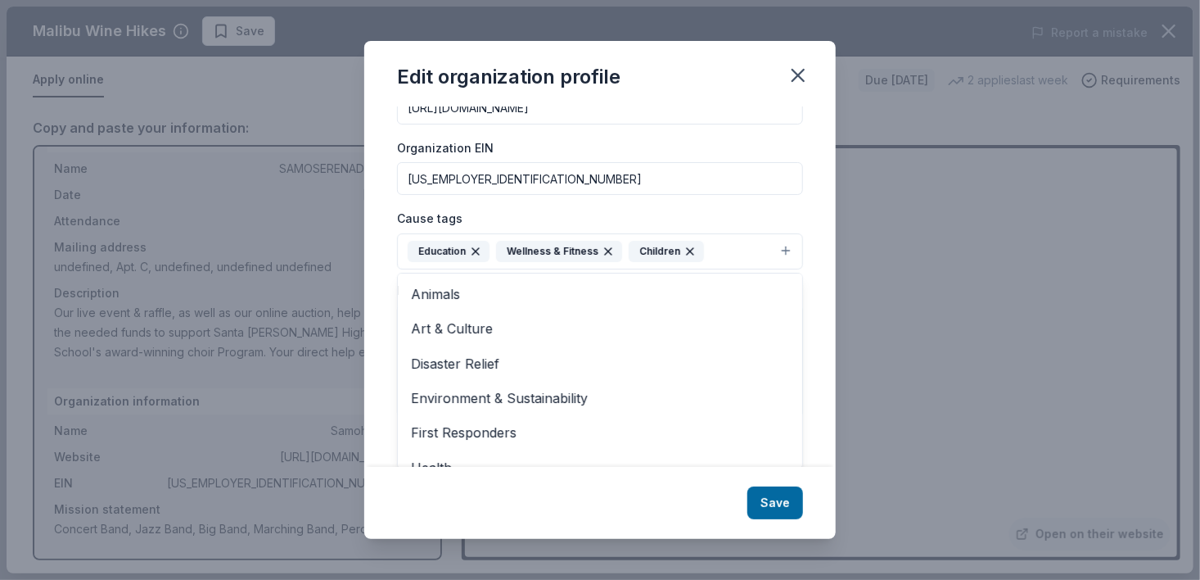
scroll to position [205, 0]
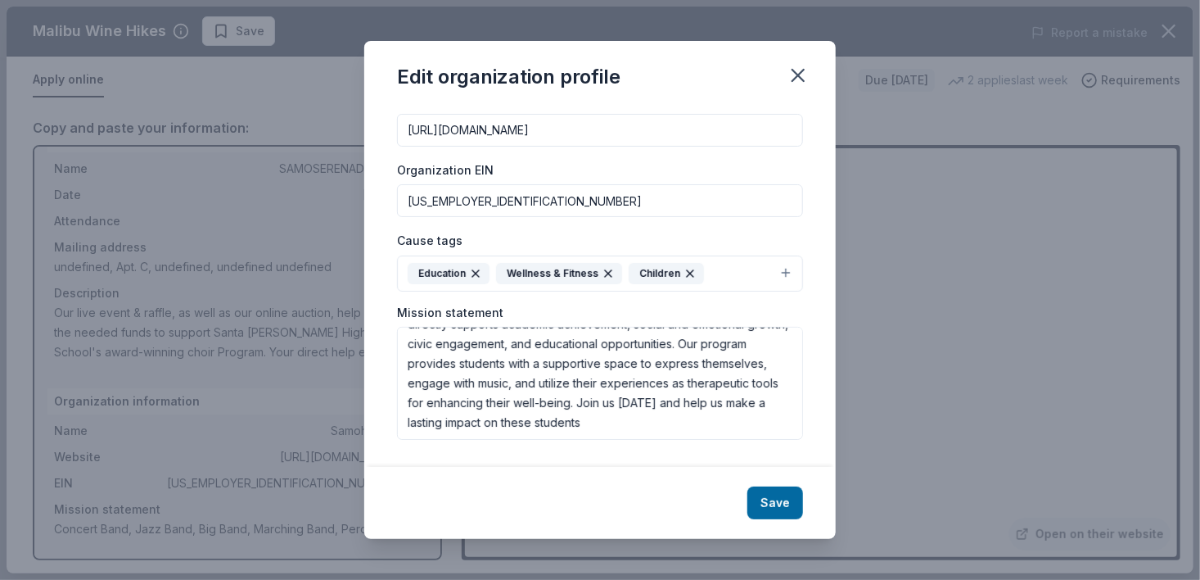
click at [608, 253] on div "Cause tags Education Wellness & Fitness Children" at bounding box center [600, 260] width 406 height 61
click at [602, 275] on icon "button" at bounding box center [608, 274] width 13 height 13
click at [774, 274] on button "Education Children" at bounding box center [600, 275] width 406 height 36
click at [776, 275] on button "Education Children" at bounding box center [600, 275] width 406 height 36
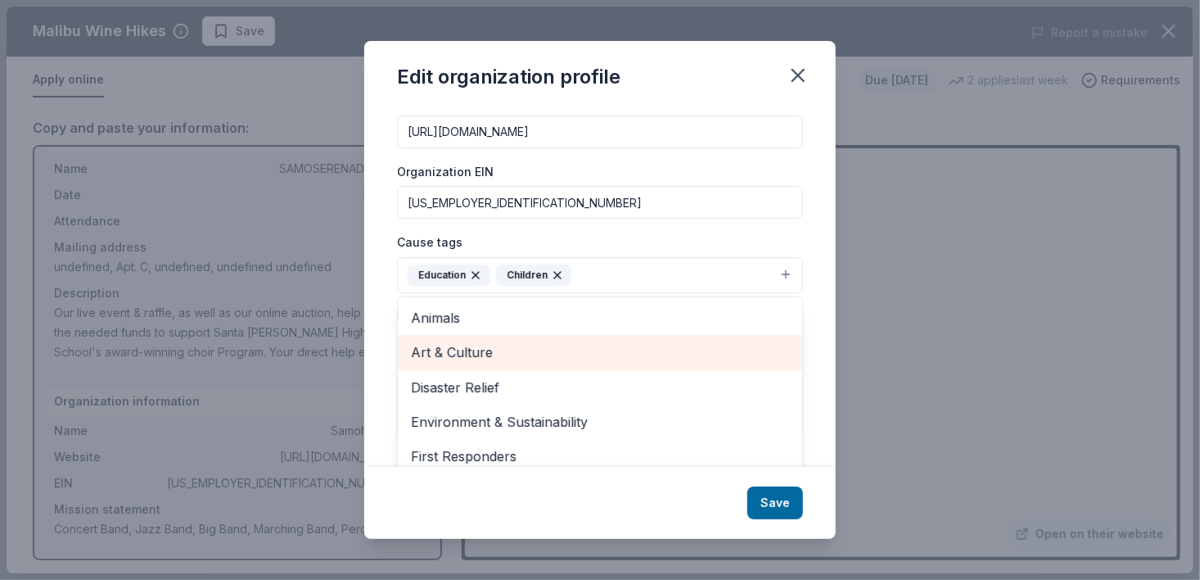
click at [425, 349] on span "Art & Culture" at bounding box center [600, 351] width 378 height 21
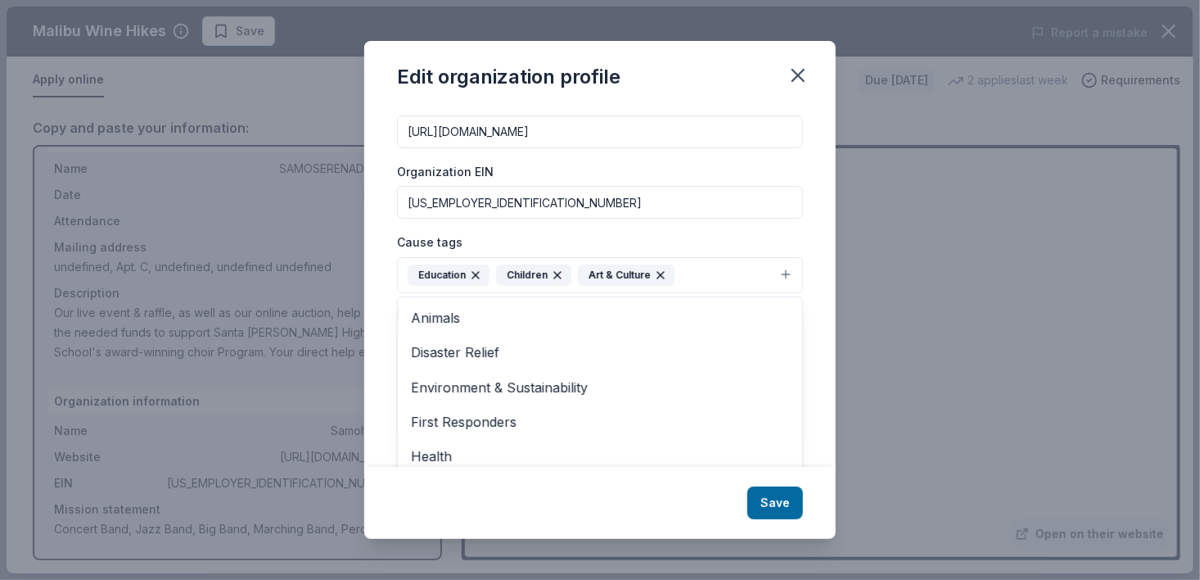
click at [776, 277] on button "Education Children Art & Culture" at bounding box center [600, 275] width 406 height 36
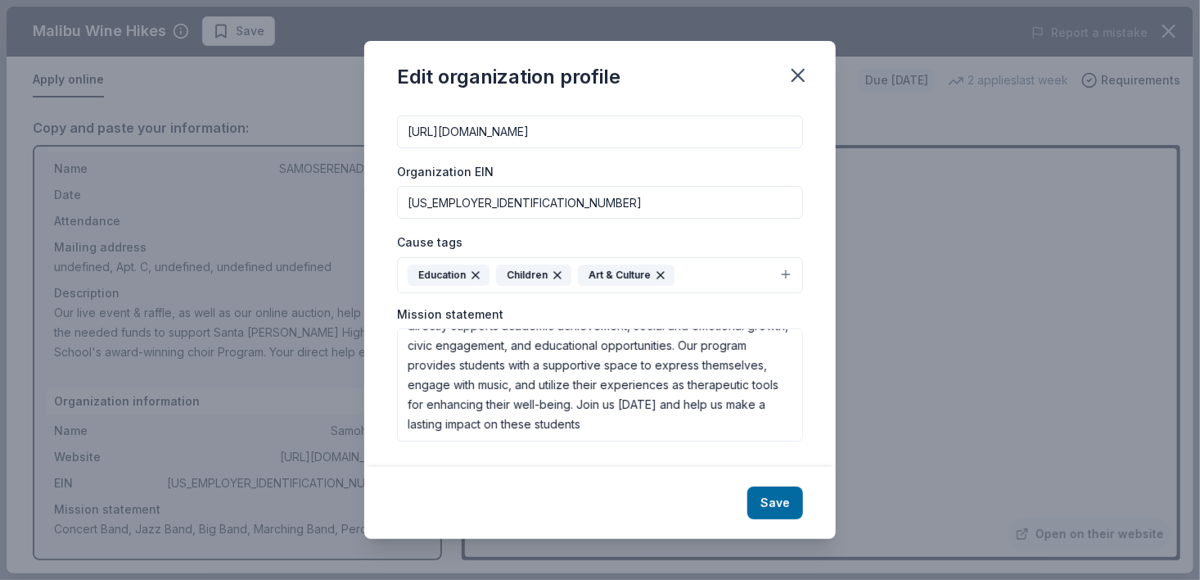
click at [663, 271] on icon "button" at bounding box center [660, 274] width 13 height 13
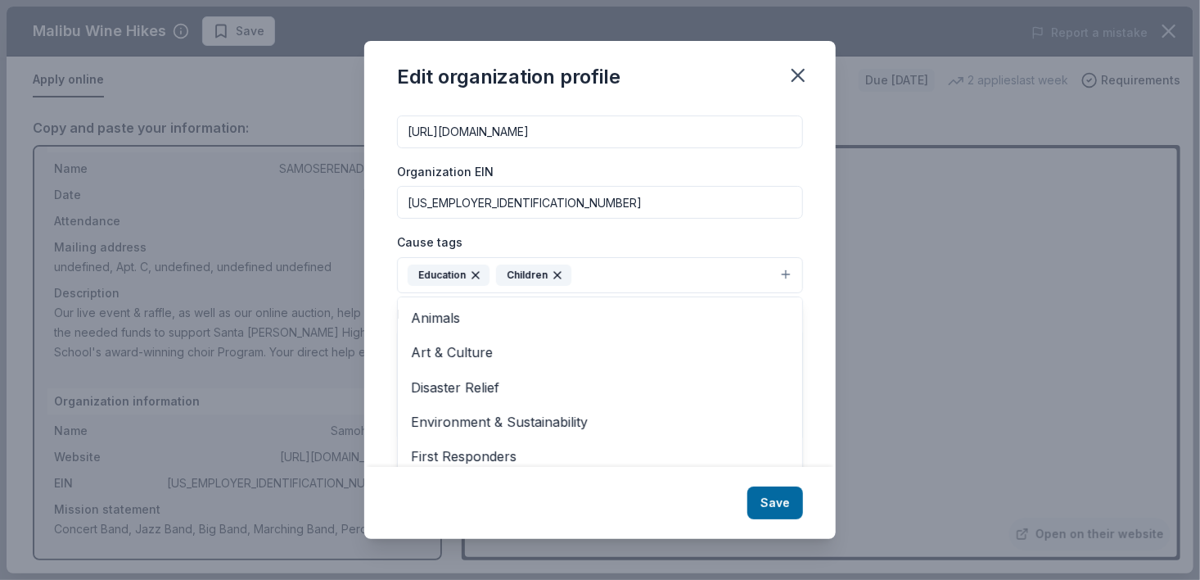
click at [774, 274] on button "Education Children" at bounding box center [600, 275] width 406 height 36
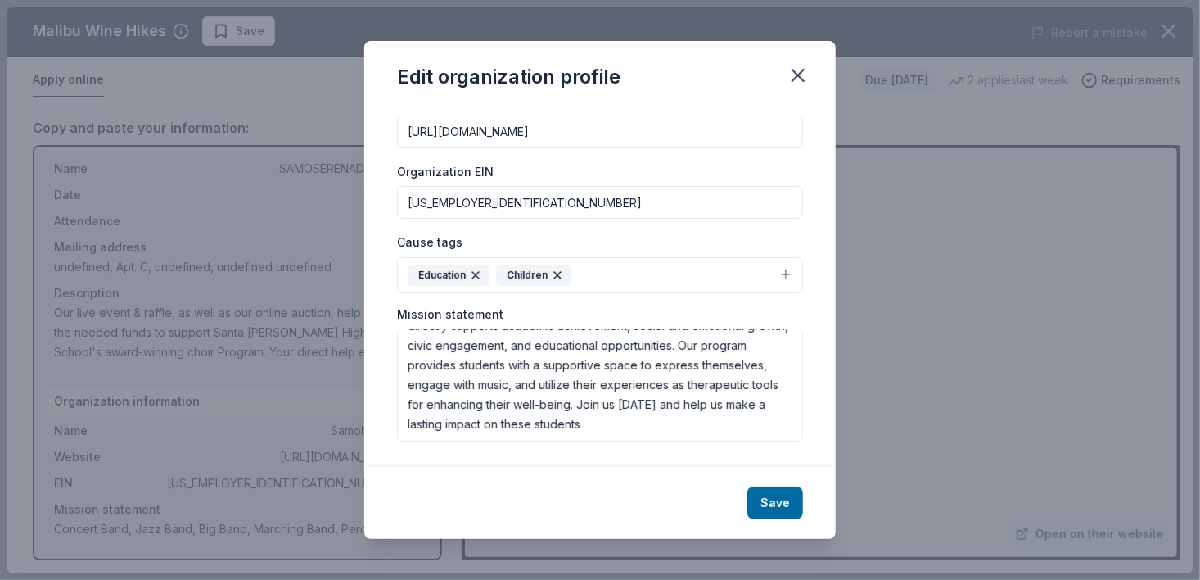
click at [776, 274] on button "Education Children" at bounding box center [600, 275] width 406 height 36
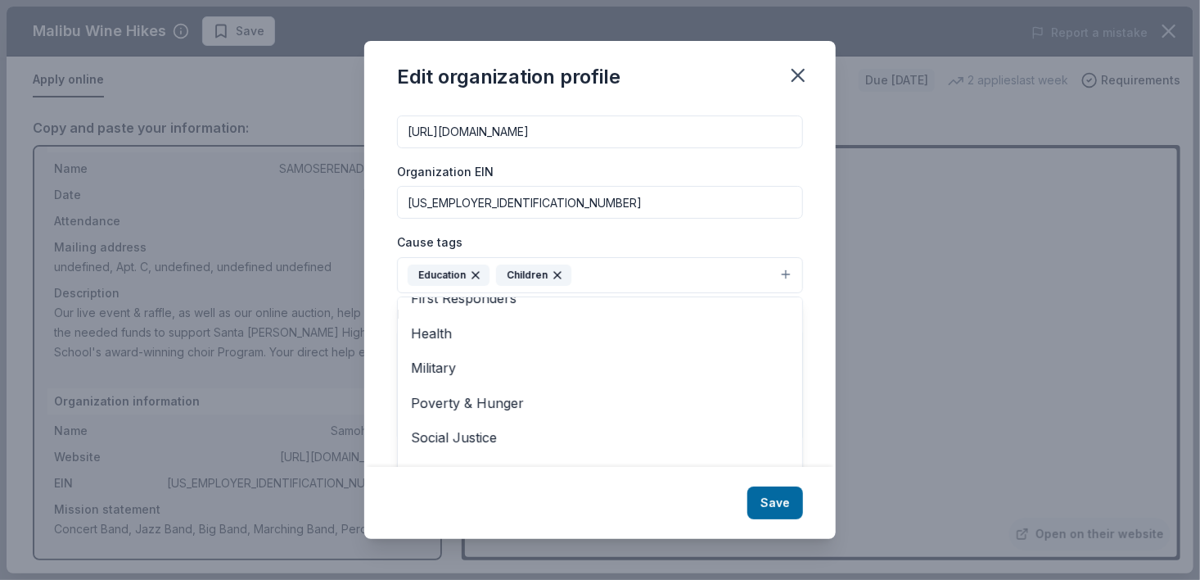
scroll to position [212, 0]
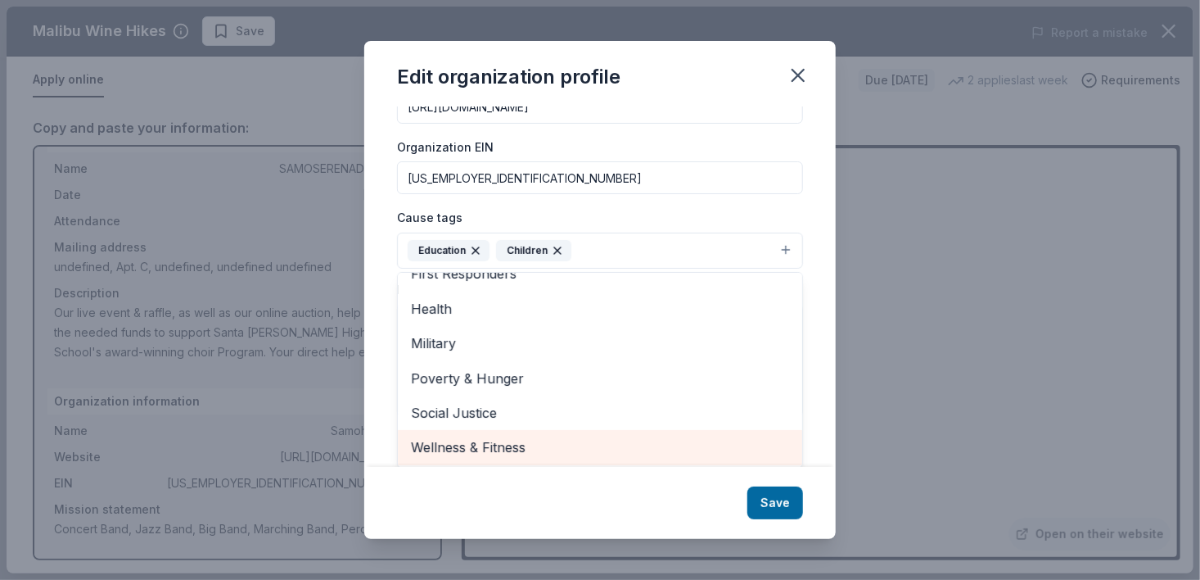
click at [472, 444] on span "Wellness & Fitness" at bounding box center [600, 446] width 378 height 21
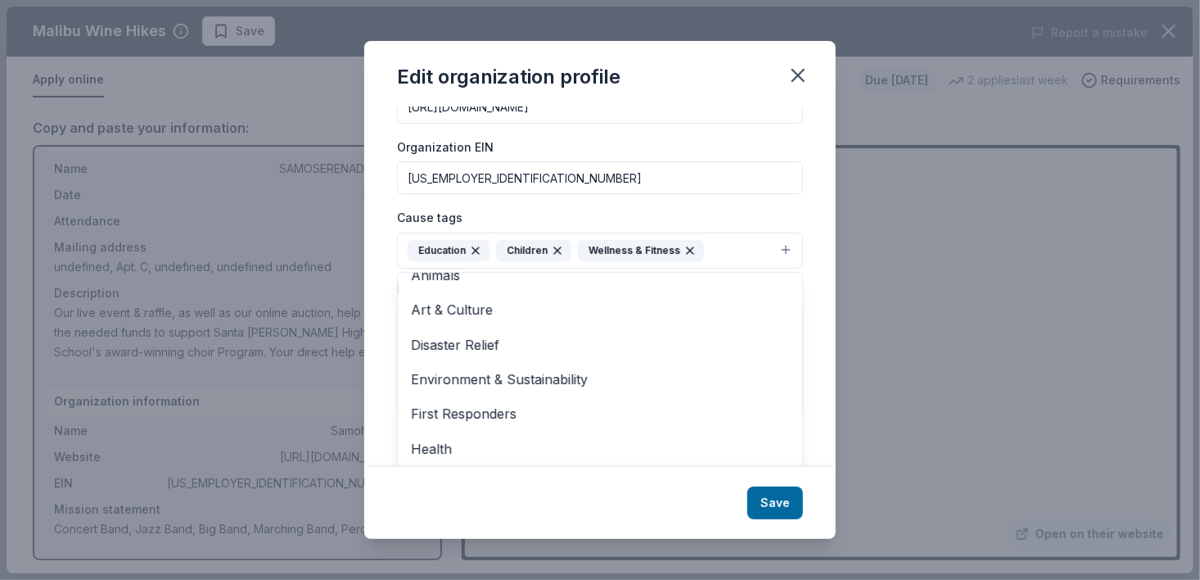
scroll to position [0, 0]
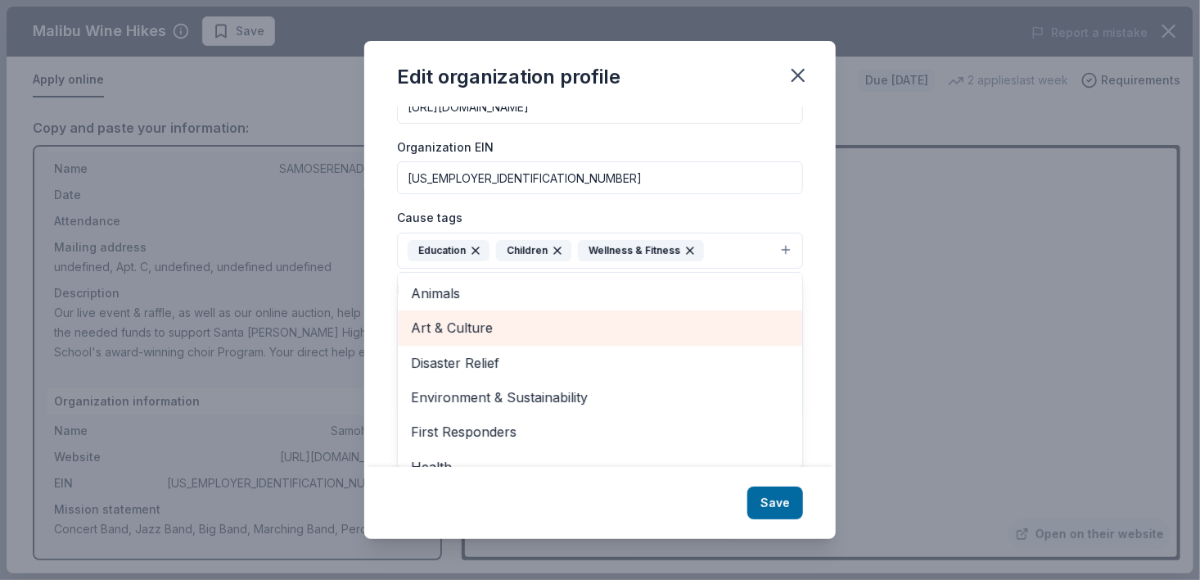
click at [526, 327] on span "Art & Culture" at bounding box center [600, 327] width 378 height 21
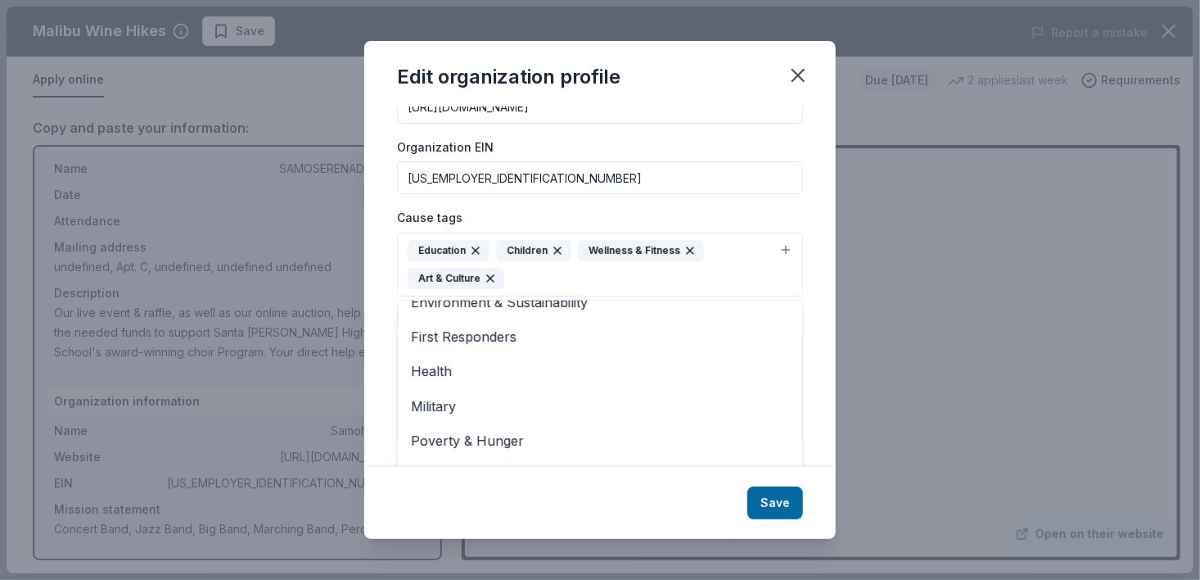
scroll to position [240, 0]
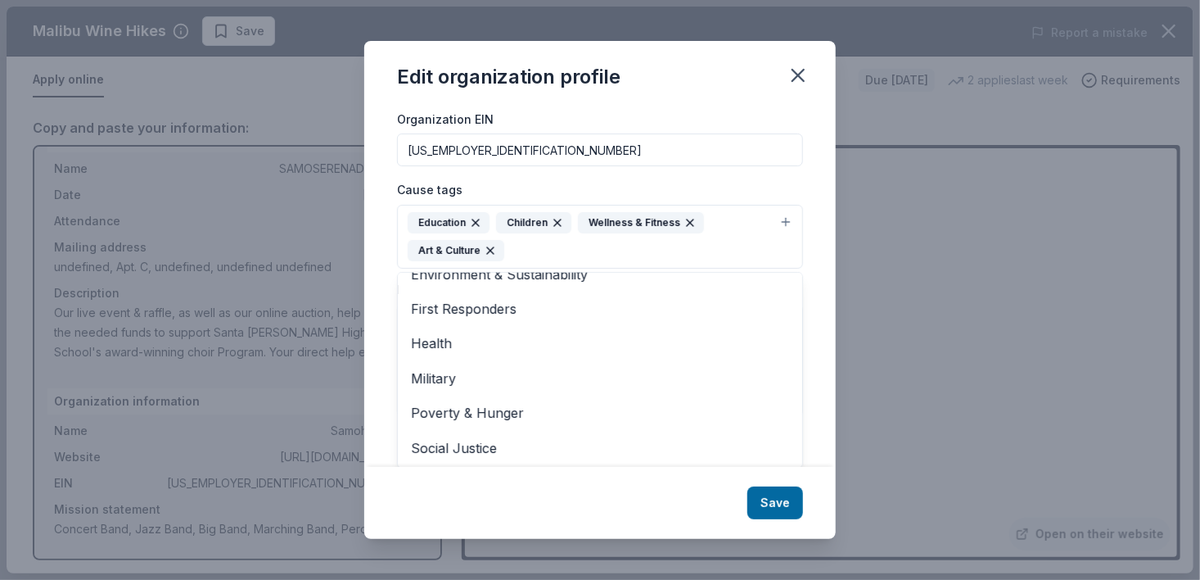
click at [774, 504] on div "Edit organization profile Changes made here will be reflected on your Account. …" at bounding box center [599, 290] width 471 height 498
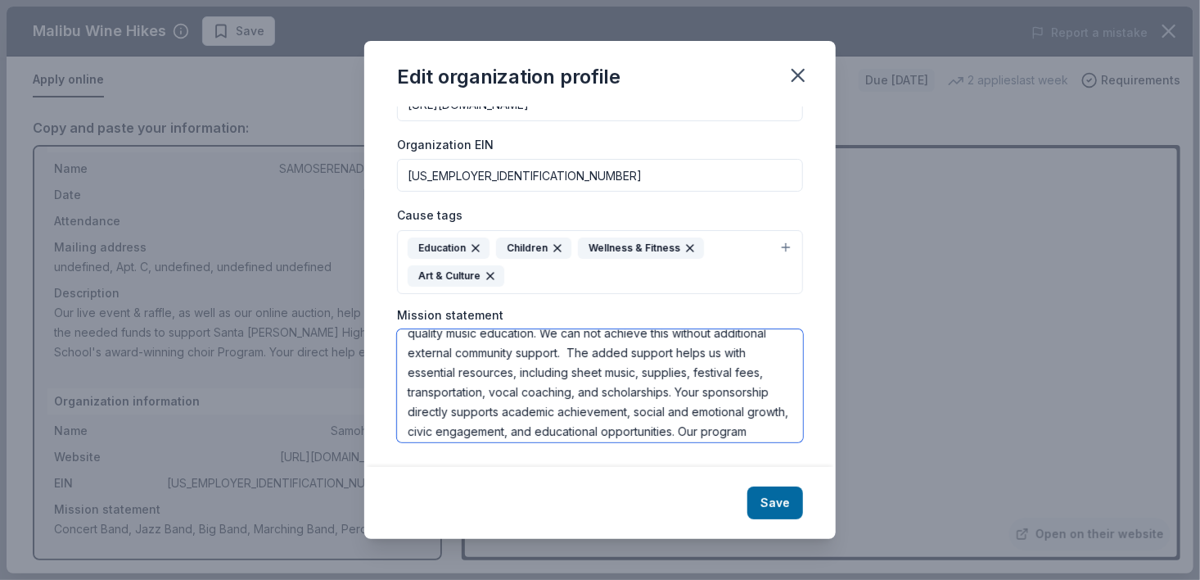
scroll to position [37, 0]
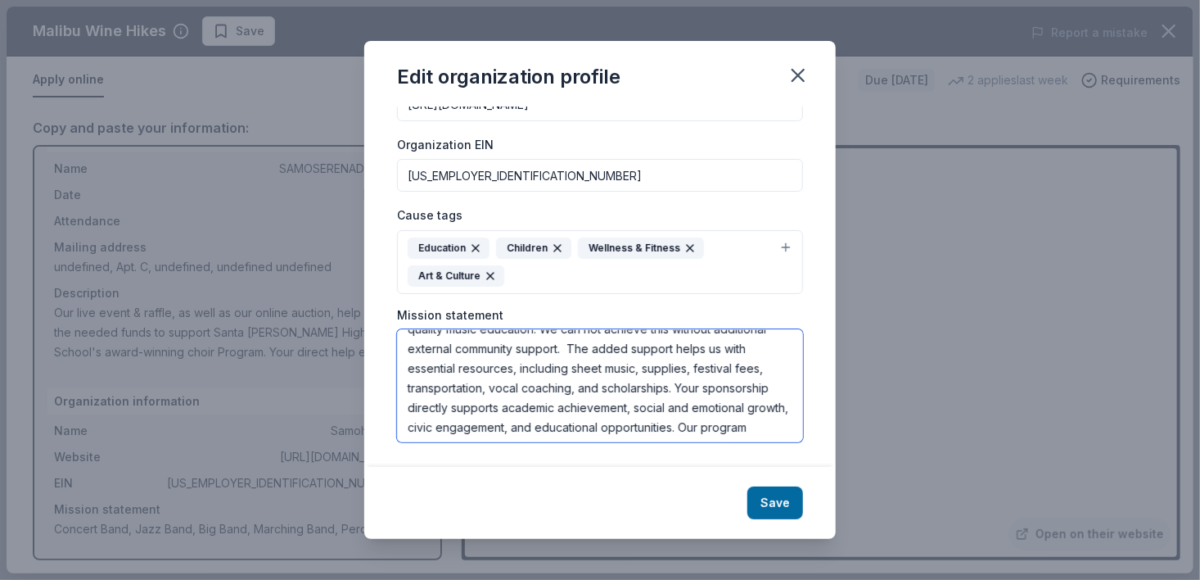
click at [615, 367] on textarea "Our fundraising efforts ensure all choir students have access to high-quality m…" at bounding box center [600, 385] width 406 height 113
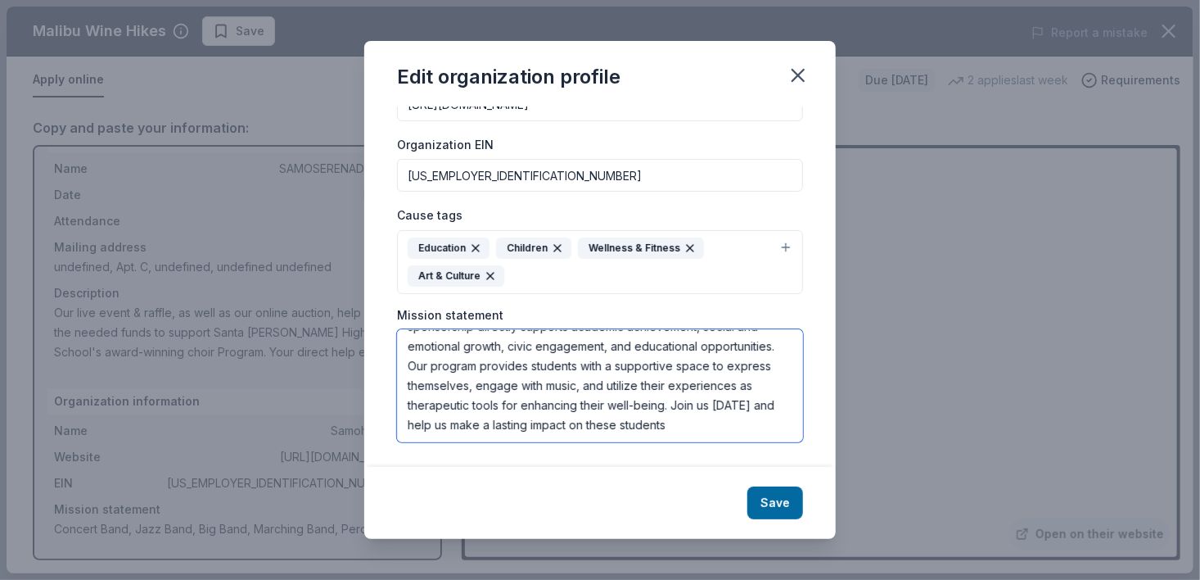
scroll to position [196, 0]
type textarea "Our fundraising efforts ensure all choir students have access to high-quality m…"
click at [772, 503] on button "Save" at bounding box center [775, 502] width 56 height 33
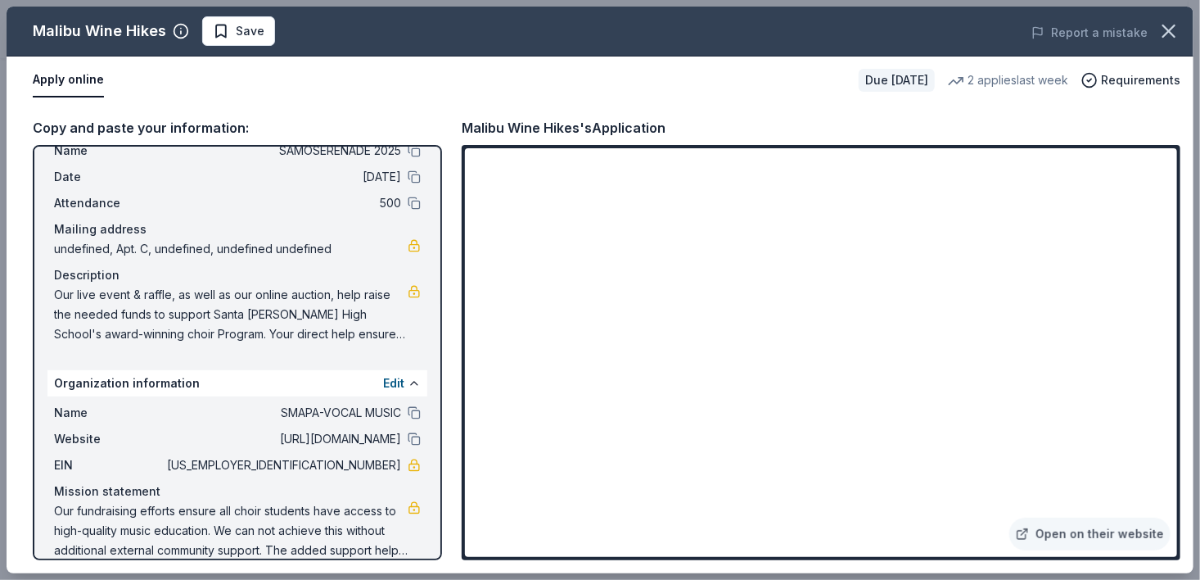
drag, startPoint x: 1180, startPoint y: 328, endPoint x: 1177, endPoint y: 413, distance: 85.2
click at [1177, 413] on div "Open on their website" at bounding box center [821, 352] width 719 height 415
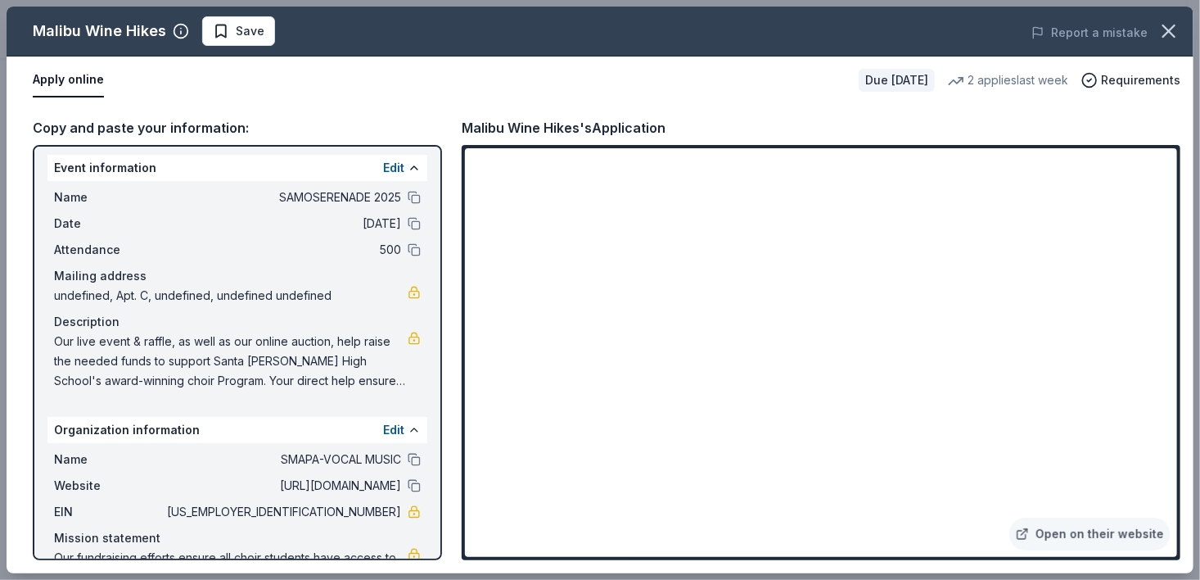
scroll to position [0, 0]
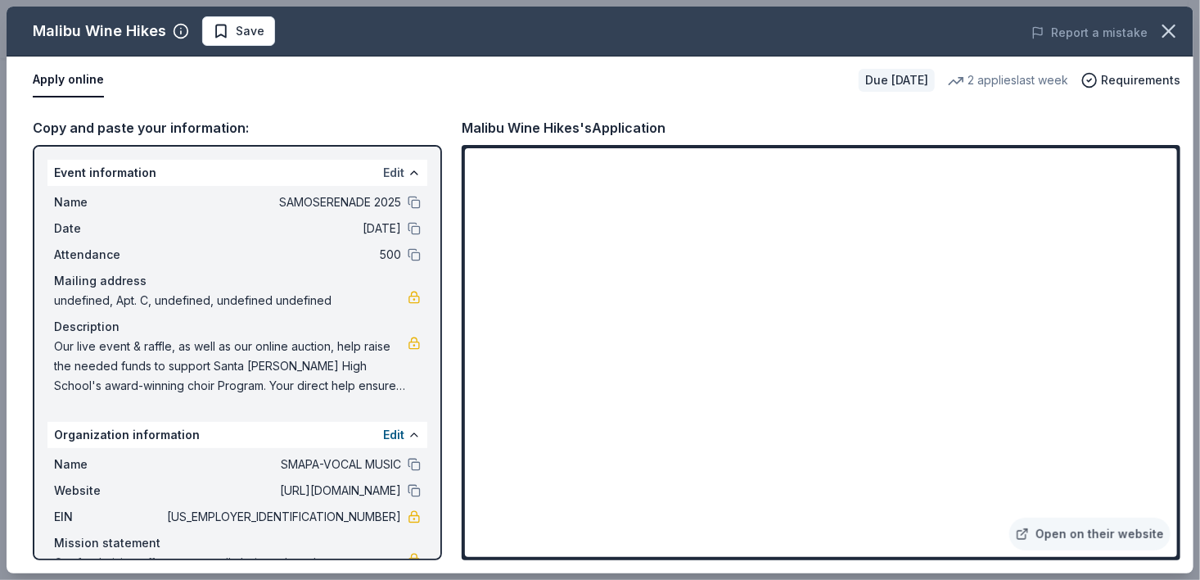
click at [386, 174] on button "Edit" at bounding box center [393, 173] width 21 height 20
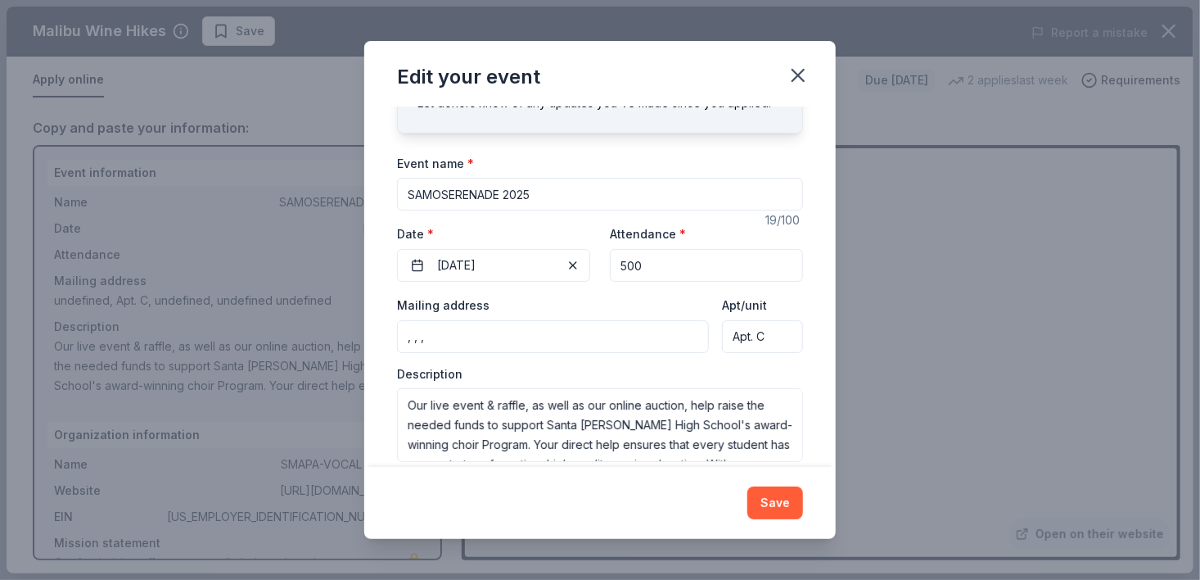
scroll to position [87, 0]
click at [508, 330] on input ", , ," at bounding box center [553, 334] width 312 height 33
type input "711 Hill Street, Apt. C"
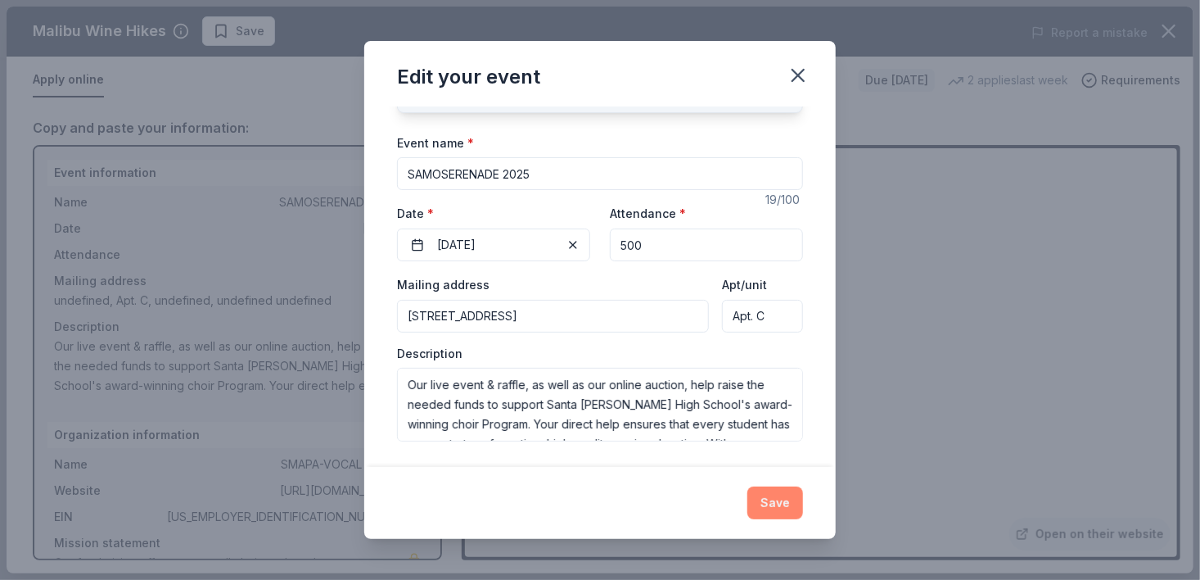
click at [789, 489] on button "Save" at bounding box center [775, 502] width 56 height 33
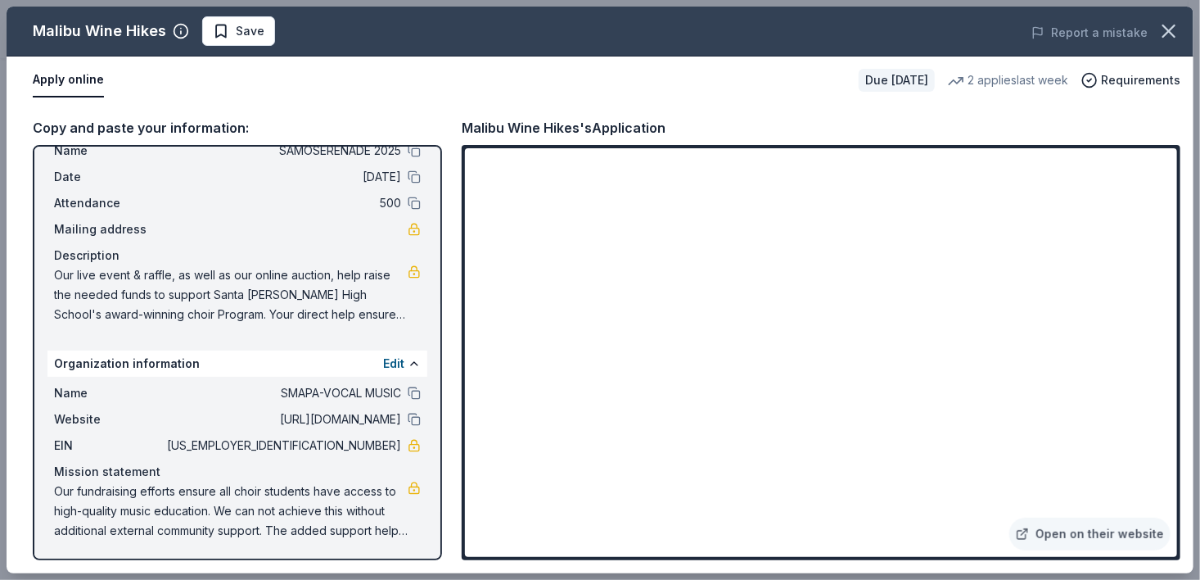
scroll to position [0, 0]
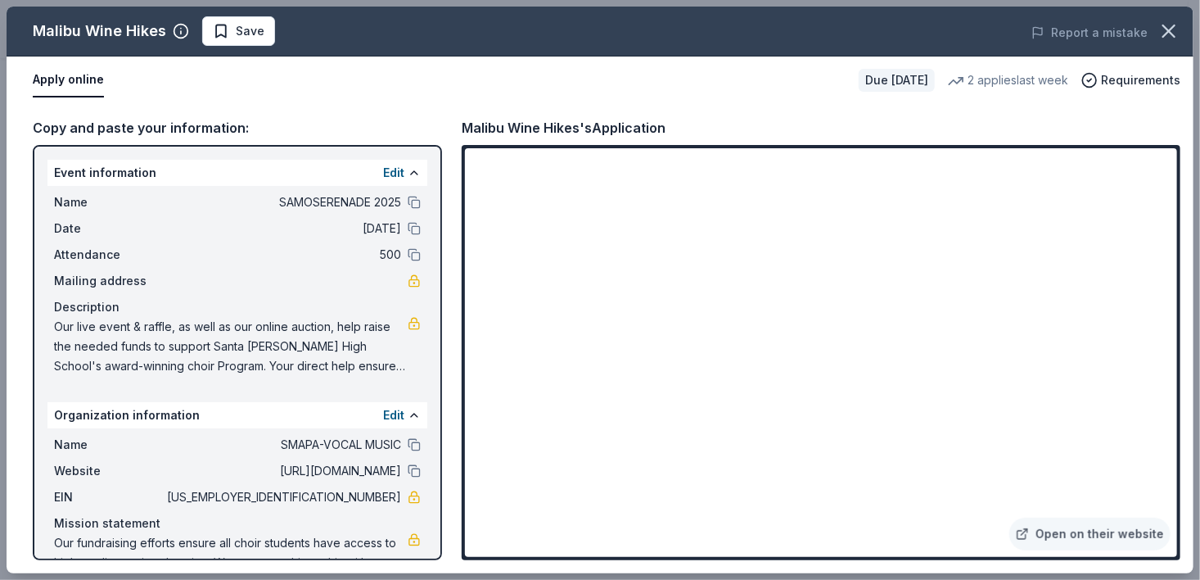
drag, startPoint x: 1180, startPoint y: 208, endPoint x: 1175, endPoint y: 381, distance: 172.8
click at [1177, 386] on div "Open on their website" at bounding box center [821, 352] width 719 height 415
click at [1025, 80] on div "2 applies last week" at bounding box center [1008, 80] width 120 height 20
click at [219, 31] on span "Save" at bounding box center [239, 31] width 52 height 20
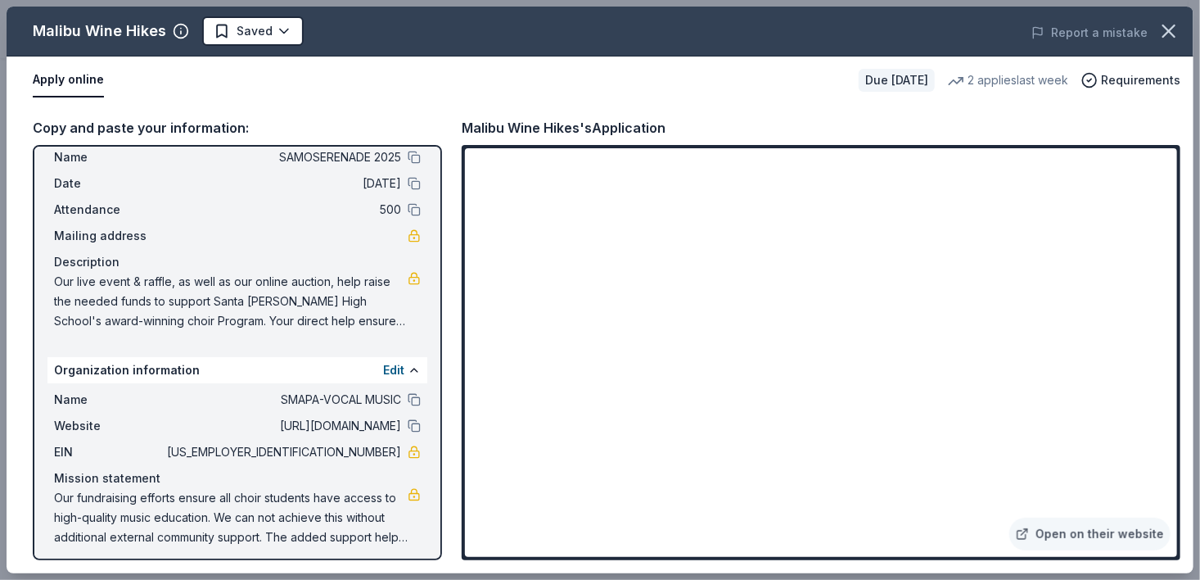
scroll to position [52, 0]
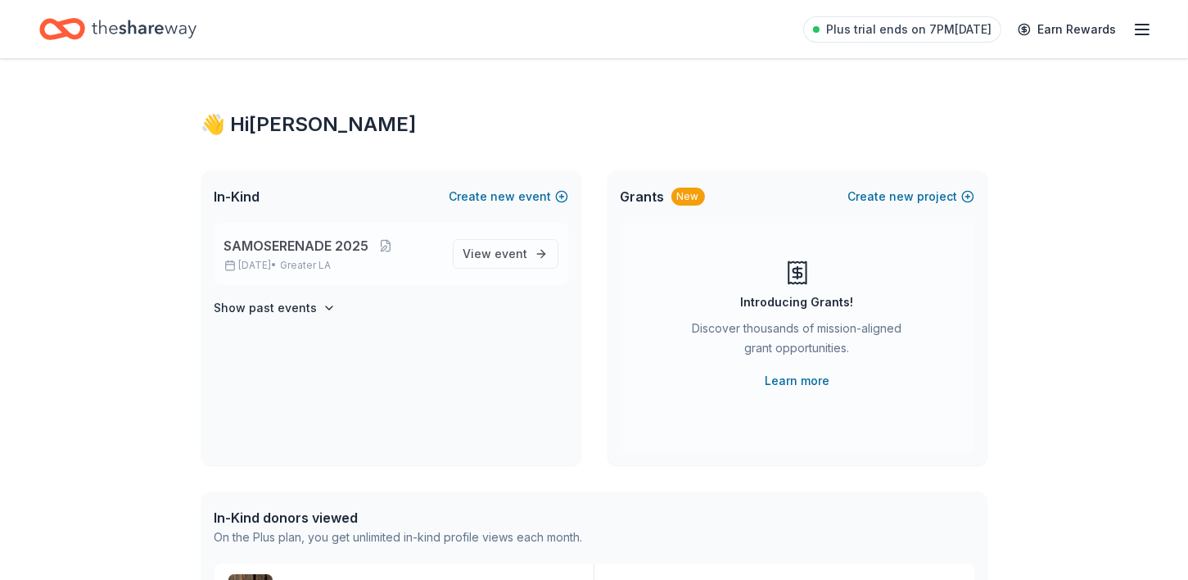
click at [296, 246] on span "SAMOSERENADE 2025" at bounding box center [296, 246] width 145 height 20
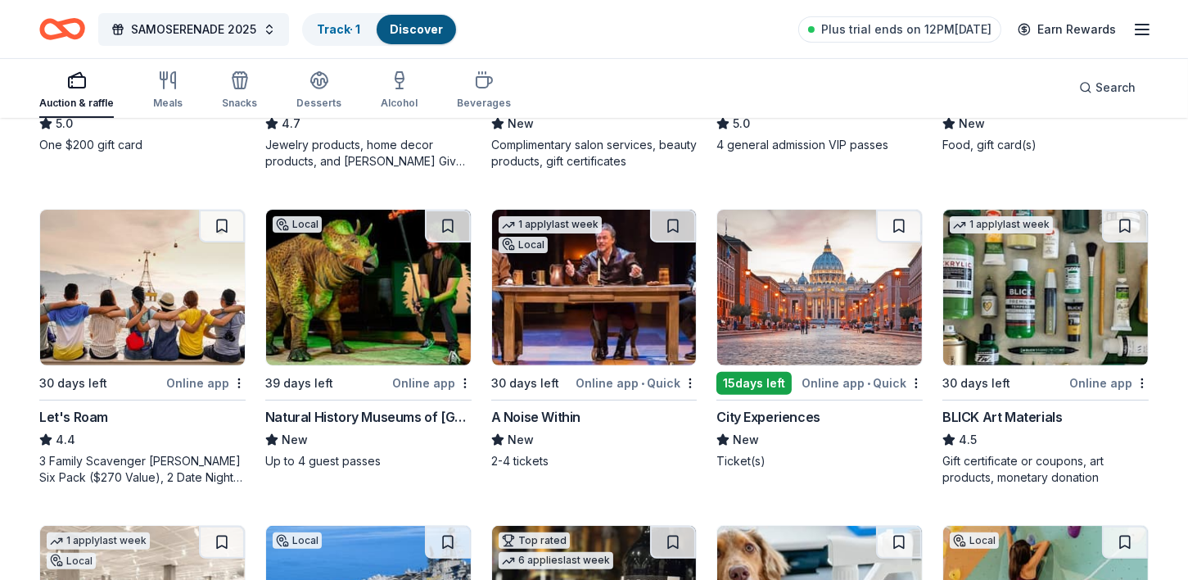
scroll to position [769, 0]
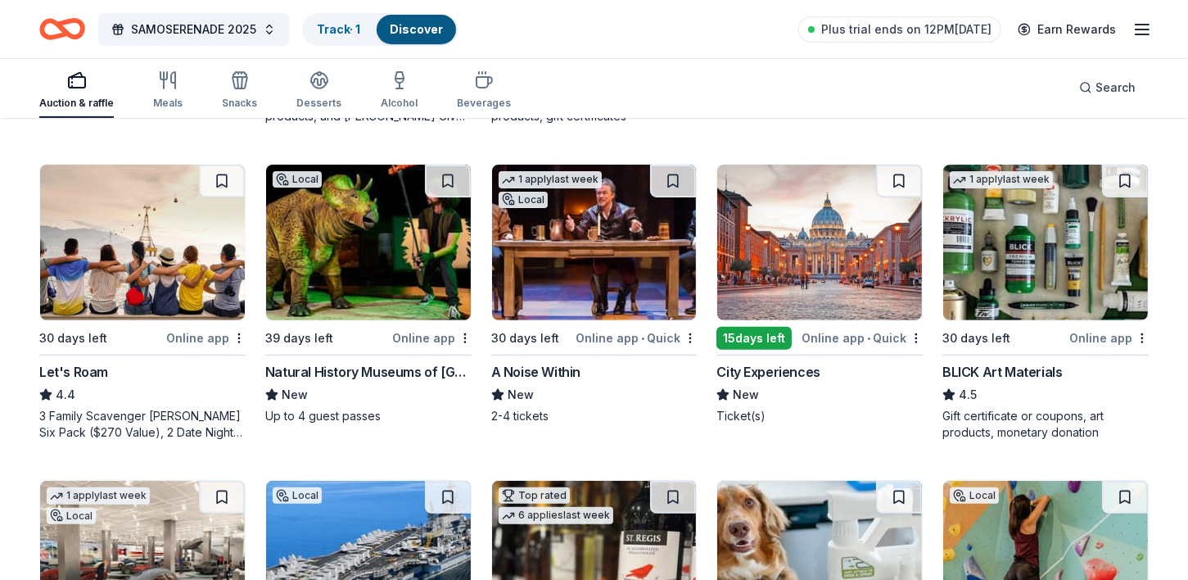
click at [987, 379] on div "BLICK Art Materials" at bounding box center [1002, 372] width 120 height 20
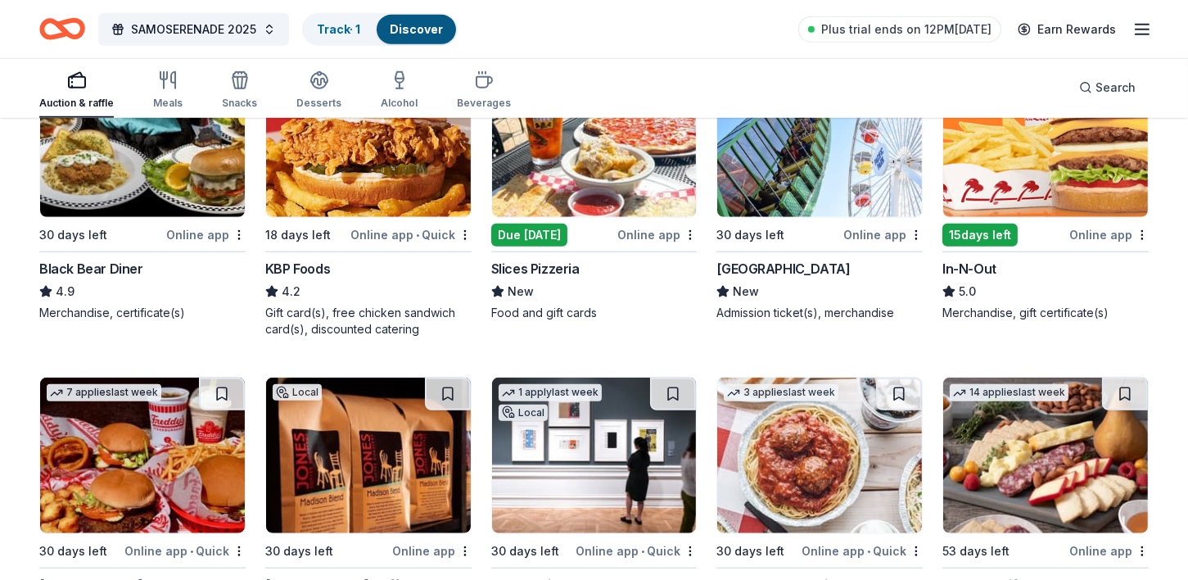
scroll to position [1700, 0]
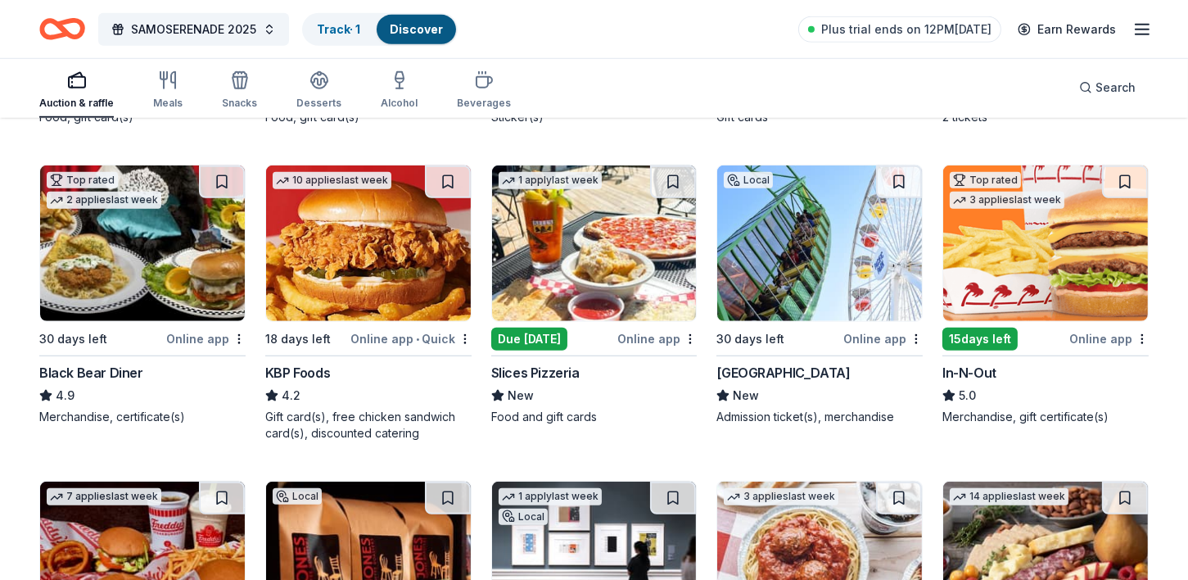
click at [978, 289] on img at bounding box center [1045, 243] width 205 height 156
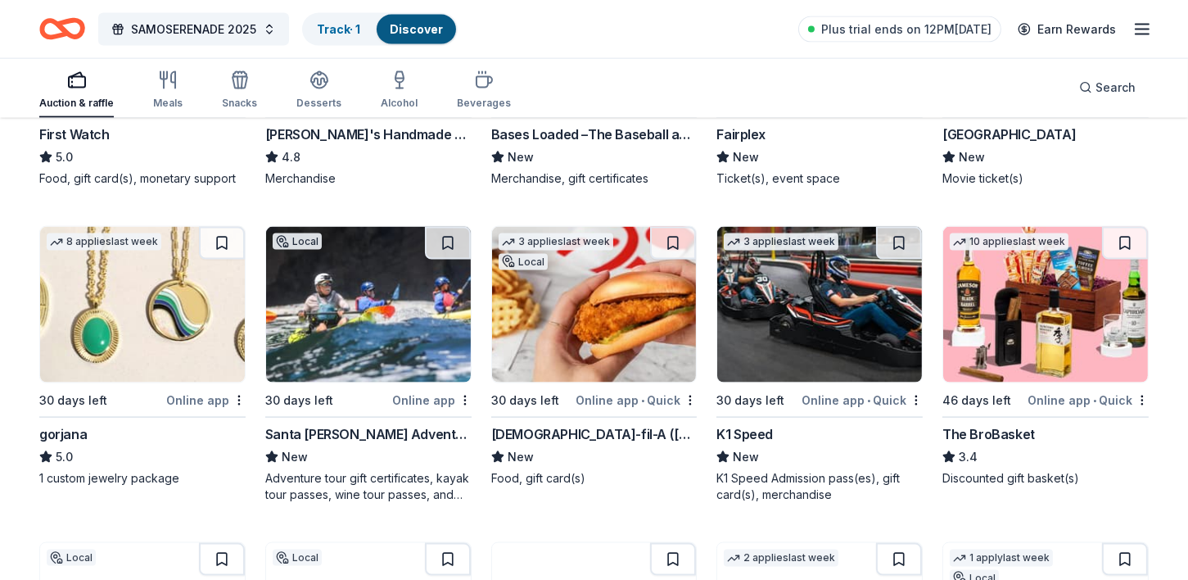
scroll to position [3134, 0]
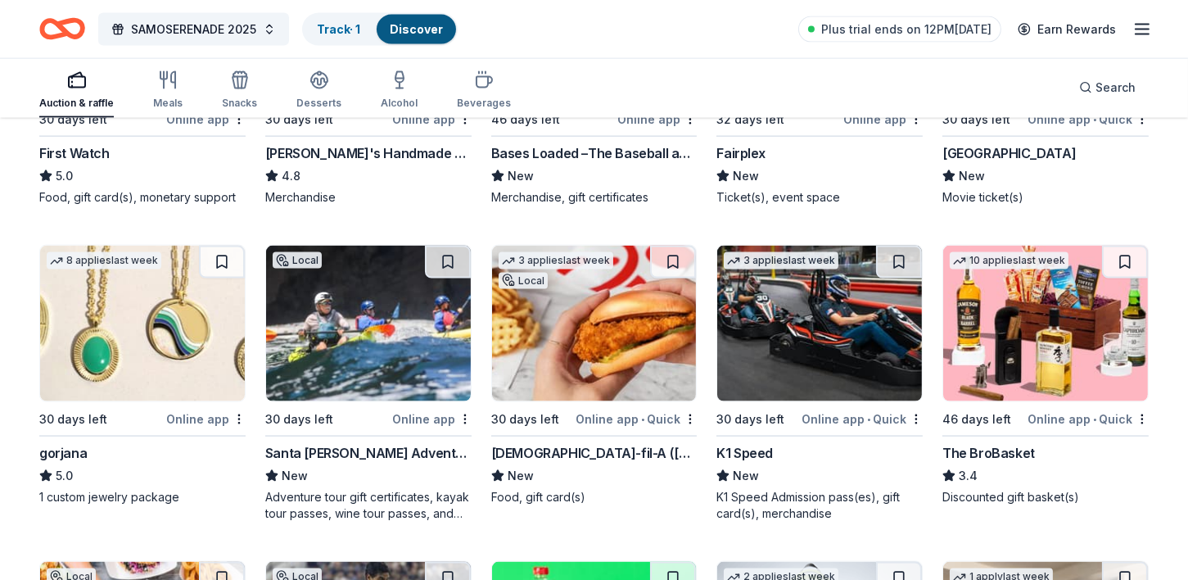
click at [527, 390] on img at bounding box center [594, 324] width 205 height 156
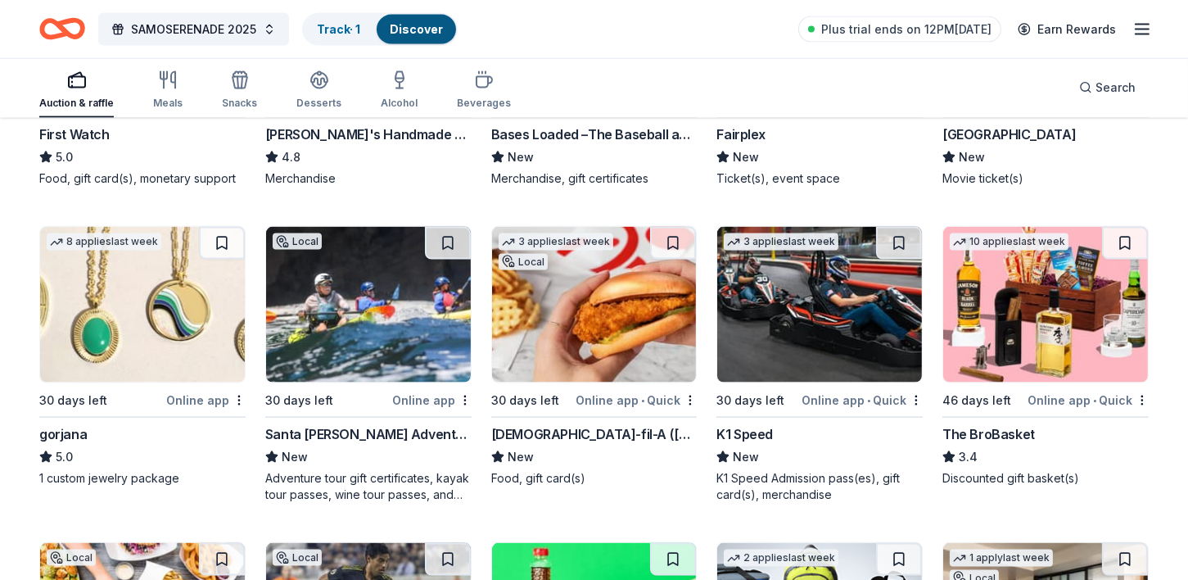
click at [775, 358] on img at bounding box center [819, 305] width 205 height 156
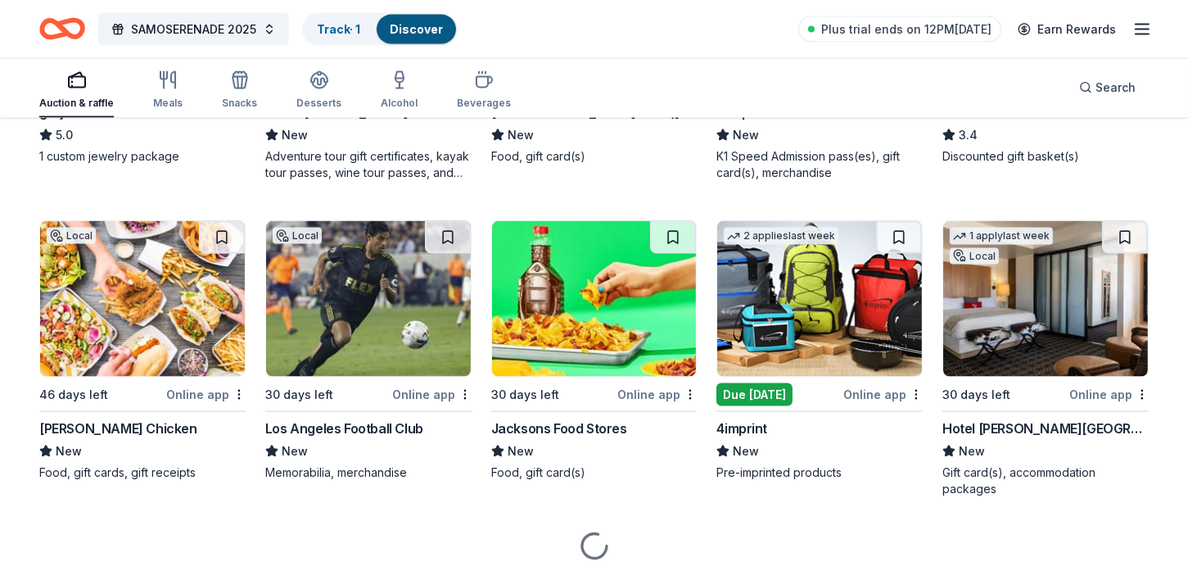
scroll to position [3503, 0]
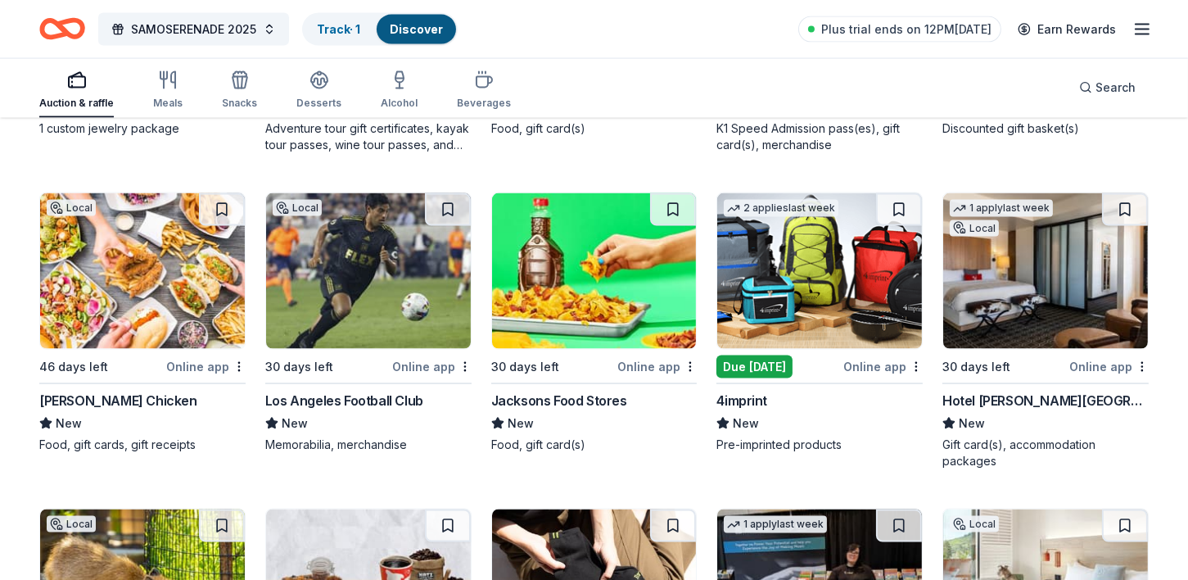
click at [317, 333] on img at bounding box center [368, 271] width 205 height 156
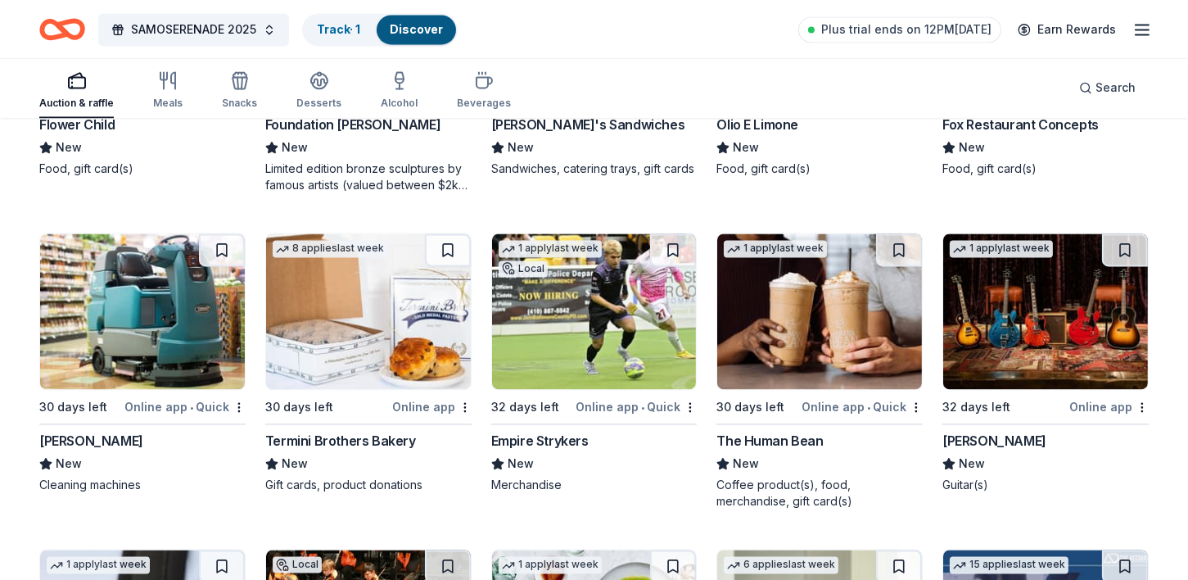
scroll to position [4423, 0]
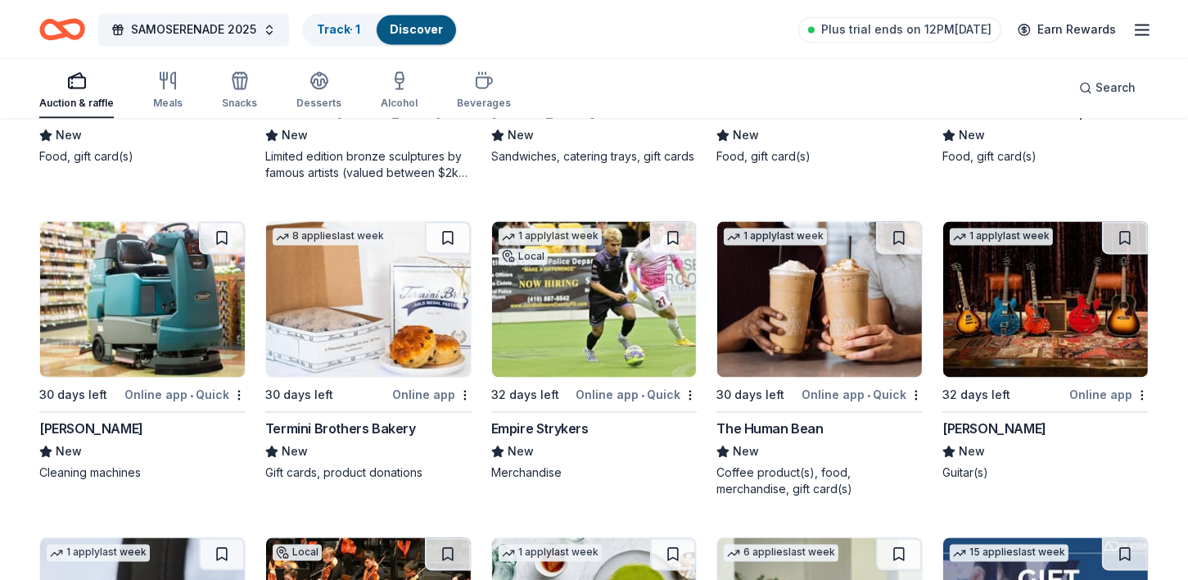
click at [596, 387] on div "Online app • Quick" at bounding box center [635, 394] width 121 height 20
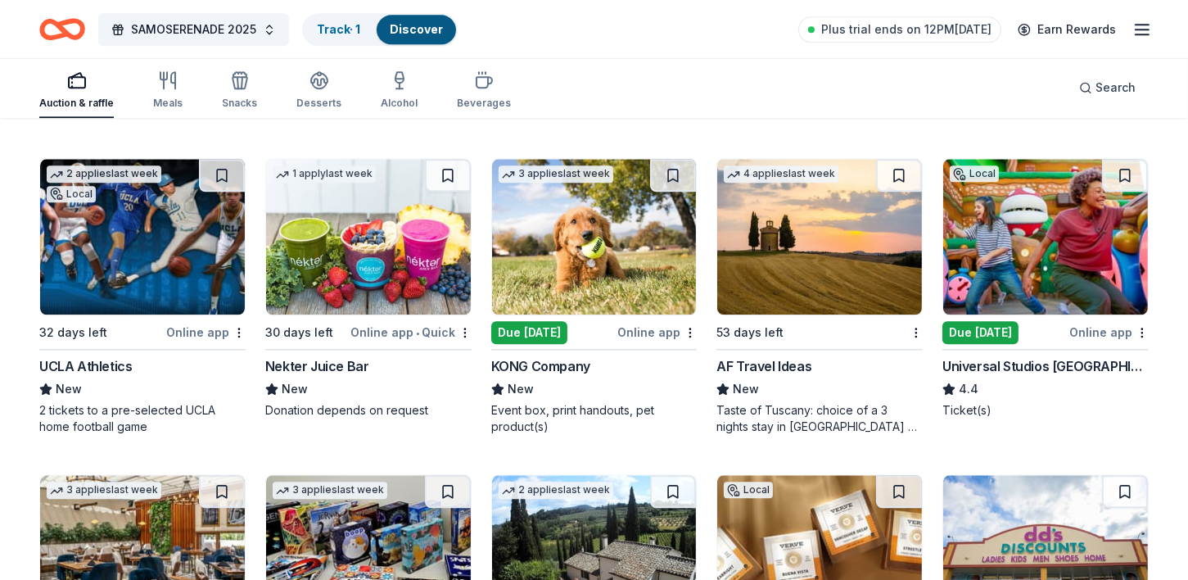
scroll to position [5123, 0]
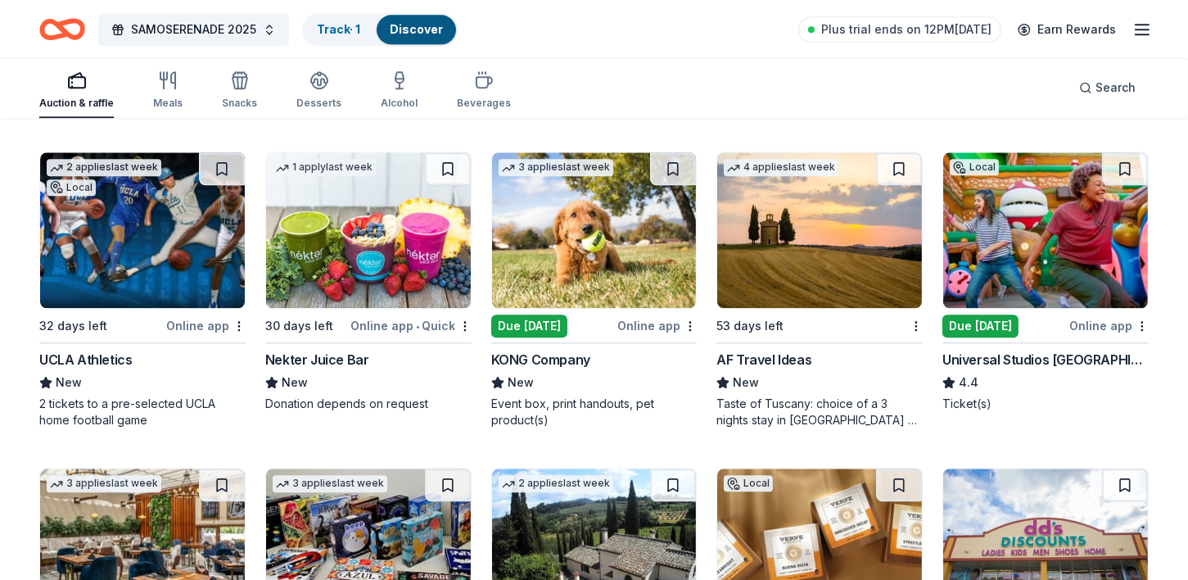
click at [97, 274] on img at bounding box center [142, 230] width 205 height 156
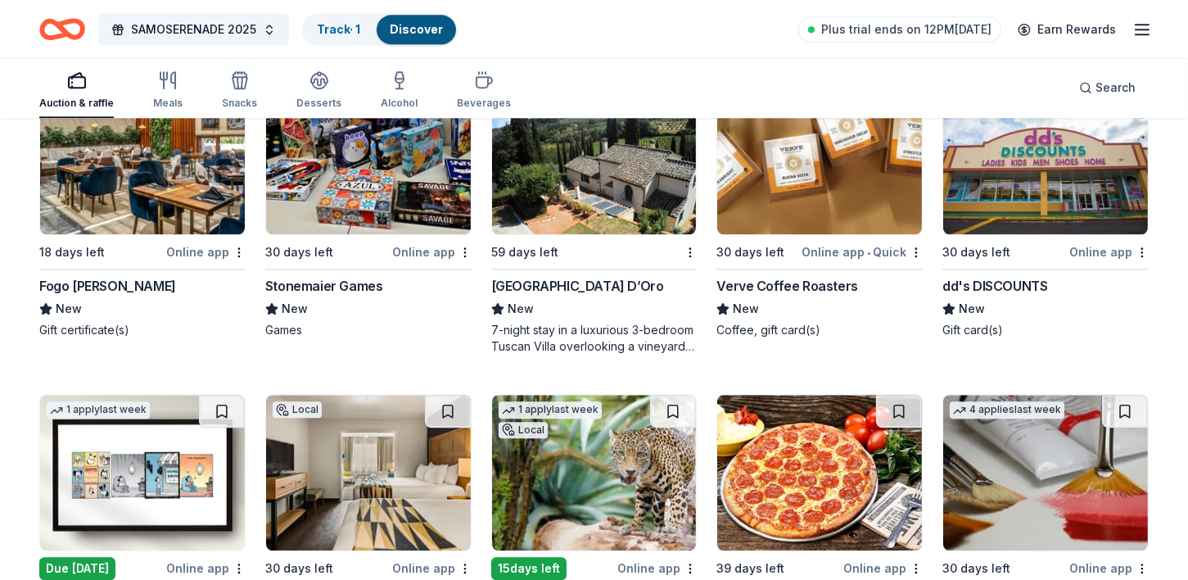
scroll to position [5521, 0]
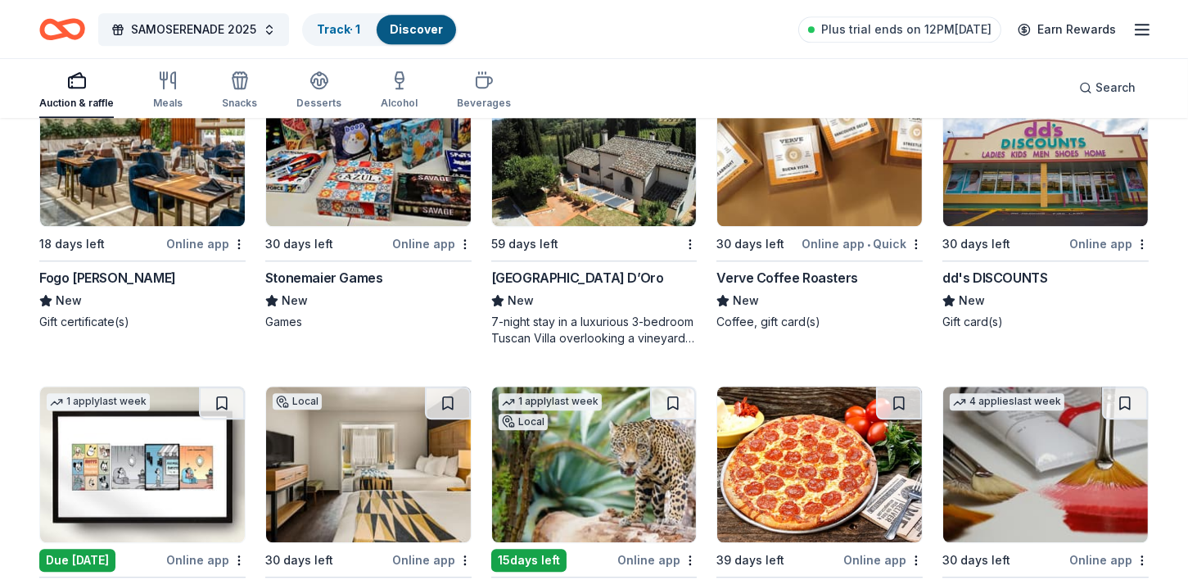
click at [121, 226] on div "3 applies last week 18 days left Online app Fogo de Chao New Gift certificate(s)" at bounding box center [142, 200] width 206 height 260
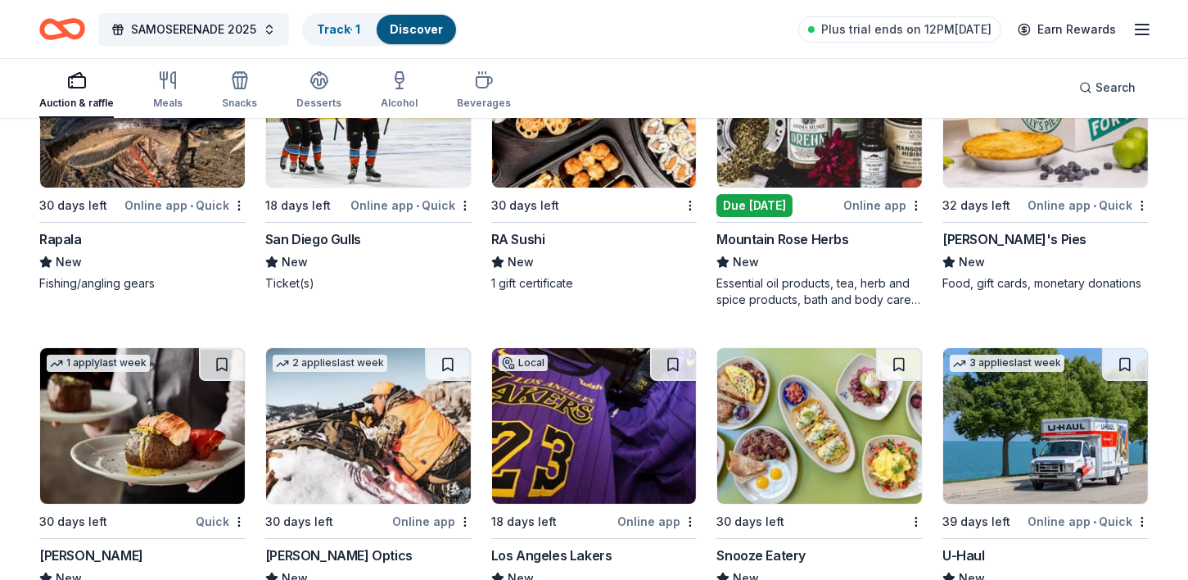
scroll to position [7906, 0]
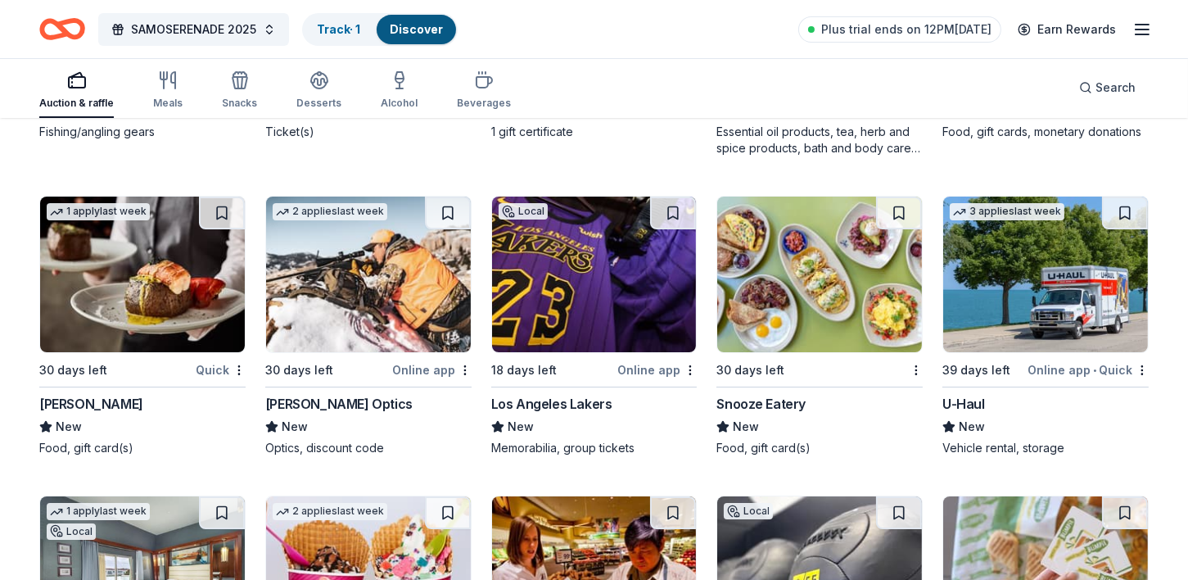
click at [580, 308] on img at bounding box center [594, 274] width 205 height 156
click at [557, 306] on img at bounding box center [594, 274] width 205 height 156
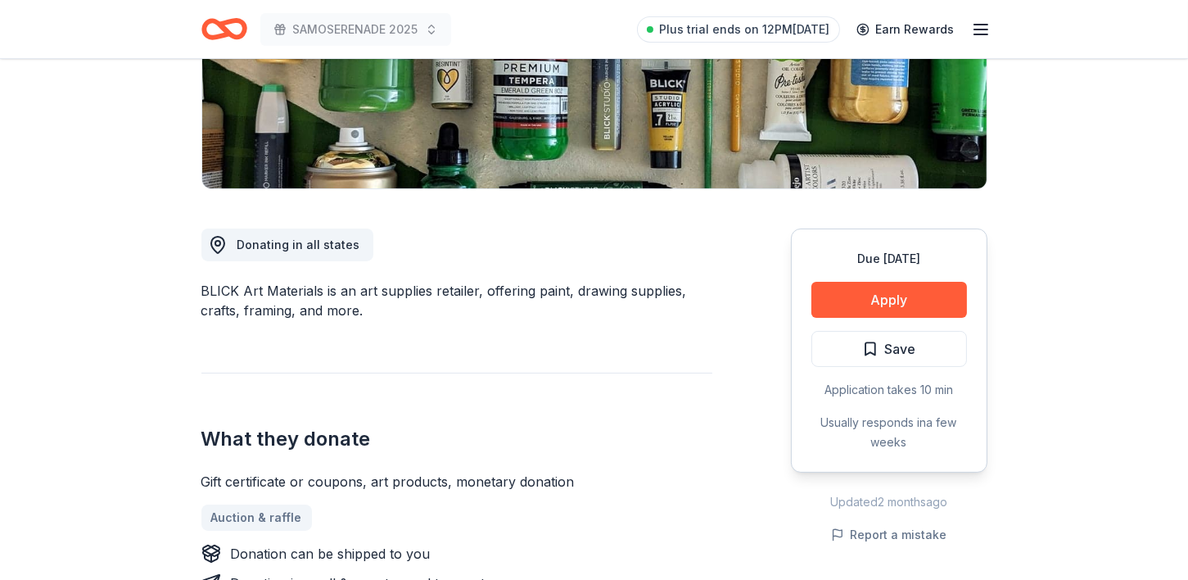
scroll to position [332, 0]
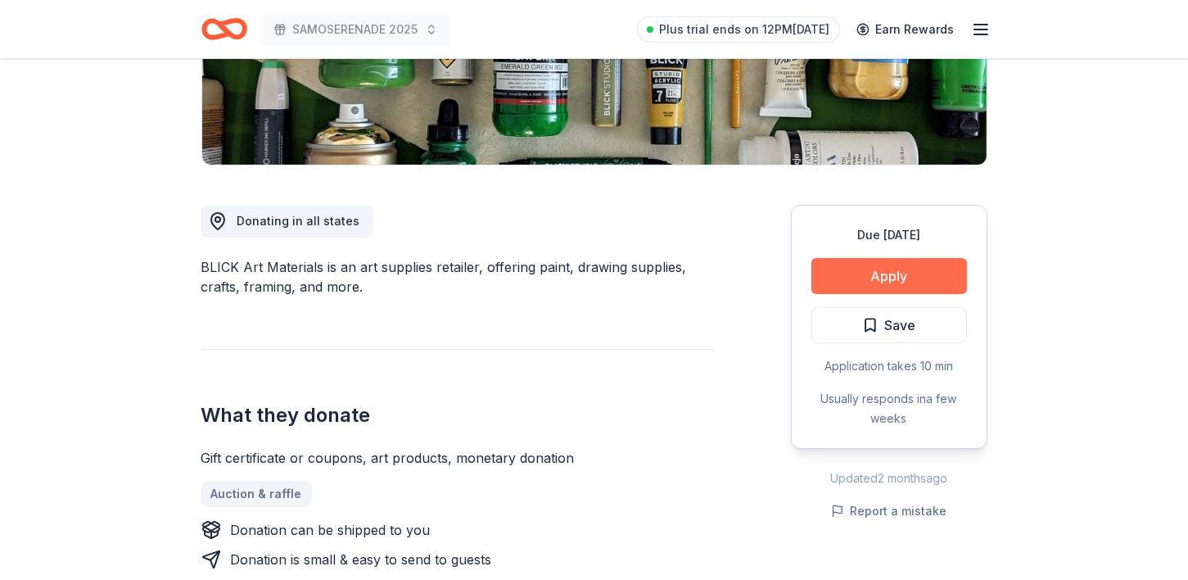
click at [886, 267] on button "Apply" at bounding box center [889, 276] width 156 height 36
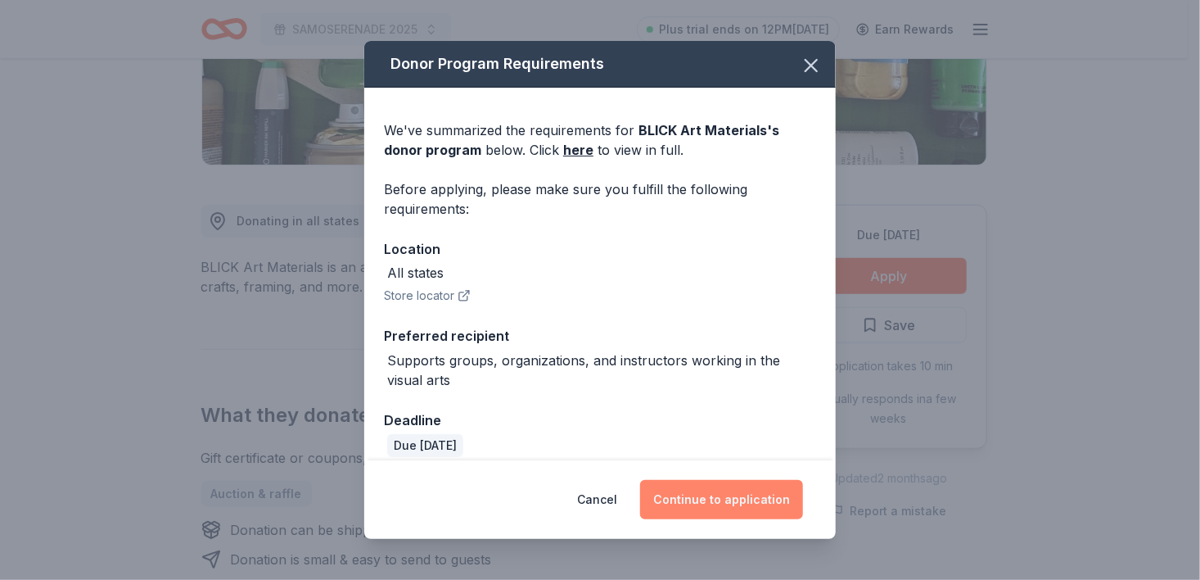
click at [726, 501] on button "Continue to application" at bounding box center [721, 499] width 163 height 39
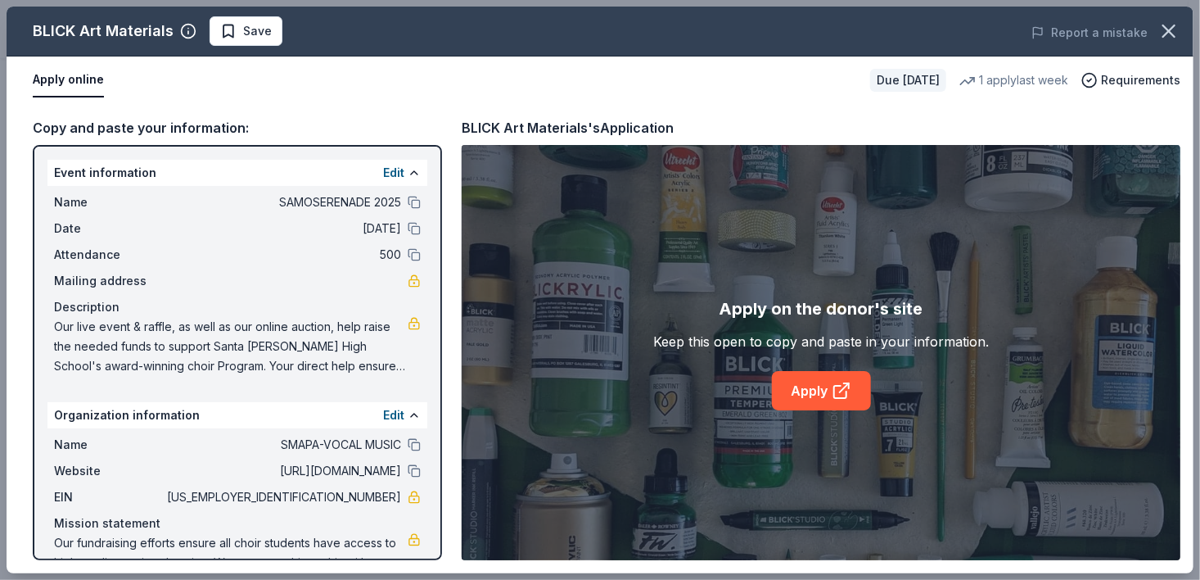
drag, startPoint x: 1198, startPoint y: 159, endPoint x: 1198, endPoint y: 262, distance: 103.1
click at [1187, 262] on div "BLICK Art Materials Save Report a mistake Apply online Due in 30 days 1 apply l…" at bounding box center [600, 290] width 1200 height 580
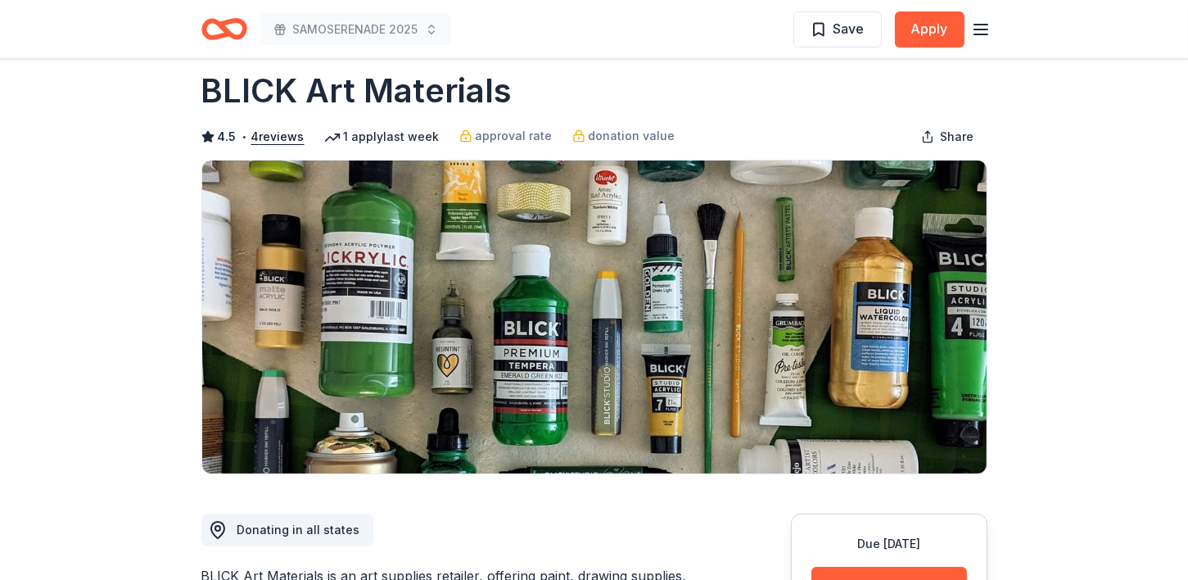
scroll to position [20, 0]
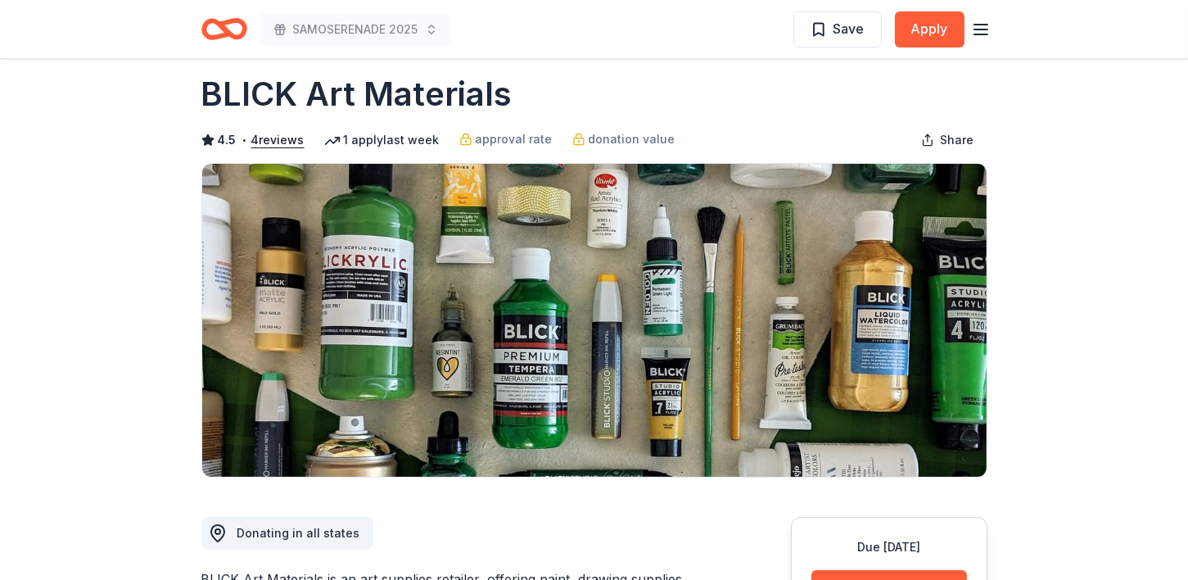
drag, startPoint x: 1180, startPoint y: 70, endPoint x: 1177, endPoint y: 46, distance: 24.8
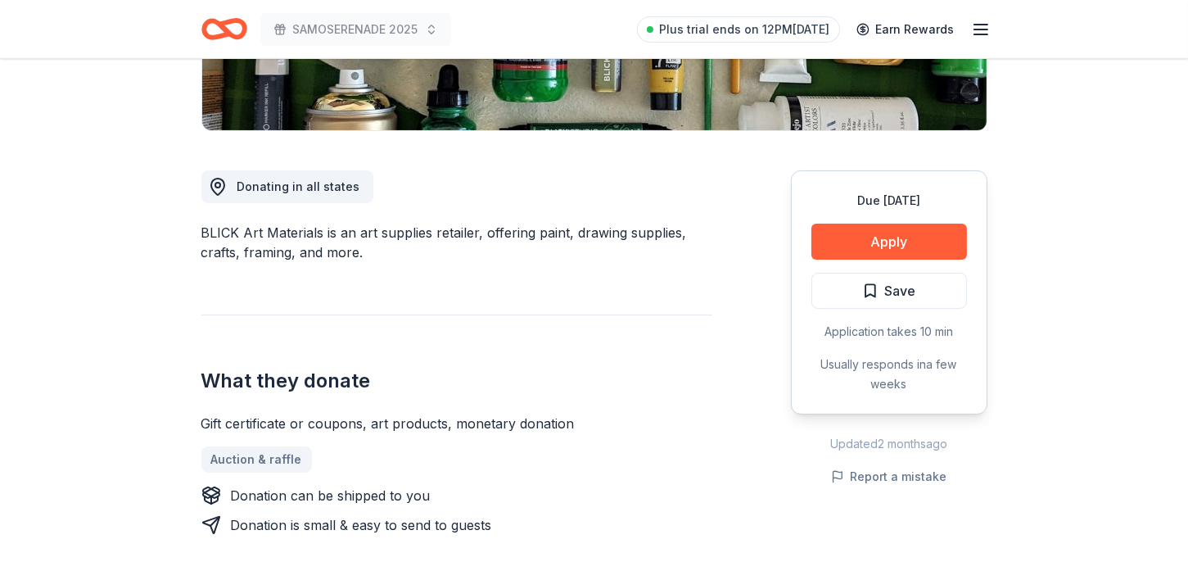
scroll to position [0, 0]
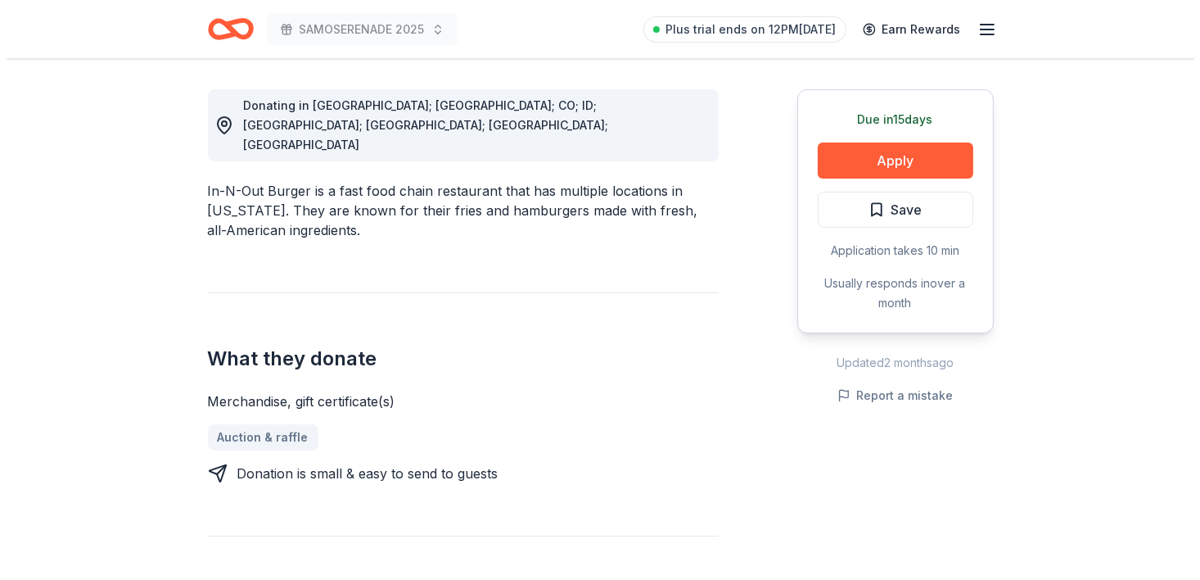
scroll to position [467, 0]
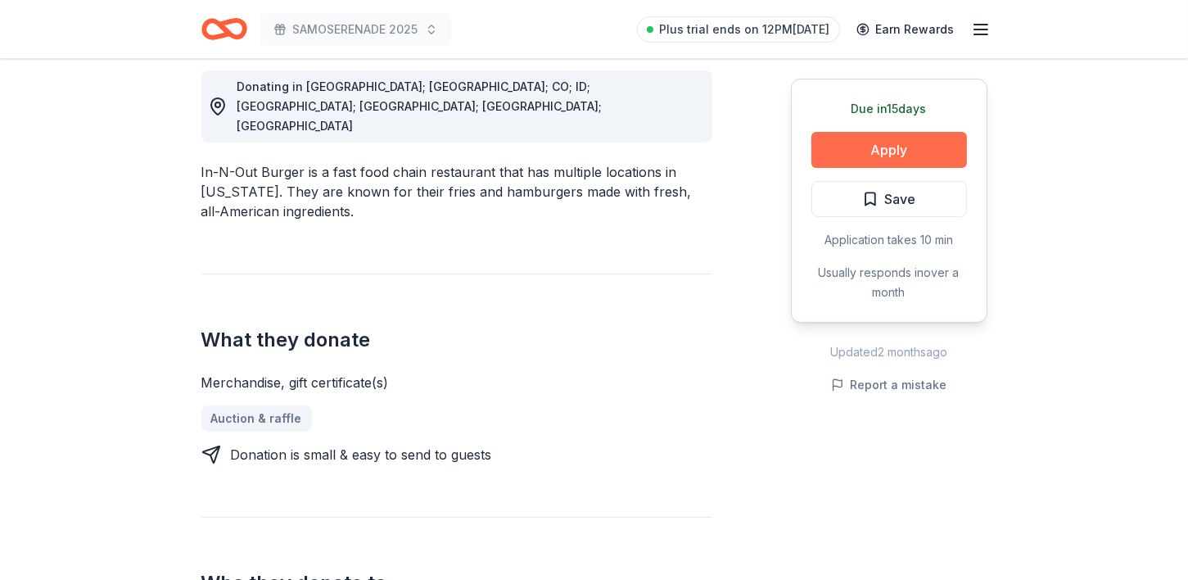
click at [877, 143] on button "Apply" at bounding box center [889, 150] width 156 height 36
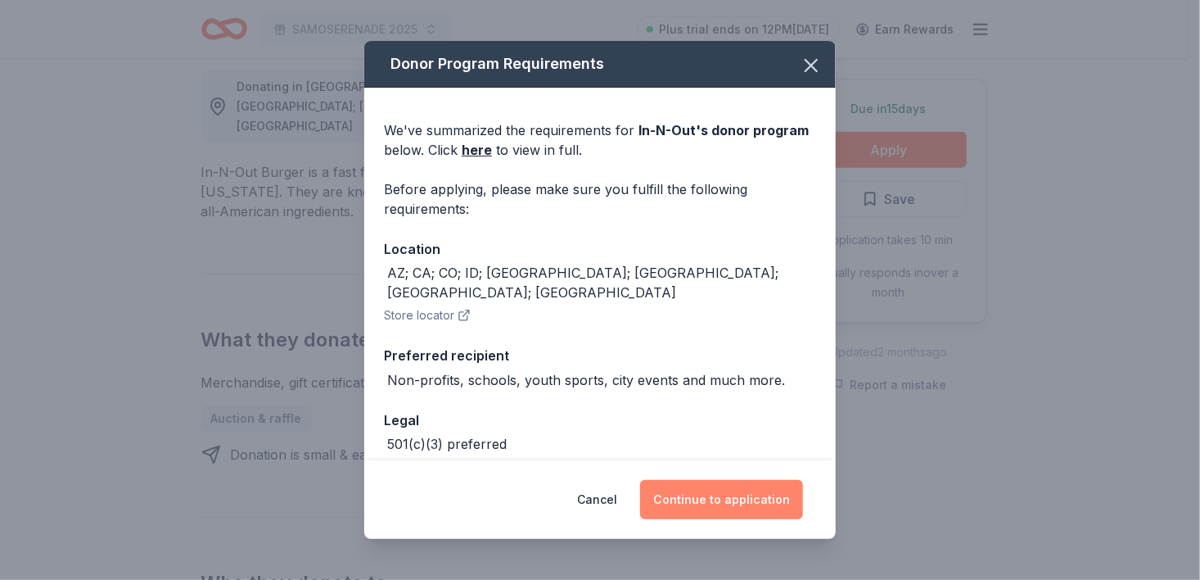
click at [713, 512] on button "Continue to application" at bounding box center [721, 499] width 163 height 39
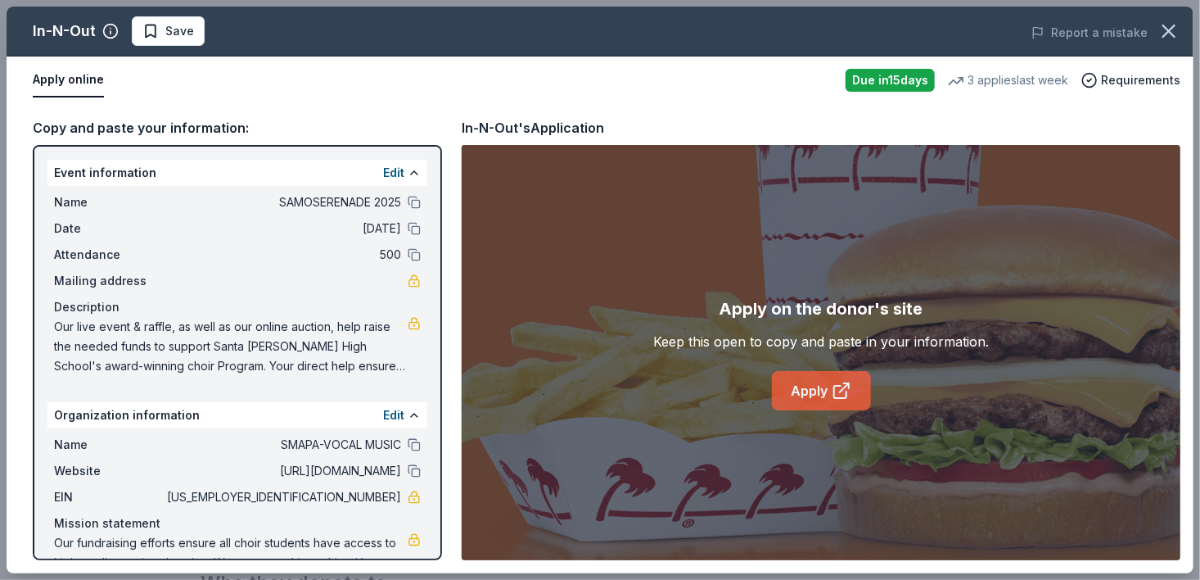
click at [814, 399] on link "Apply" at bounding box center [821, 390] width 99 height 39
click at [834, 393] on icon at bounding box center [840, 392] width 12 height 12
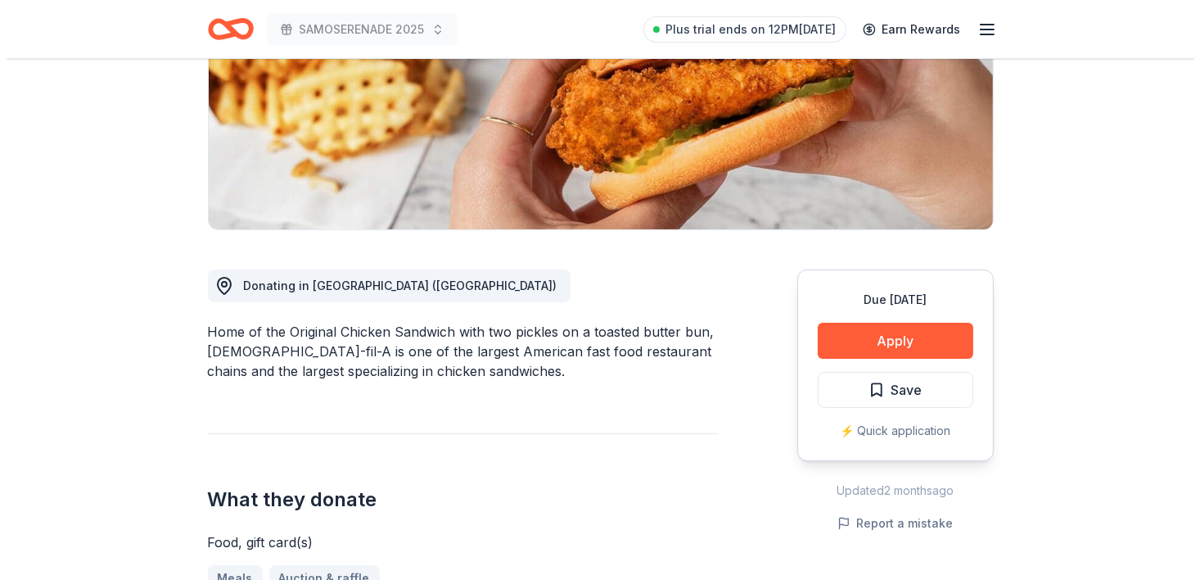
scroll to position [335, 0]
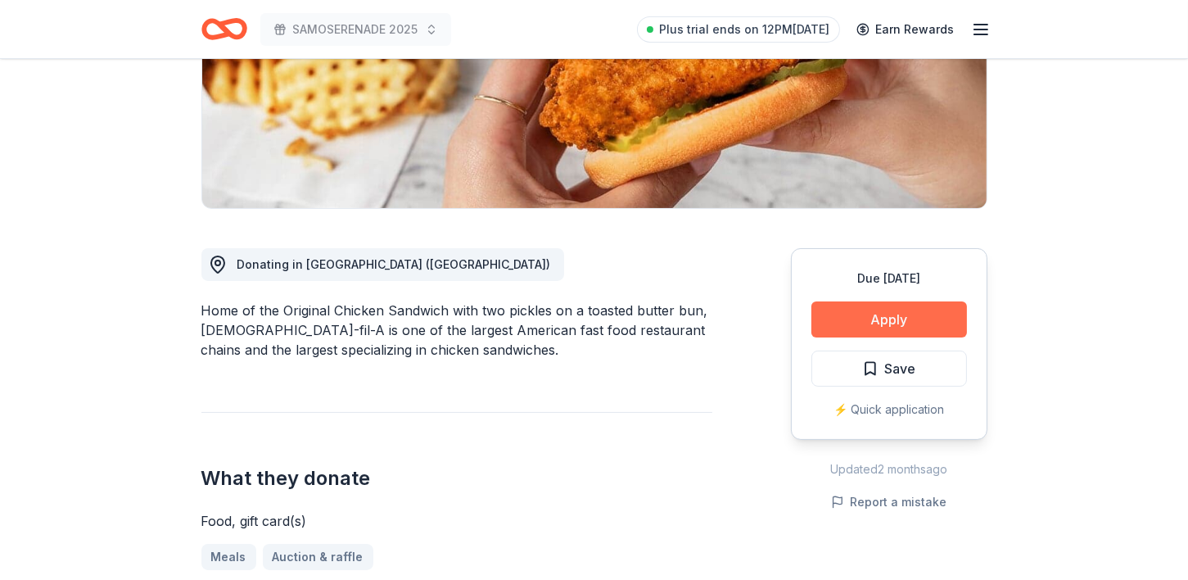
click at [910, 301] on button "Apply" at bounding box center [889, 319] width 156 height 36
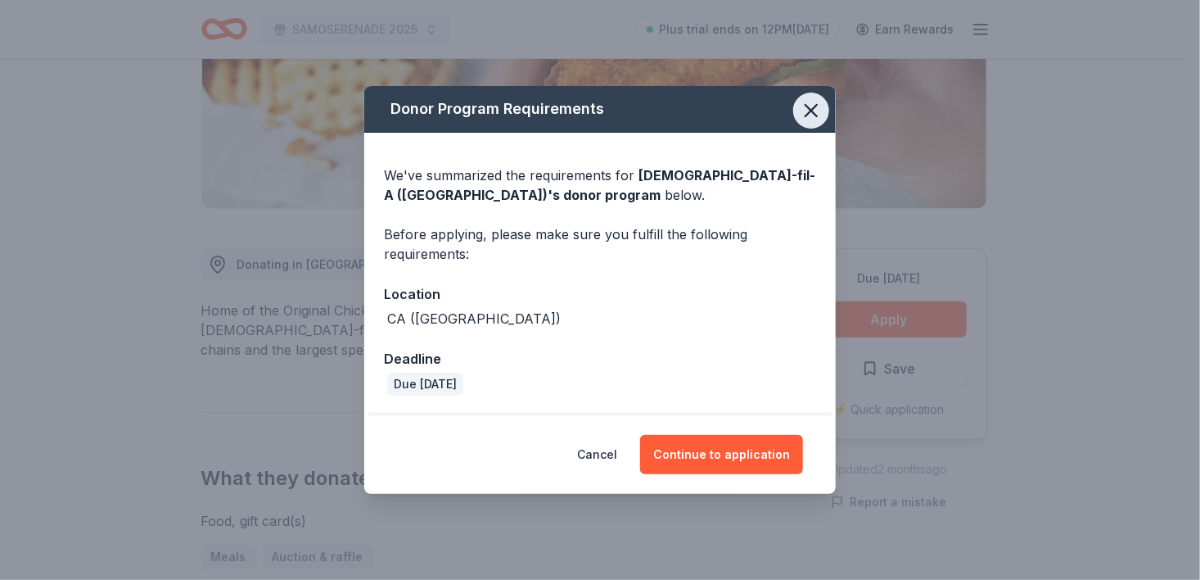
click at [810, 113] on icon "button" at bounding box center [811, 110] width 23 height 23
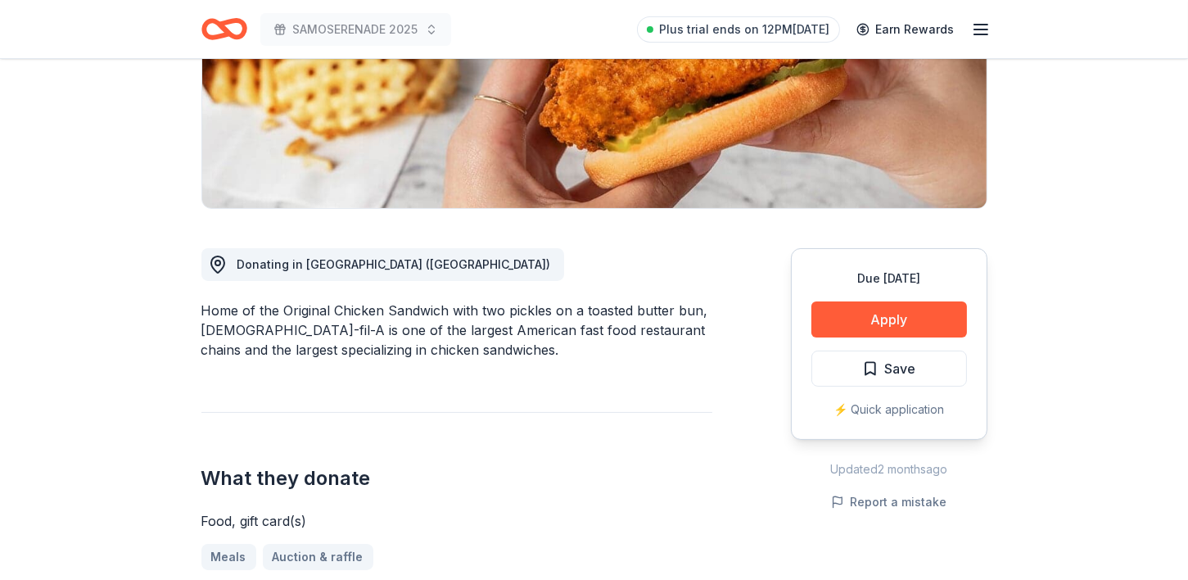
click at [894, 399] on div "⚡️ Quick application" at bounding box center [889, 409] width 156 height 20
click at [872, 399] on div "⚡️ Quick application" at bounding box center [889, 409] width 156 height 20
click at [886, 301] on button "Apply" at bounding box center [889, 319] width 156 height 36
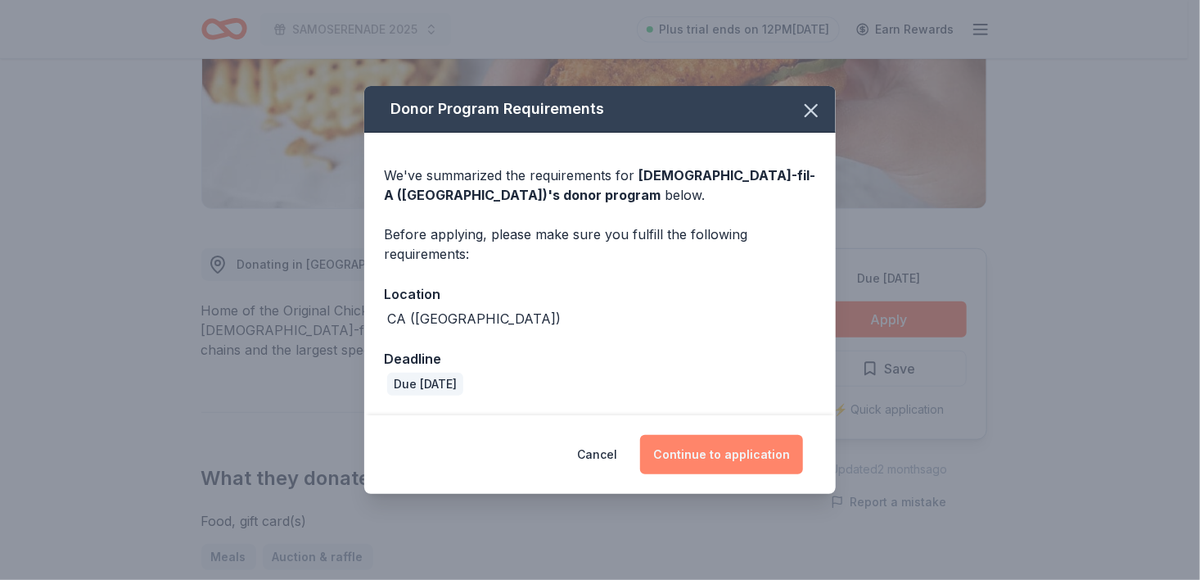
click at [724, 458] on button "Continue to application" at bounding box center [721, 454] width 163 height 39
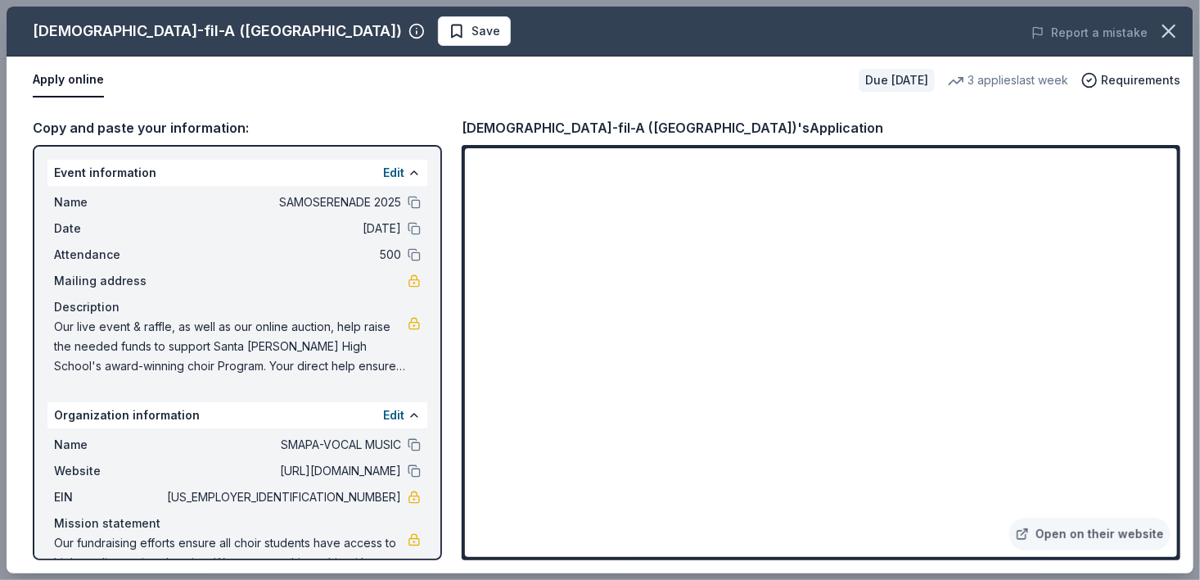
drag, startPoint x: 1190, startPoint y: 323, endPoint x: 1182, endPoint y: 420, distance: 97.8
click at [1182, 420] on div "Copy and paste your information: Event information Edit Name SAMOSERENADE 2025 …" at bounding box center [600, 338] width 1187 height 469
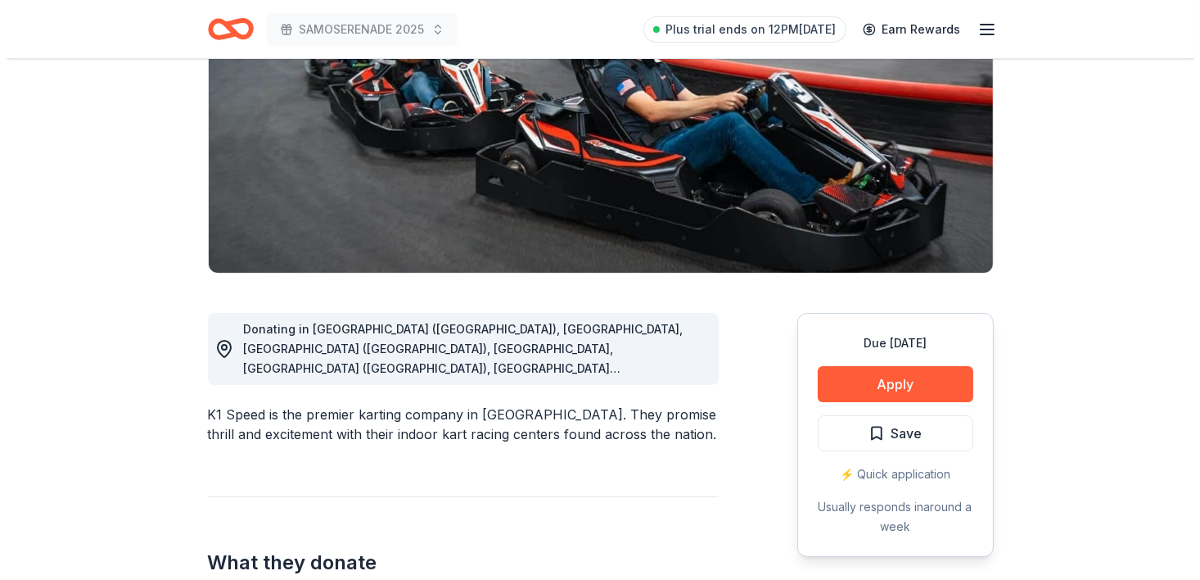
scroll to position [290, 0]
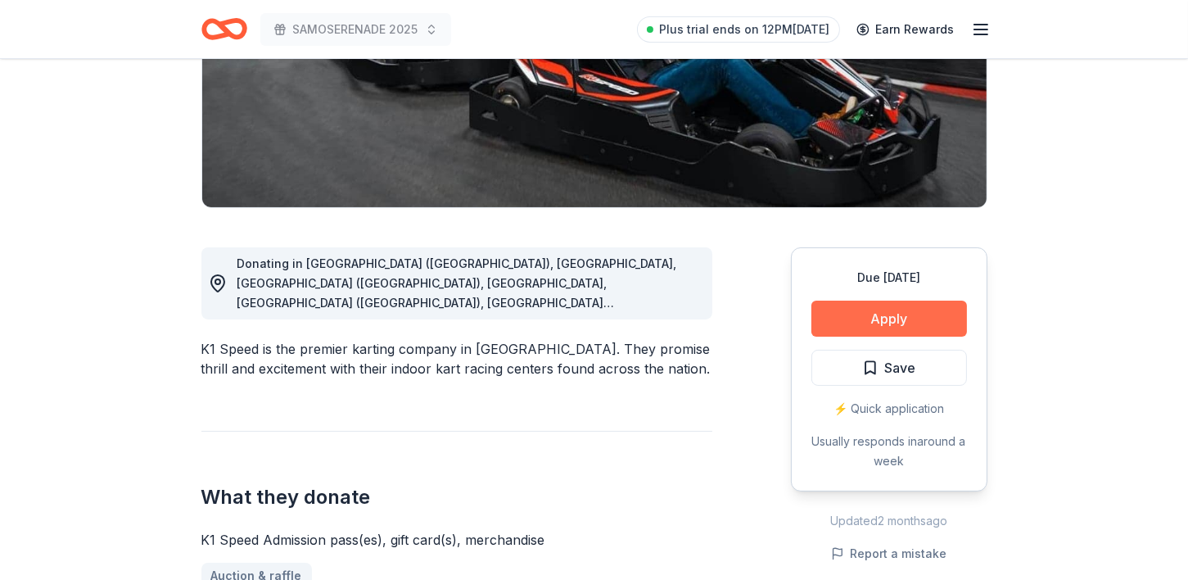
click at [907, 318] on button "Apply" at bounding box center [889, 318] width 156 height 36
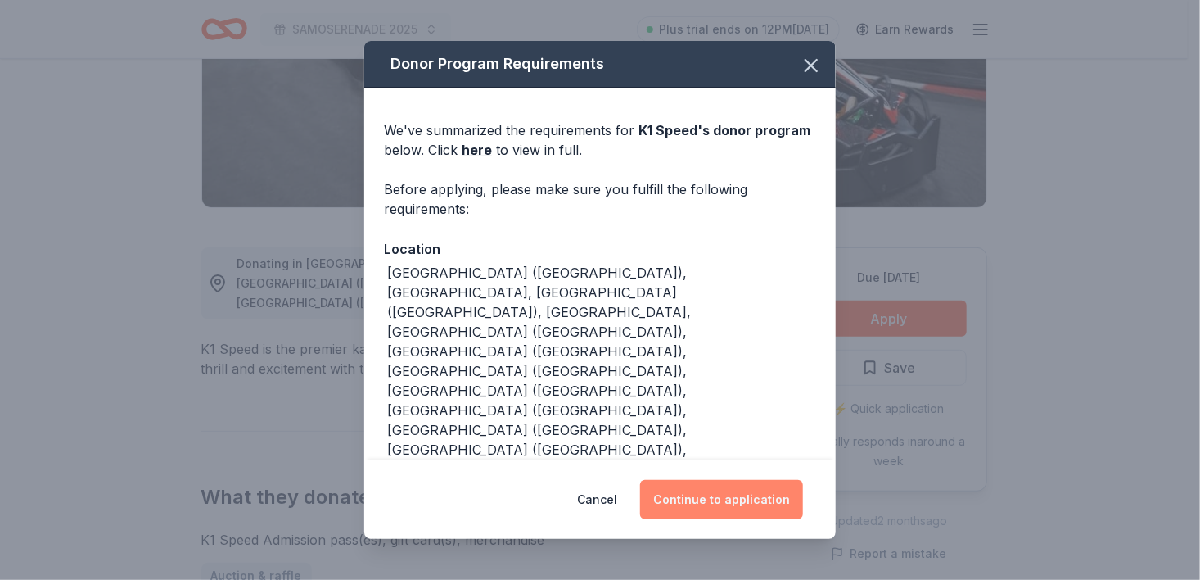
click at [729, 494] on button "Continue to application" at bounding box center [721, 499] width 163 height 39
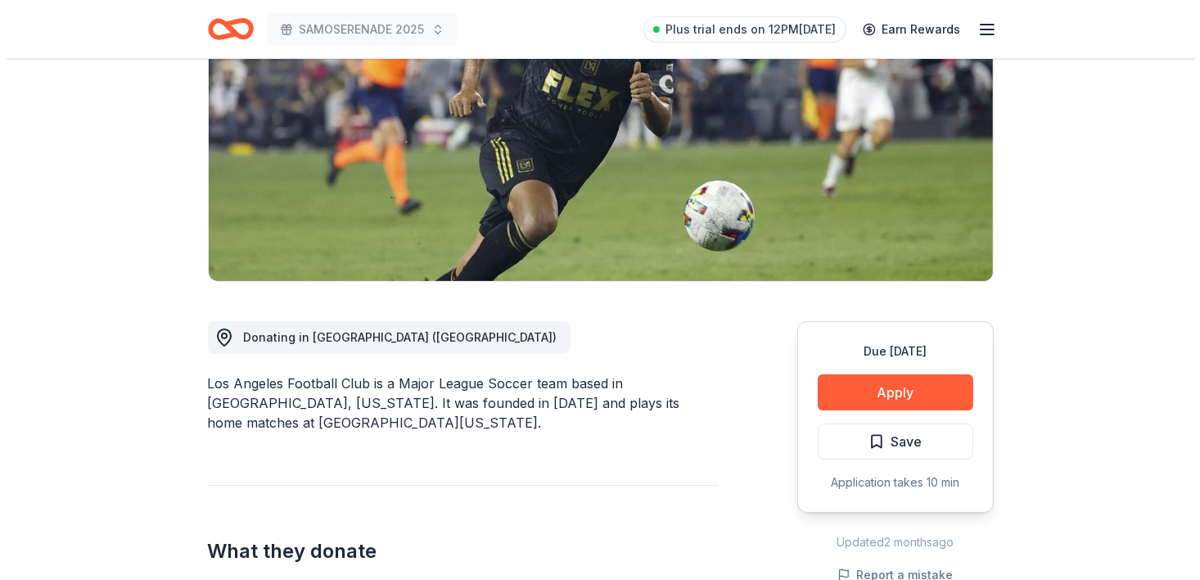
scroll to position [253, 0]
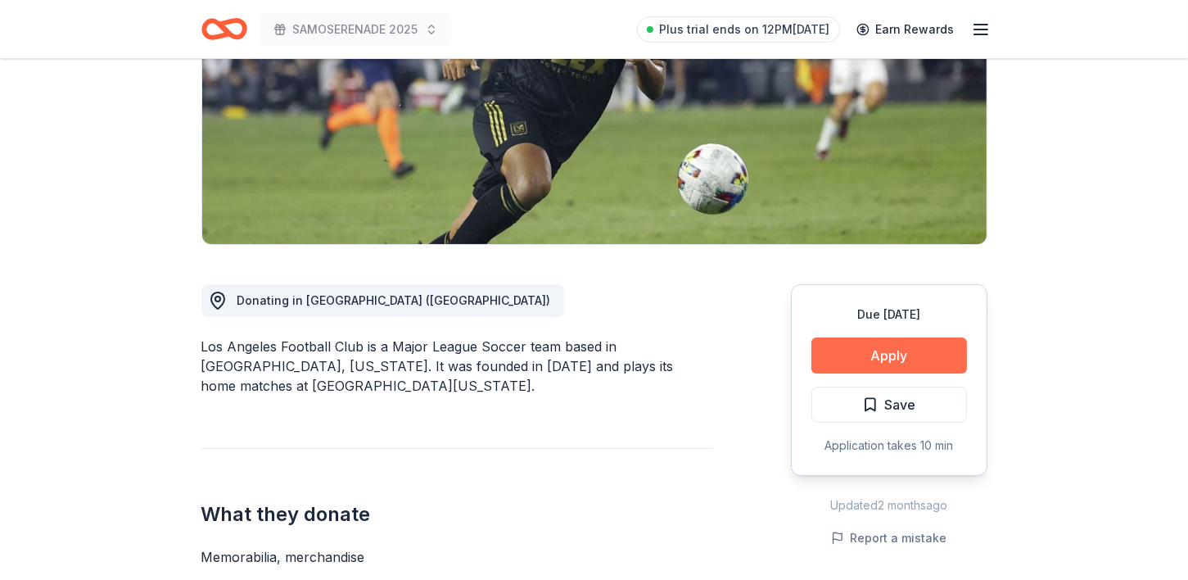
click at [906, 348] on button "Apply" at bounding box center [889, 355] width 156 height 36
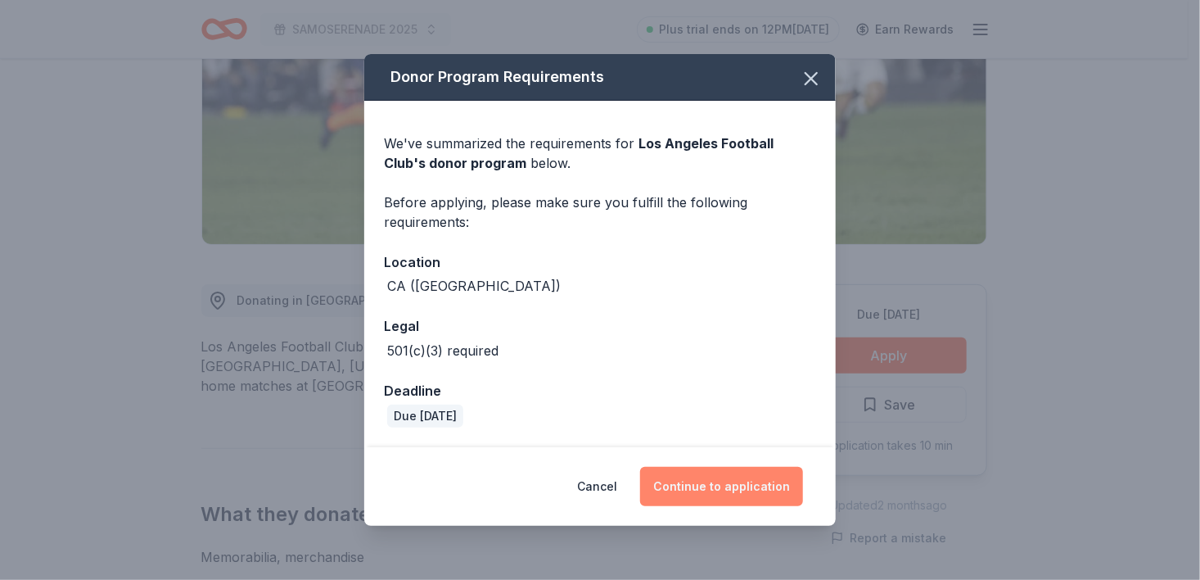
click at [729, 484] on button "Continue to application" at bounding box center [721, 486] width 163 height 39
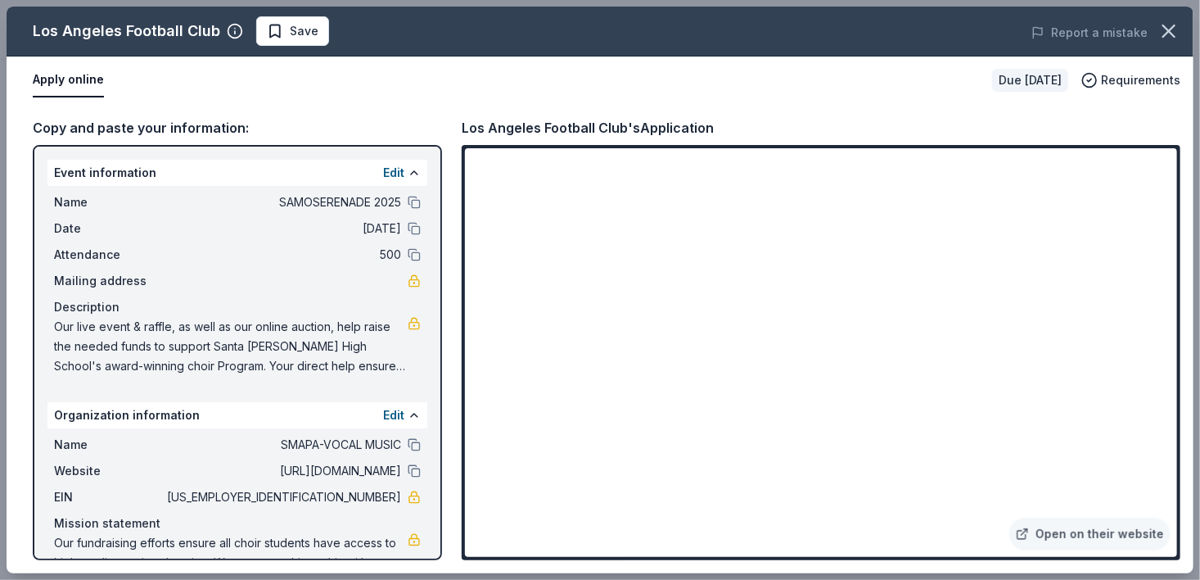
drag, startPoint x: 202, startPoint y: 467, endPoint x: 228, endPoint y: 466, distance: 26.2
click at [228, 466] on span "[URL][DOMAIN_NAME]" at bounding box center [282, 471] width 237 height 20
drag, startPoint x: 390, startPoint y: 471, endPoint x: 286, endPoint y: 470, distance: 103.2
click at [286, 470] on div "Website https://smapasite.wordpress.com" at bounding box center [237, 471] width 367 height 20
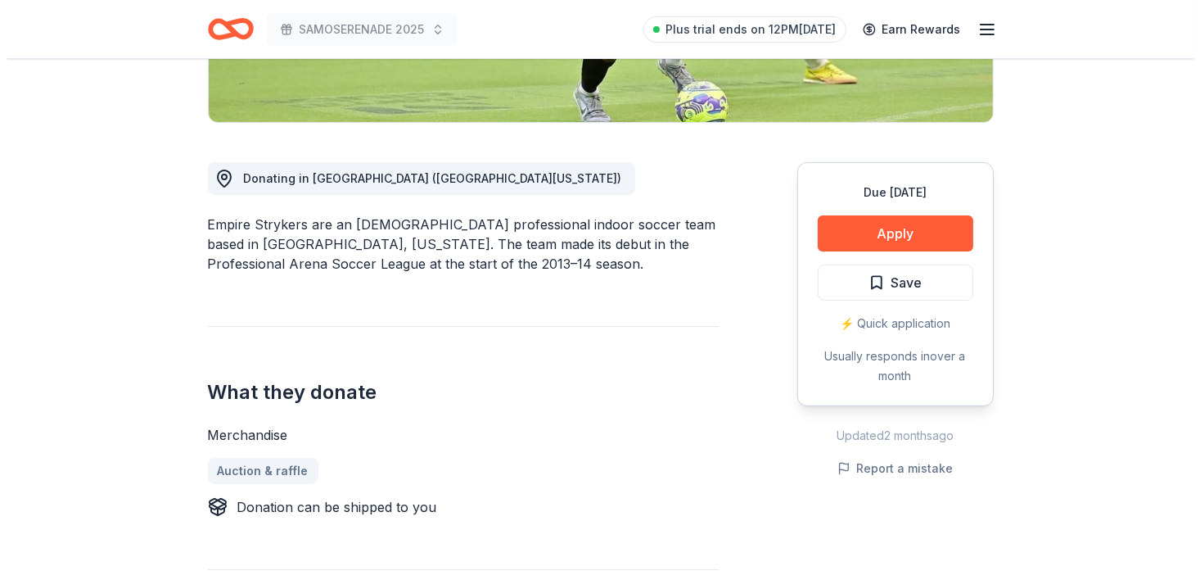
scroll to position [377, 0]
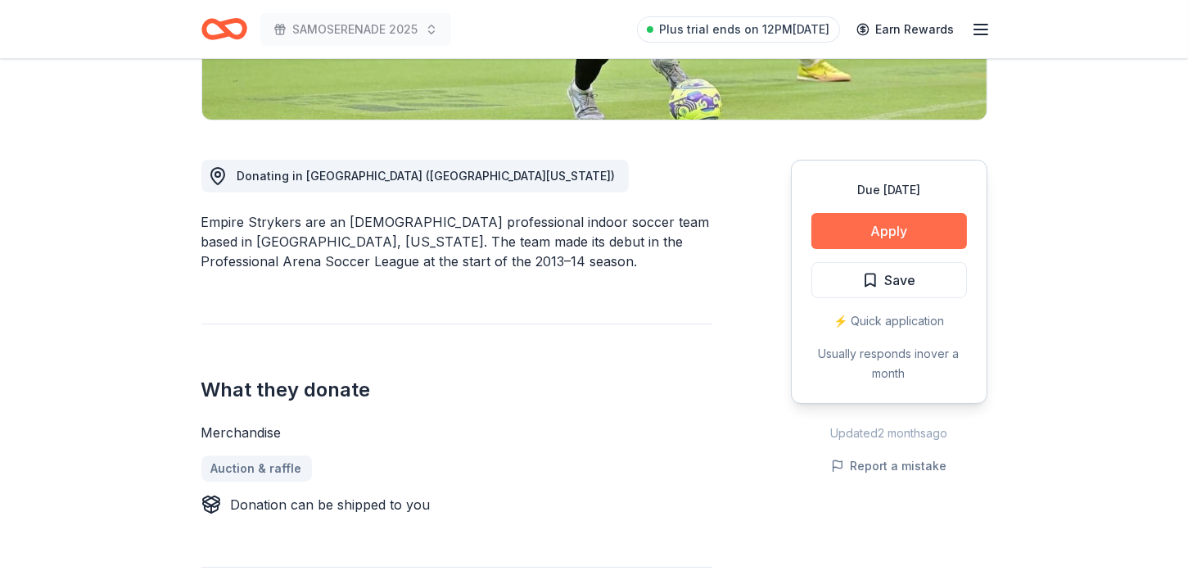
click at [890, 240] on button "Apply" at bounding box center [889, 231] width 156 height 36
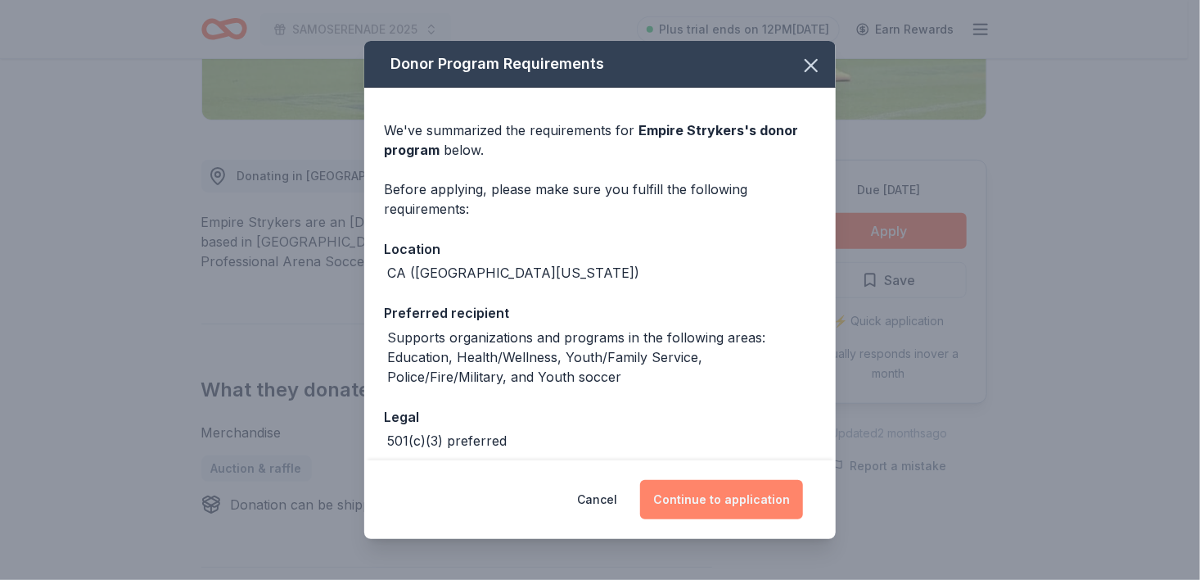
click at [753, 504] on button "Continue to application" at bounding box center [721, 499] width 163 height 39
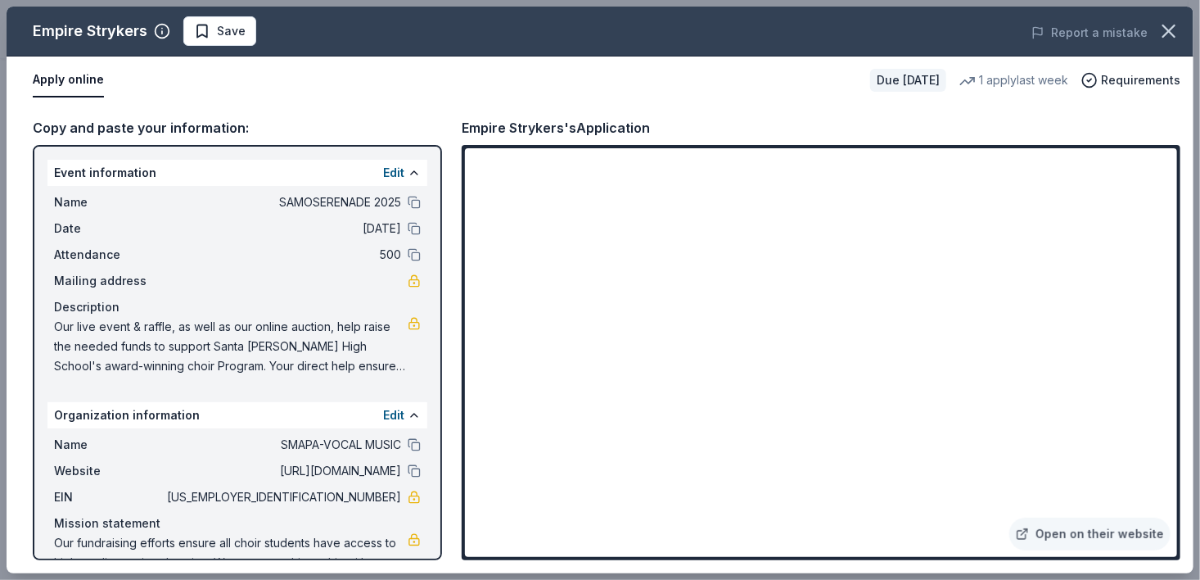
drag, startPoint x: 1179, startPoint y: 210, endPoint x: 1185, endPoint y: 242, distance: 33.4
click at [1185, 242] on div "Copy and paste your information: Event information Edit Name SAMOSERENADE 2025 …" at bounding box center [600, 338] width 1187 height 469
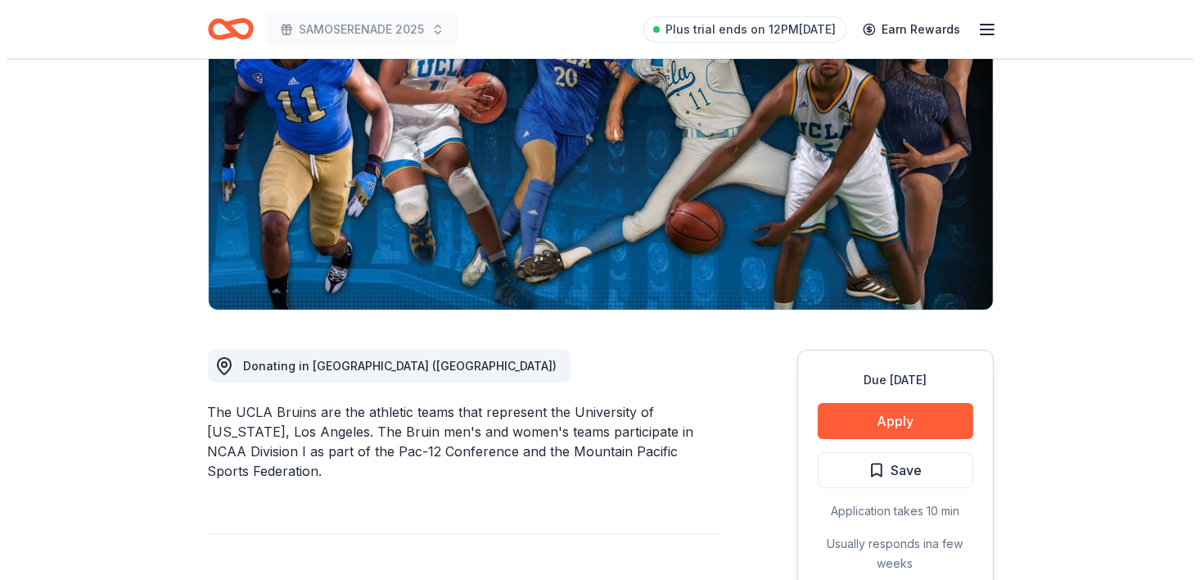
scroll to position [309, 0]
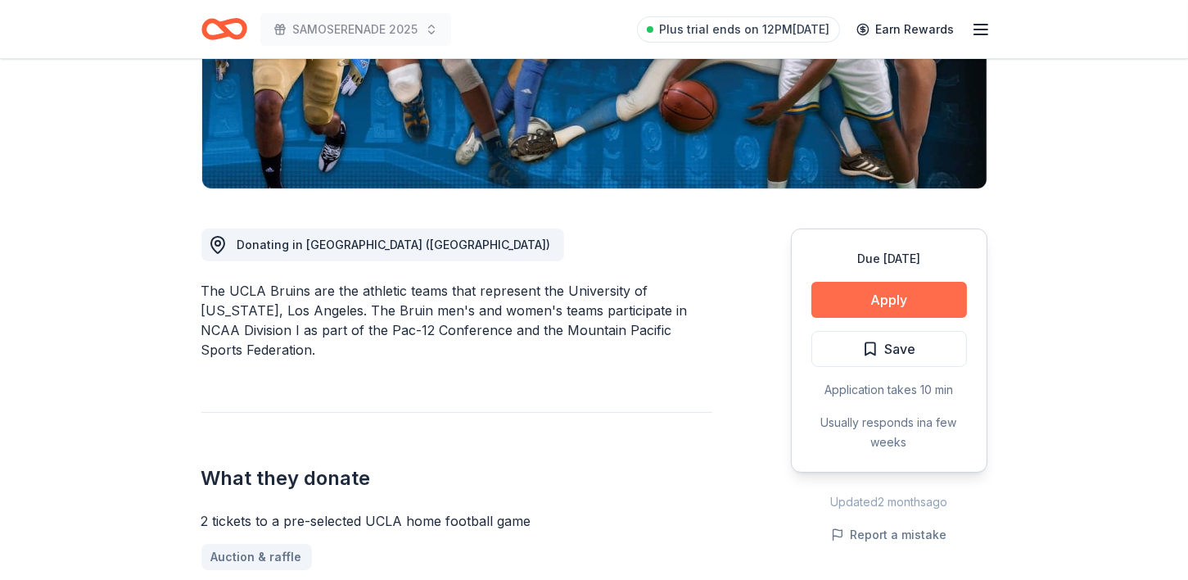
click at [900, 301] on button "Apply" at bounding box center [889, 300] width 156 height 36
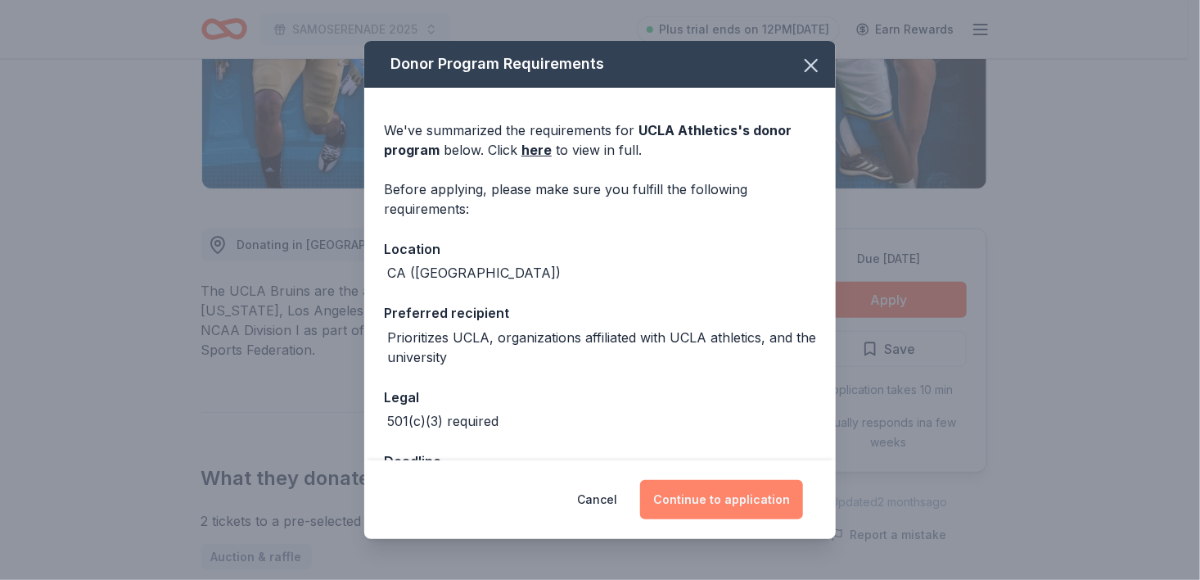
click at [731, 512] on button "Continue to application" at bounding box center [721, 499] width 163 height 39
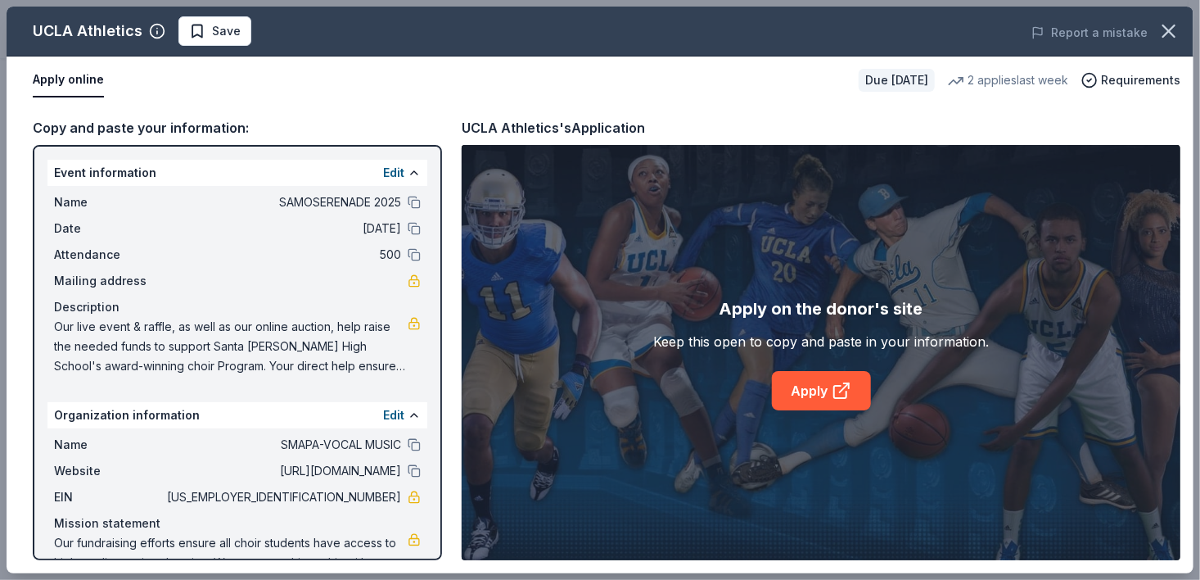
drag, startPoint x: 1196, startPoint y: 162, endPoint x: 1193, endPoint y: 279, distance: 117.1
click at [1187, 279] on div "UCLA Athletics Save Report a mistake Apply online Due [DATE] 2 applies last wee…" at bounding box center [600, 290] width 1200 height 580
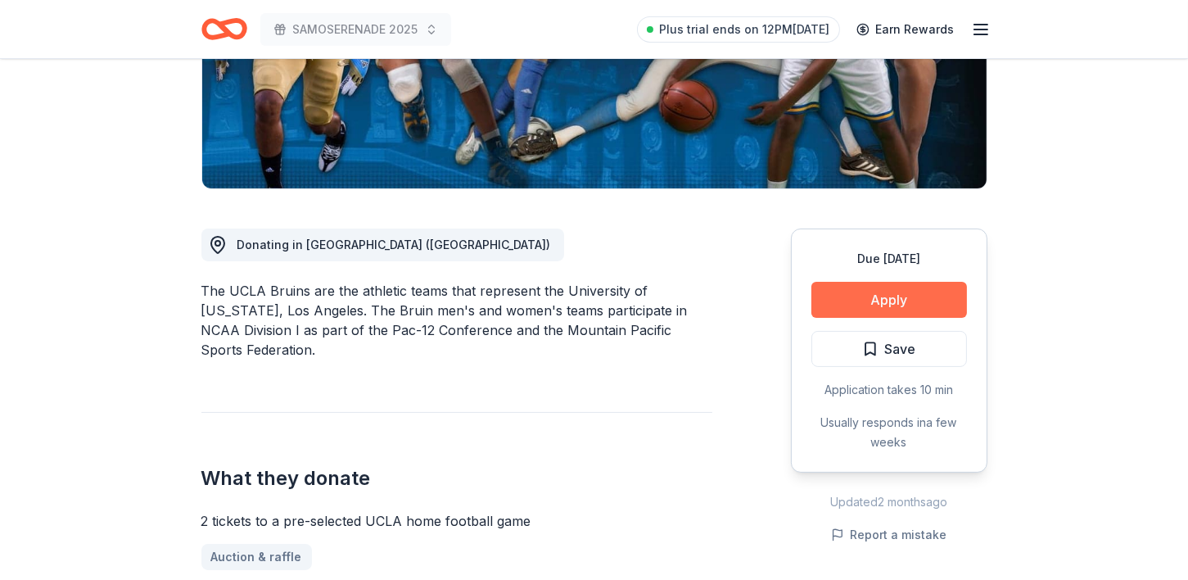
click at [900, 295] on button "Apply" at bounding box center [889, 300] width 156 height 36
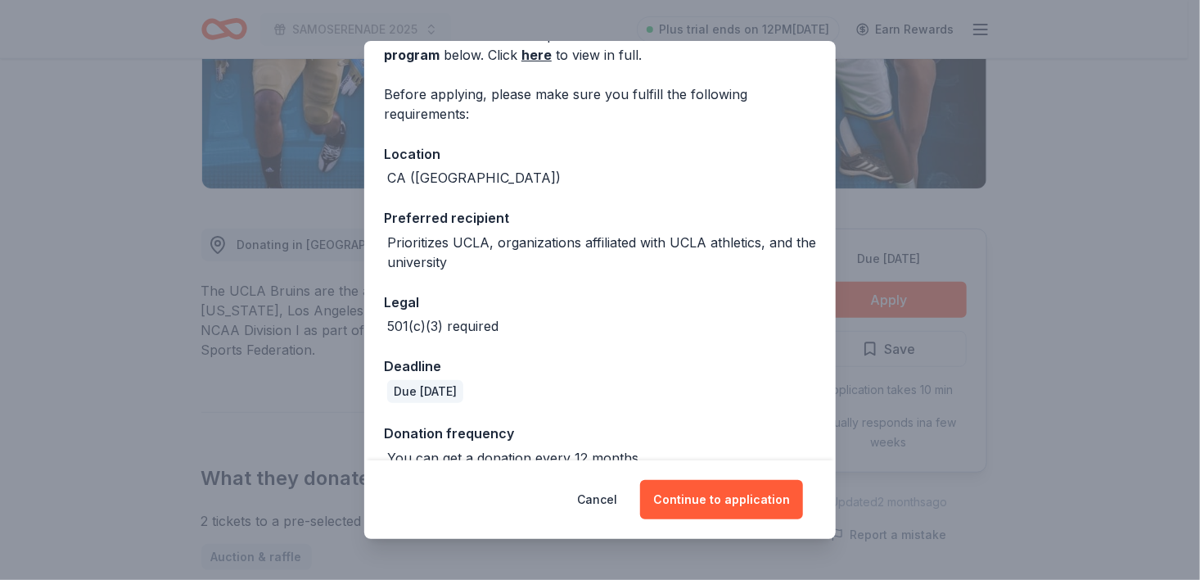
scroll to position [121, 0]
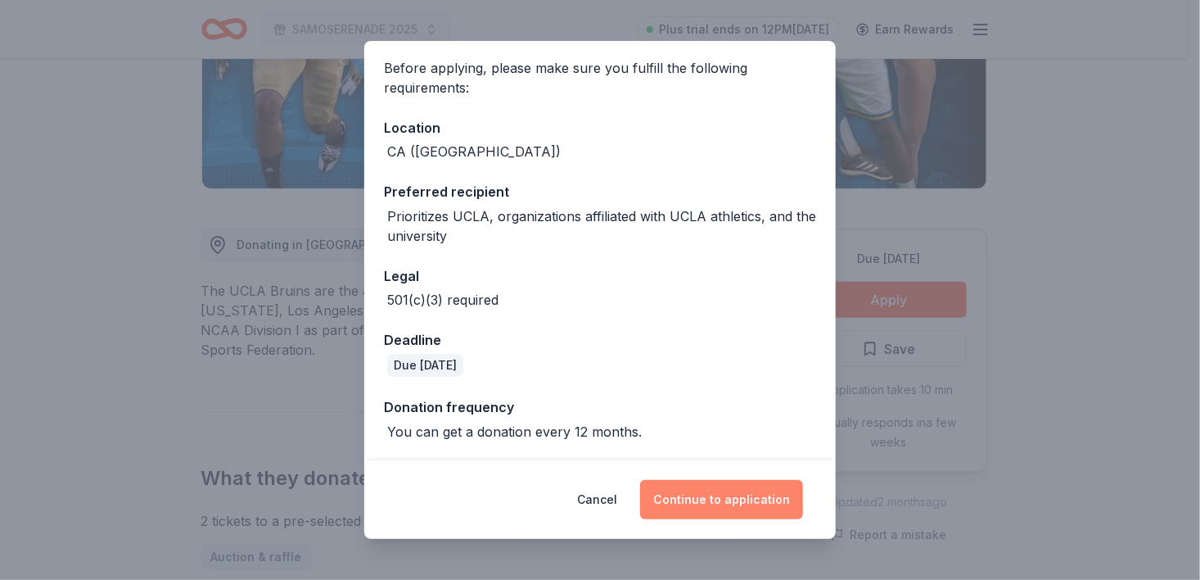
click at [744, 507] on button "Continue to application" at bounding box center [721, 499] width 163 height 39
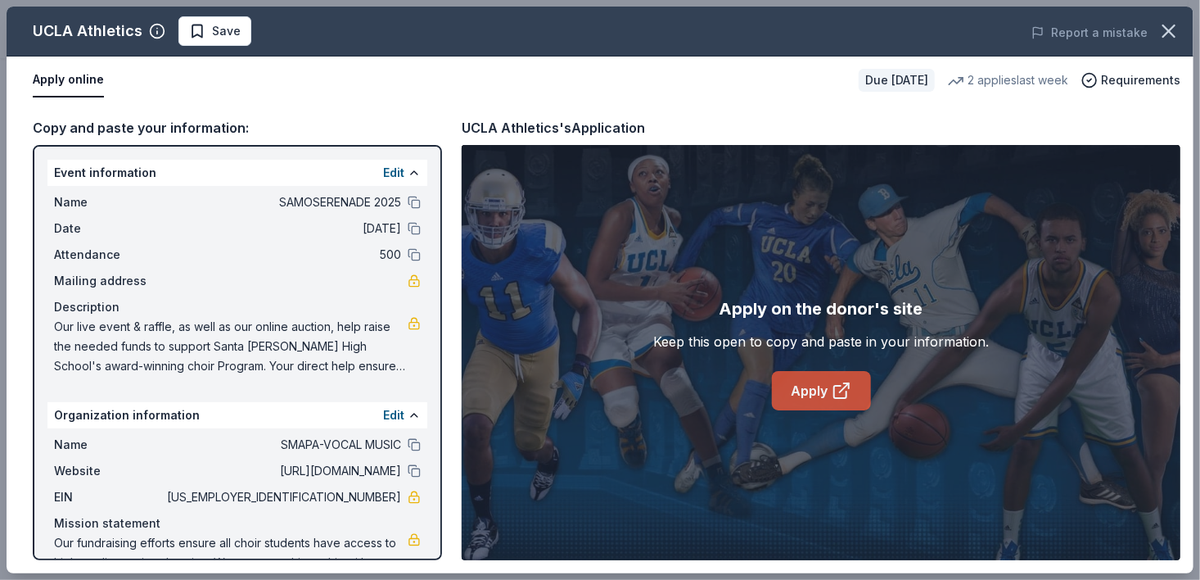
click at [830, 388] on link "Apply" at bounding box center [821, 390] width 99 height 39
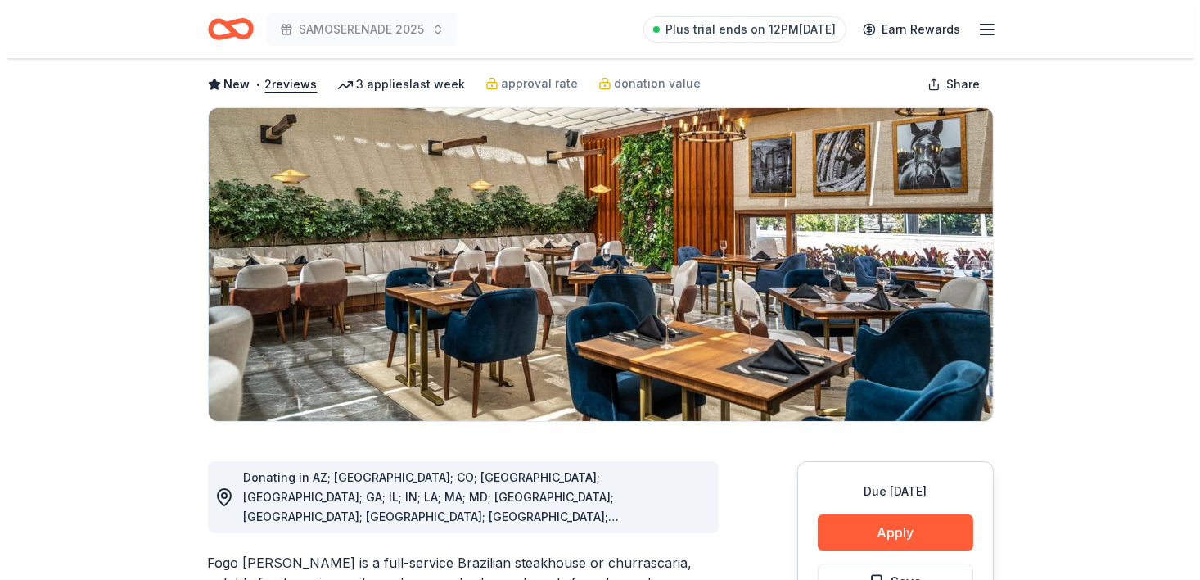
scroll to position [147, 0]
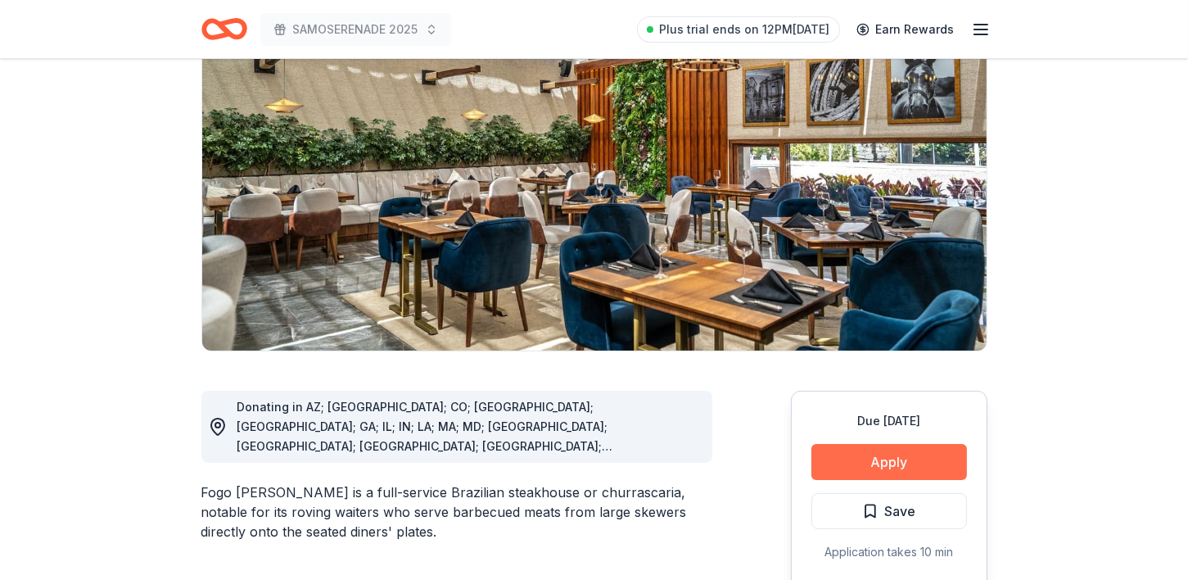
click at [892, 457] on button "Apply" at bounding box center [889, 462] width 156 height 36
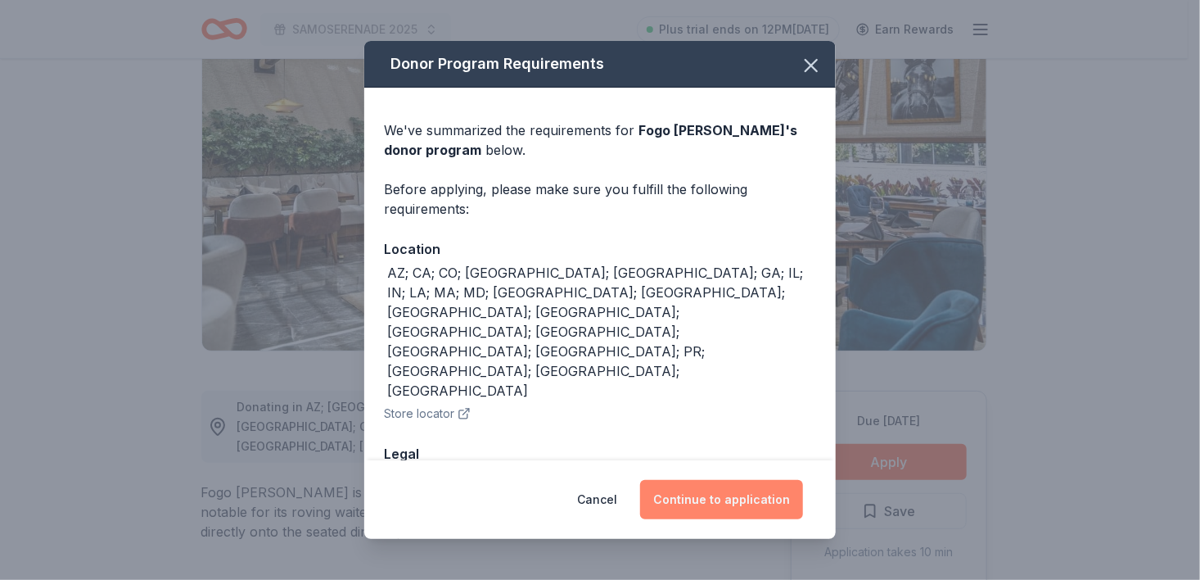
click at [724, 503] on button "Continue to application" at bounding box center [721, 499] width 163 height 39
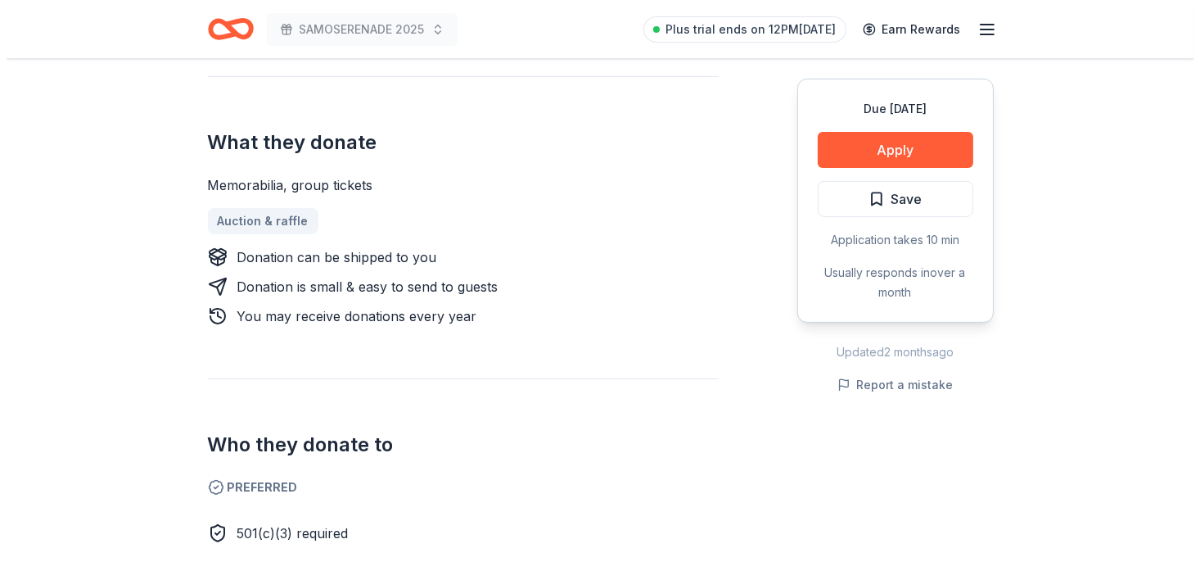
scroll to position [636, 0]
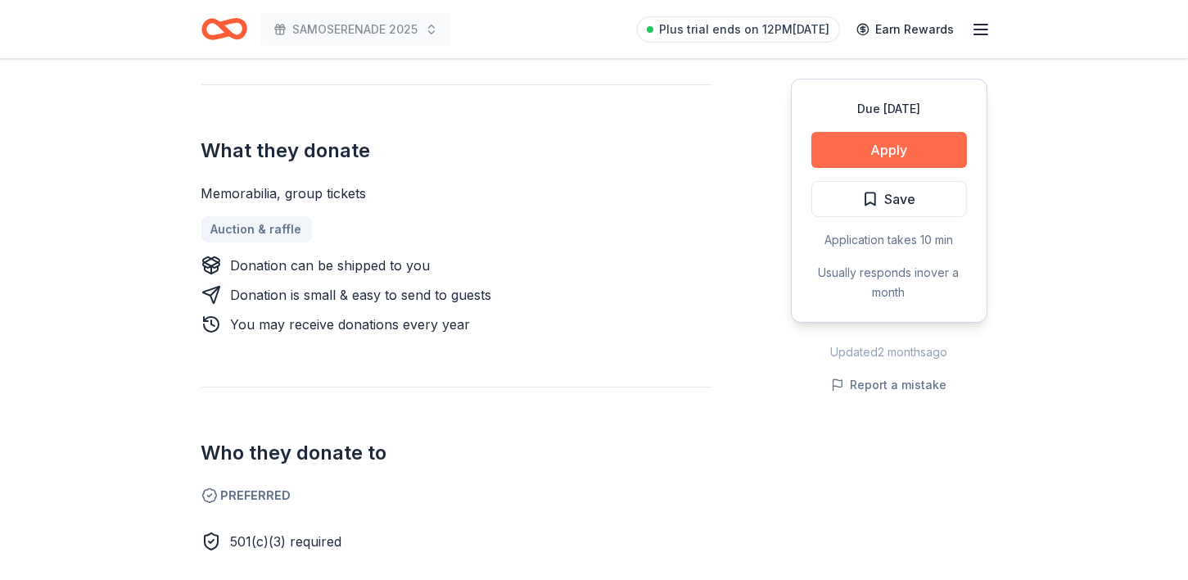
click at [880, 147] on button "Apply" at bounding box center [889, 150] width 156 height 36
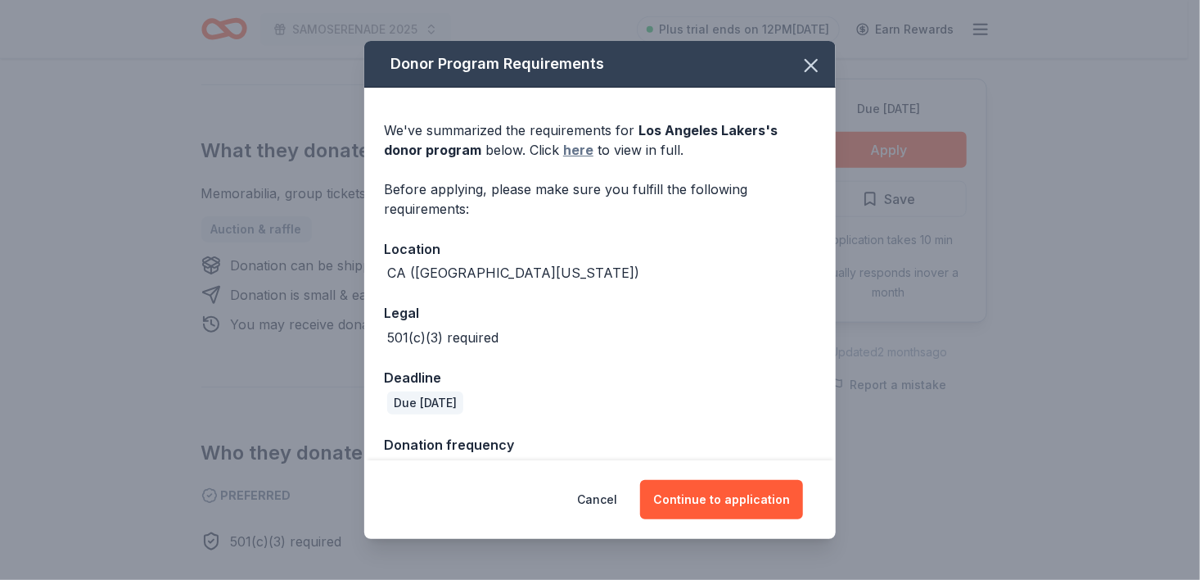
click at [575, 151] on link "here" at bounding box center [578, 150] width 30 height 20
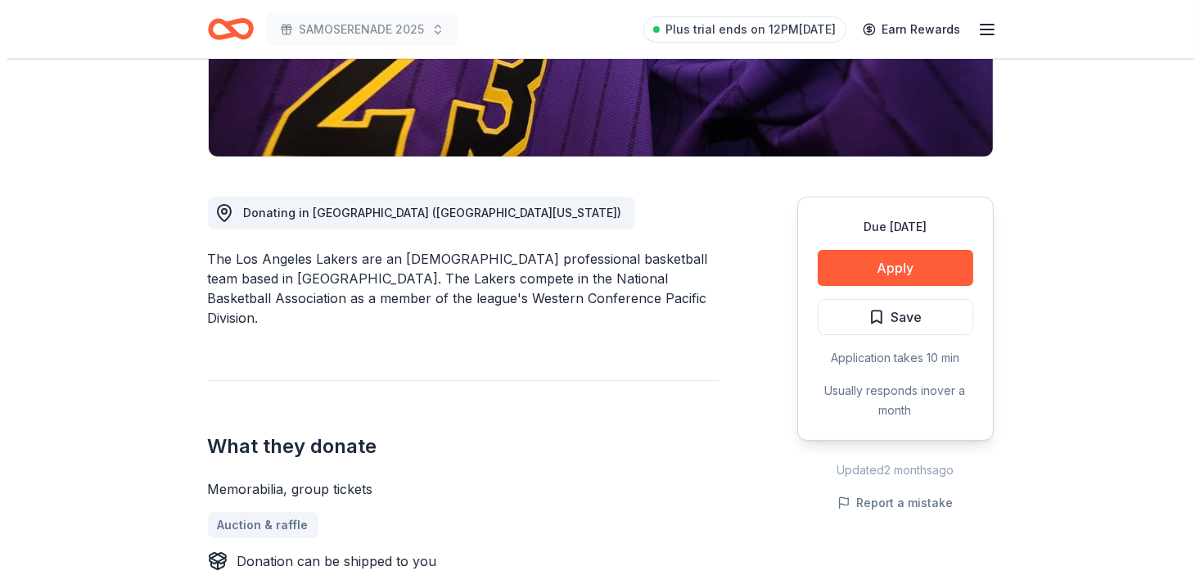
scroll to position [345, 0]
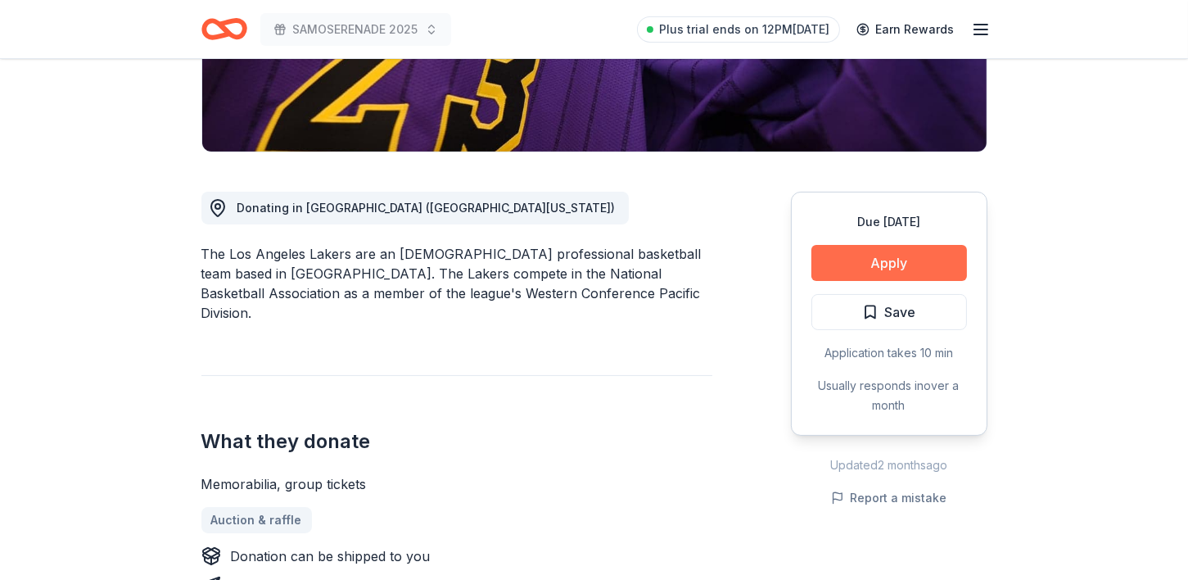
click at [904, 269] on button "Apply" at bounding box center [889, 263] width 156 height 36
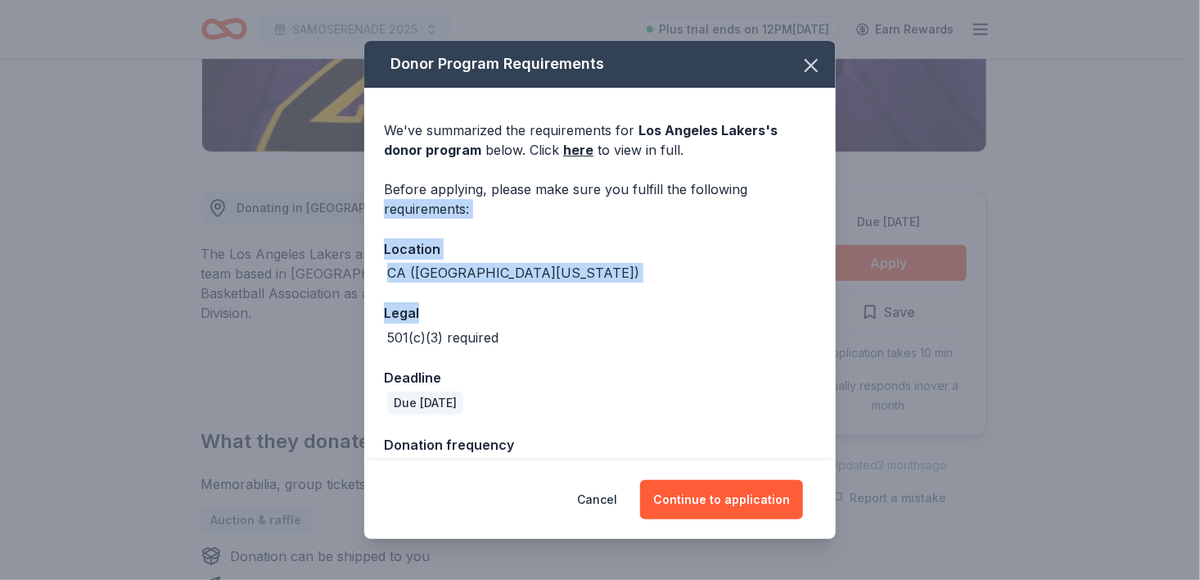
drag, startPoint x: 838, startPoint y: 178, endPoint x: 834, endPoint y: 317, distance: 139.2
click at [834, 317] on div "Donor Program Requirements We've summarized the requirements for Los Angeles La…" at bounding box center [600, 290] width 1200 height 580
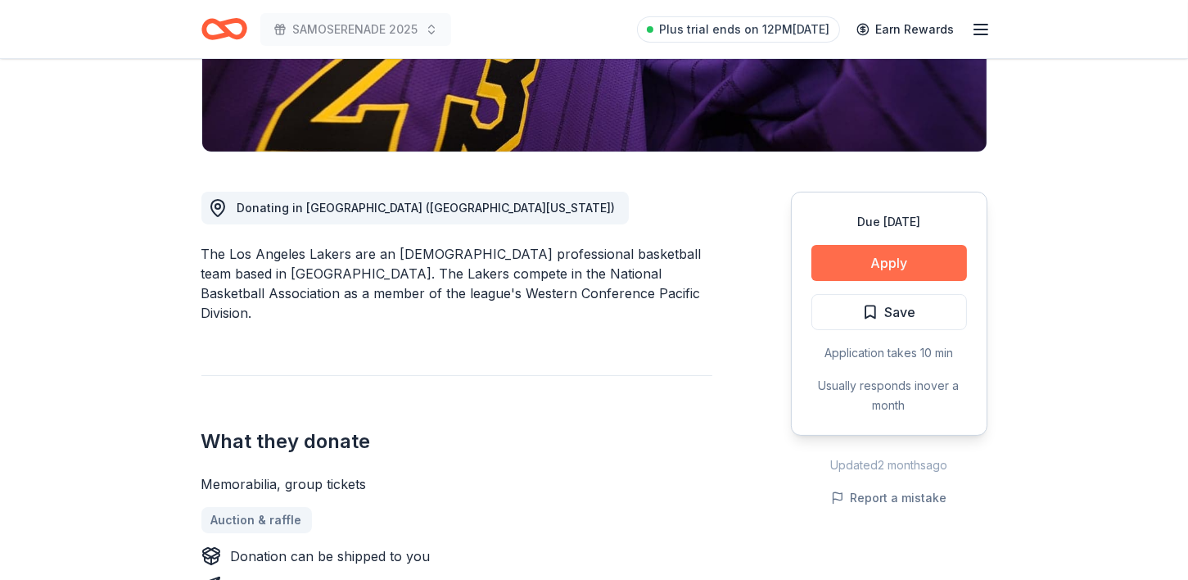
click at [907, 262] on button "Apply" at bounding box center [889, 263] width 156 height 36
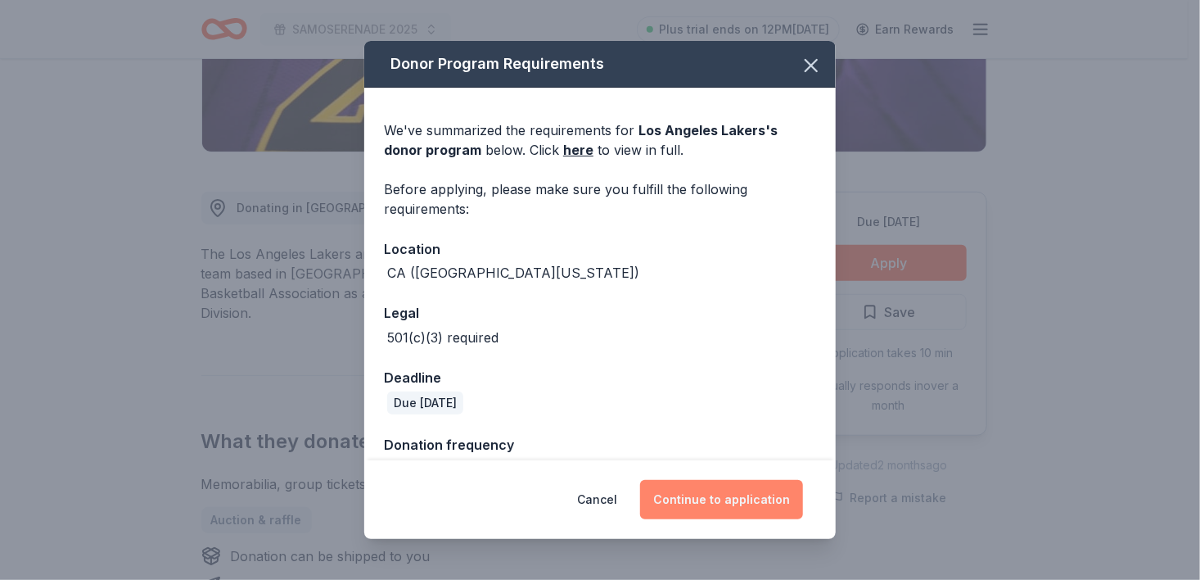
click at [733, 504] on button "Continue to application" at bounding box center [721, 499] width 163 height 39
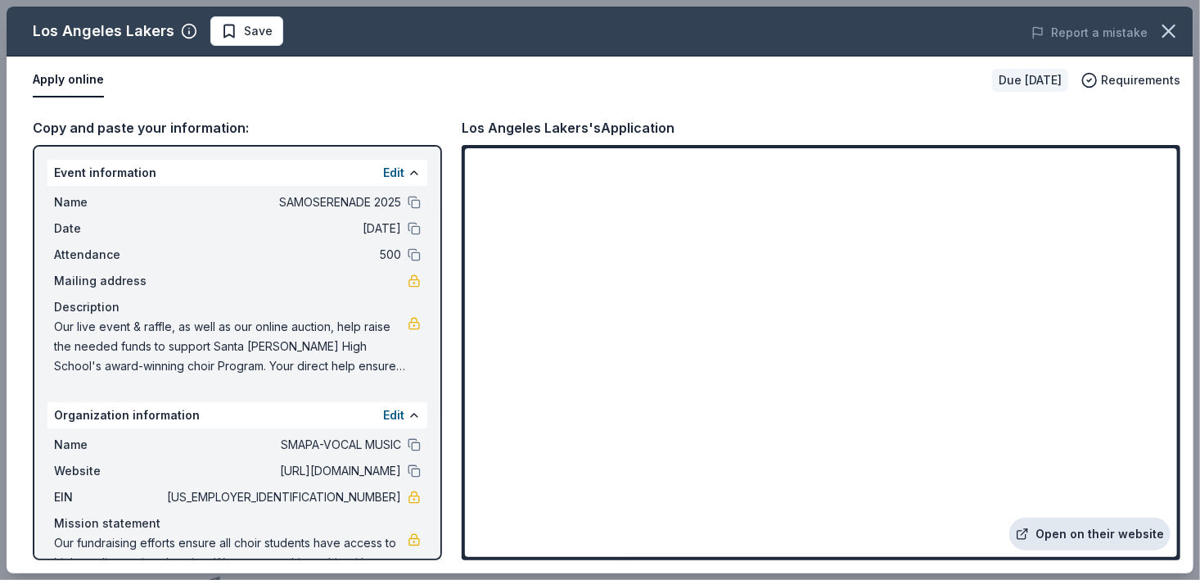
click at [1110, 537] on link "Open on their website" at bounding box center [1089, 533] width 161 height 33
